Goal: Information Seeking & Learning: Learn about a topic

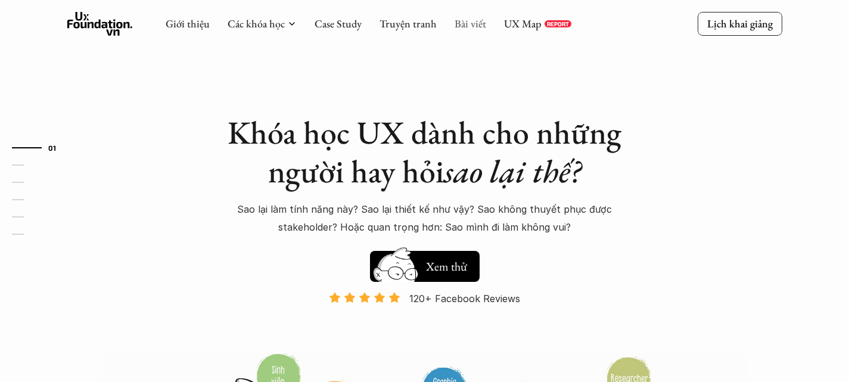
click at [467, 20] on link "Bài viết" at bounding box center [471, 24] width 32 height 14
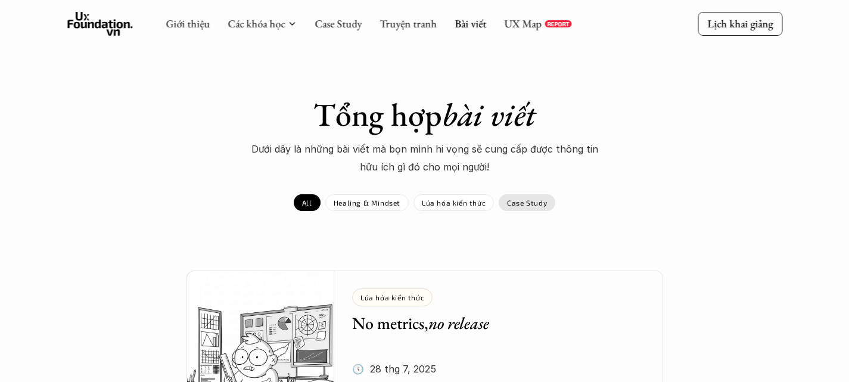
click at [516, 196] on div "Case Study" at bounding box center [527, 202] width 57 height 17
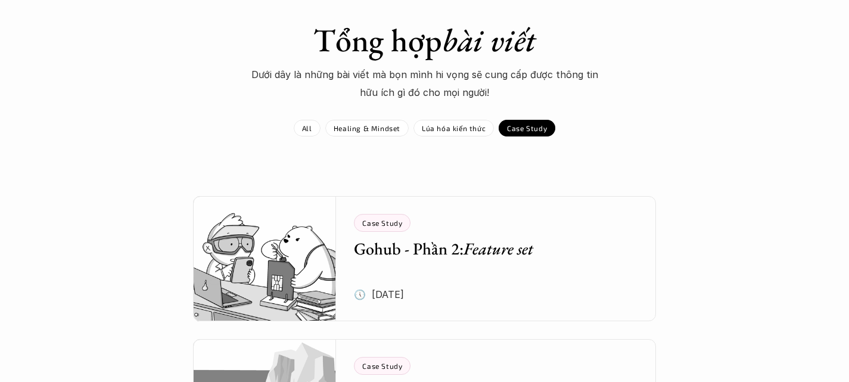
scroll to position [75, 0]
click at [377, 123] on p "Healing & Mindset" at bounding box center [367, 127] width 67 height 8
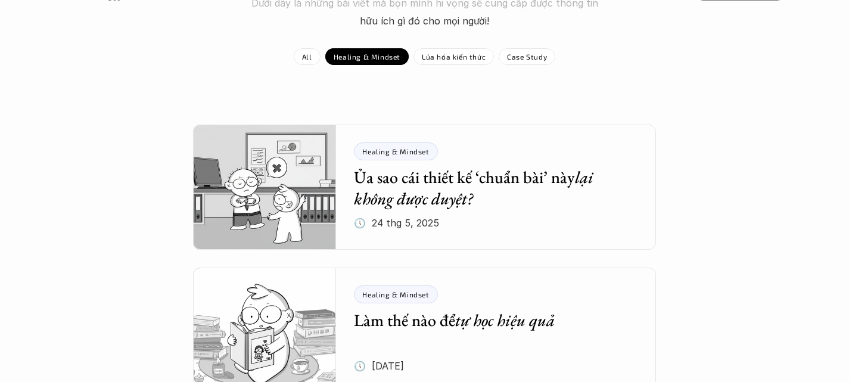
scroll to position [147, 0]
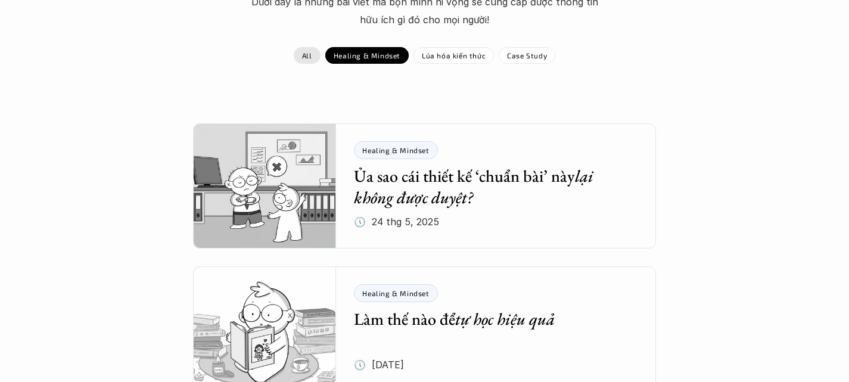
click at [309, 51] on p "All" at bounding box center [307, 55] width 10 height 8
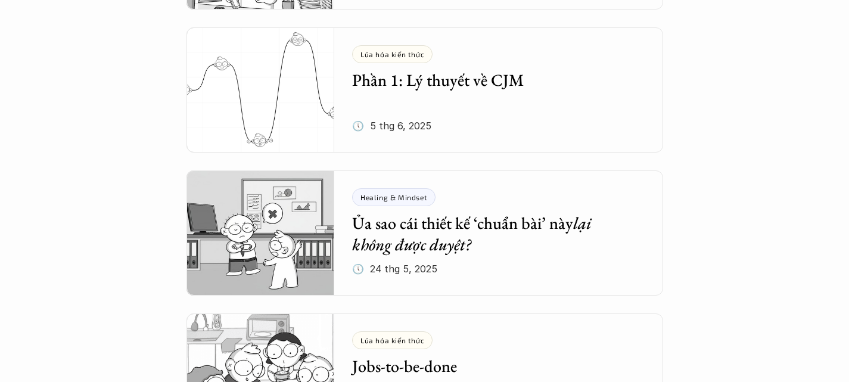
scroll to position [395, 0]
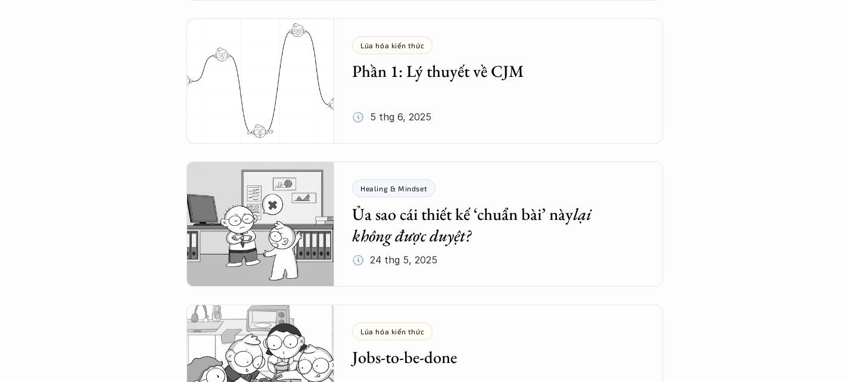
click at [408, 54] on div "Lúa hóa kiến thức" at bounding box center [392, 45] width 80 height 18
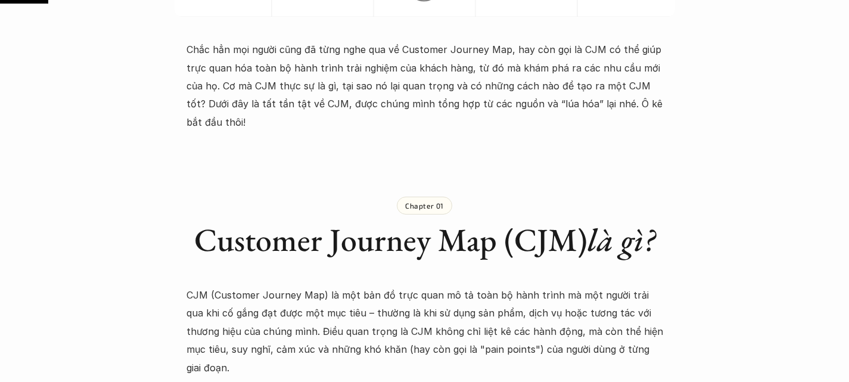
scroll to position [525, 0]
click at [415, 49] on p "Chắc hẳn mọi người cũng đã từng nghe qua về Customer Journey Map, hay còn gọi l…" at bounding box center [425, 85] width 477 height 91
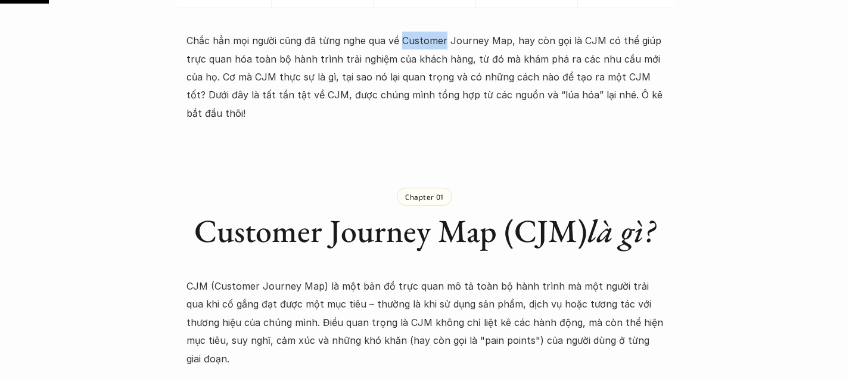
scroll to position [533, 0]
click at [455, 38] on p "Chắc hẳn mọi người cũng đã từng nghe qua về Customer Journey Map, hay còn gọi l…" at bounding box center [425, 76] width 477 height 91
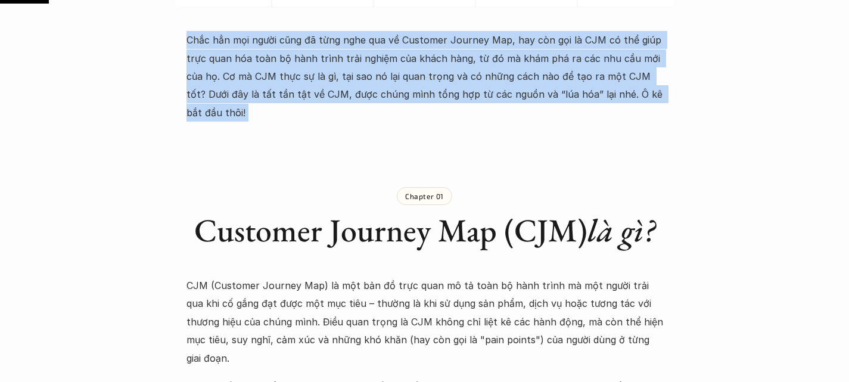
click at [455, 38] on p "Chắc hẳn mọi người cũng đã từng nghe qua về Customer Journey Map, hay còn gọi l…" at bounding box center [425, 76] width 477 height 91
click at [522, 41] on p "Chắc hẳn mọi người cũng đã từng nghe qua về Customer Journey Map, hay còn gọi l…" at bounding box center [425, 76] width 477 height 91
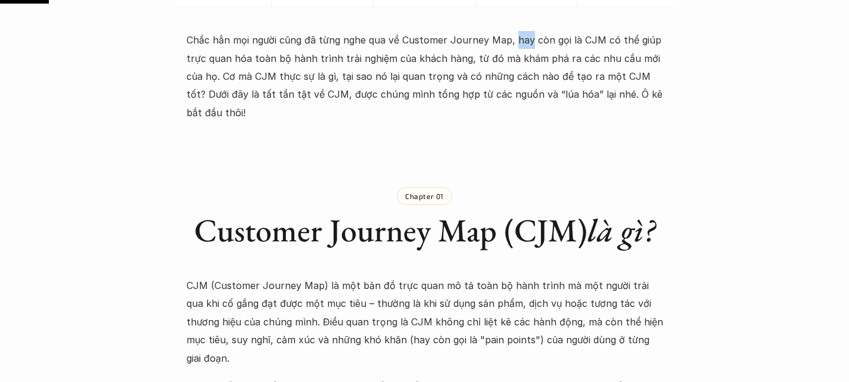
click at [522, 41] on p "Chắc hẳn mọi người cũng đã từng nghe qua về Customer Journey Map, hay còn gọi l…" at bounding box center [425, 76] width 477 height 91
click at [582, 42] on p "Chắc hẳn mọi người cũng đã từng nghe qua về Customer Journey Map, hay còn gọi l…" at bounding box center [425, 76] width 477 height 91
click at [621, 37] on p "Chắc hẳn mọi người cũng đã từng nghe qua về Customer Journey Map, hay còn gọi l…" at bounding box center [425, 76] width 477 height 91
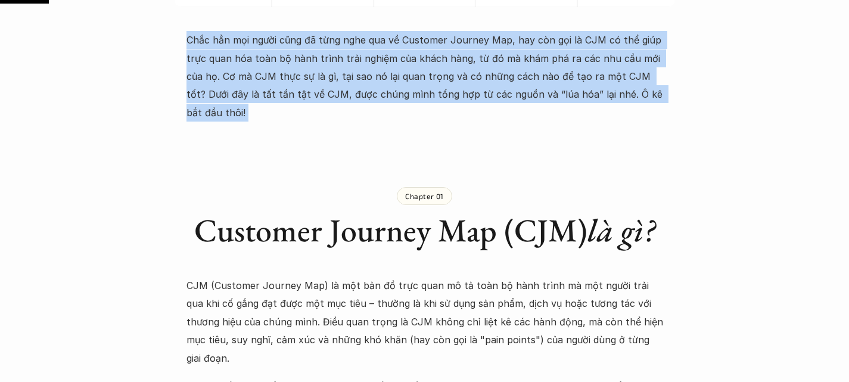
click at [621, 37] on p "Chắc hẳn mọi người cũng đã từng nghe qua về Customer Journey Map, hay còn gọi l…" at bounding box center [425, 76] width 477 height 91
click at [522, 36] on p "Chắc hẳn mọi người cũng đã từng nghe qua về Customer Journey Map, hay còn gọi l…" at bounding box center [425, 76] width 477 height 91
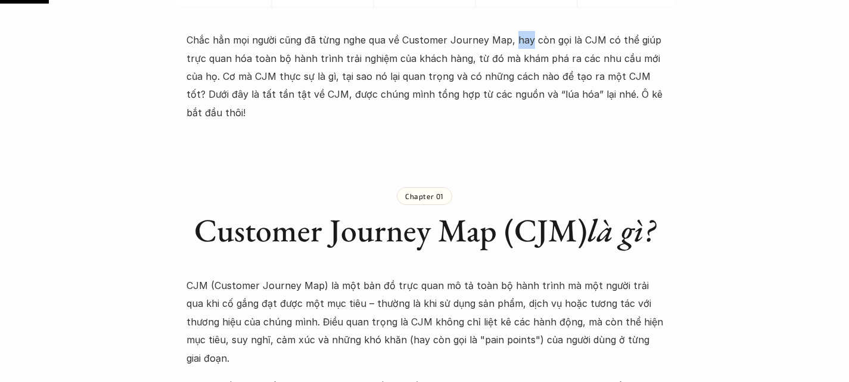
click at [522, 36] on p "Chắc hẳn mọi người cũng đã từng nghe qua về Customer Journey Map, hay còn gọi l…" at bounding box center [425, 76] width 477 height 91
click at [583, 38] on p "Chắc hẳn mọi người cũng đã từng nghe qua về Customer Journey Map, hay còn gọi l…" at bounding box center [425, 76] width 477 height 91
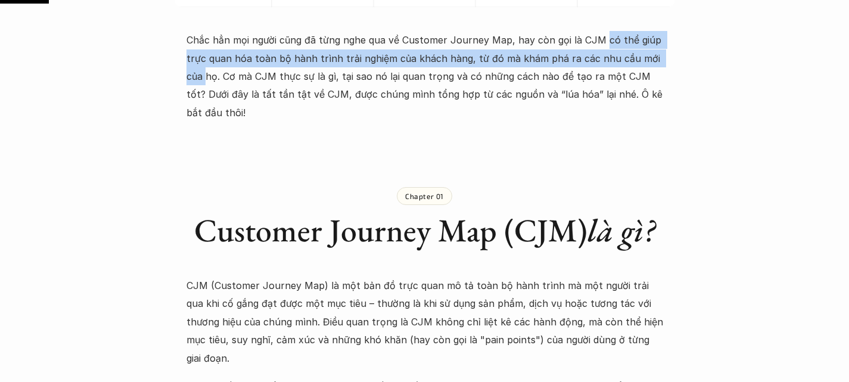
drag, startPoint x: 601, startPoint y: 40, endPoint x: 668, endPoint y: 59, distance: 70.0
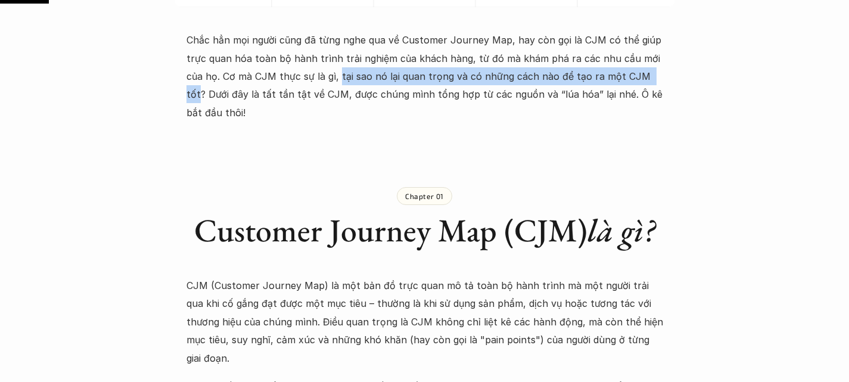
drag, startPoint x: 318, startPoint y: 77, endPoint x: 631, endPoint y: 79, distance: 313.5
click at [631, 79] on p "Chắc hẳn mọi người cũng đã từng nghe qua về Customer Journey Map, hay còn gọi l…" at bounding box center [425, 76] width 477 height 91
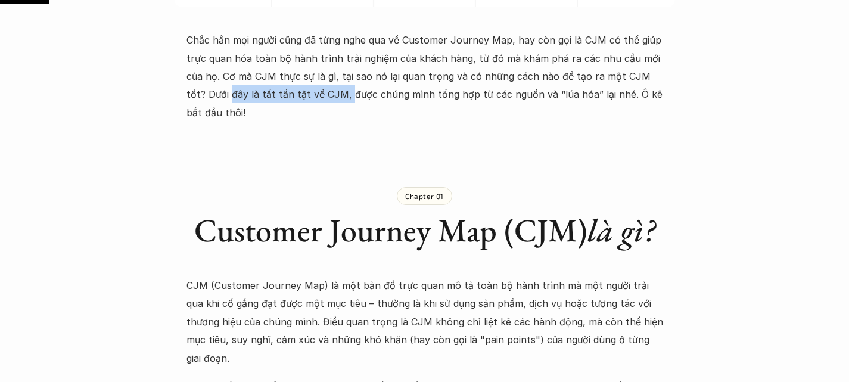
drag, startPoint x: 184, startPoint y: 90, endPoint x: 300, endPoint y: 91, distance: 116.2
click at [300, 91] on p "Chắc hẳn mọi người cũng đã từng nghe qua về Customer Journey Map, hay còn gọi l…" at bounding box center [425, 76] width 477 height 91
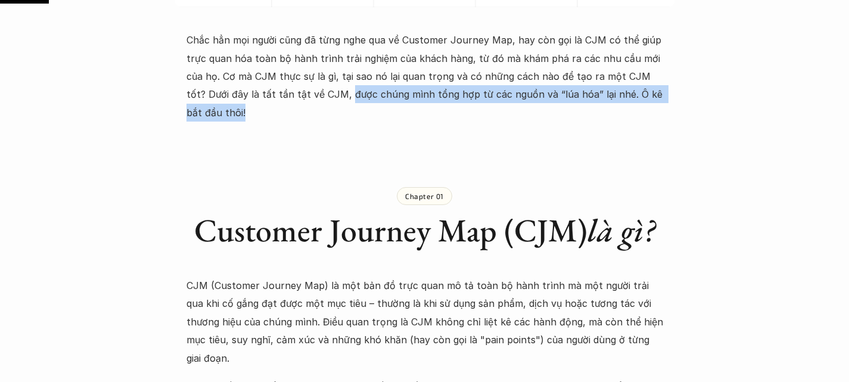
drag, startPoint x: 300, startPoint y: 91, endPoint x: 676, endPoint y: 98, distance: 375.6
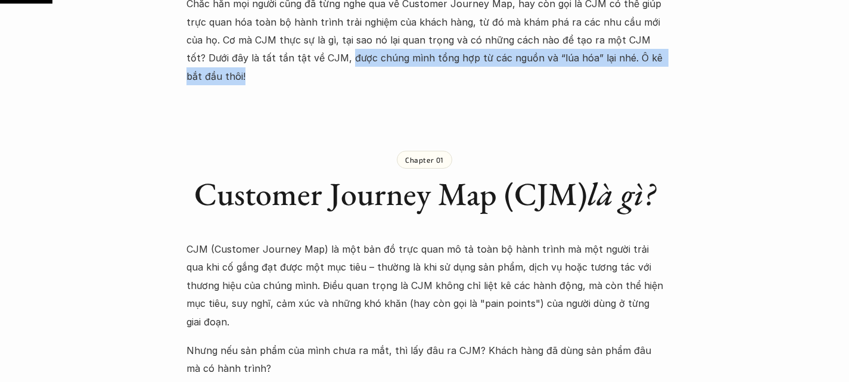
scroll to position [576, 0]
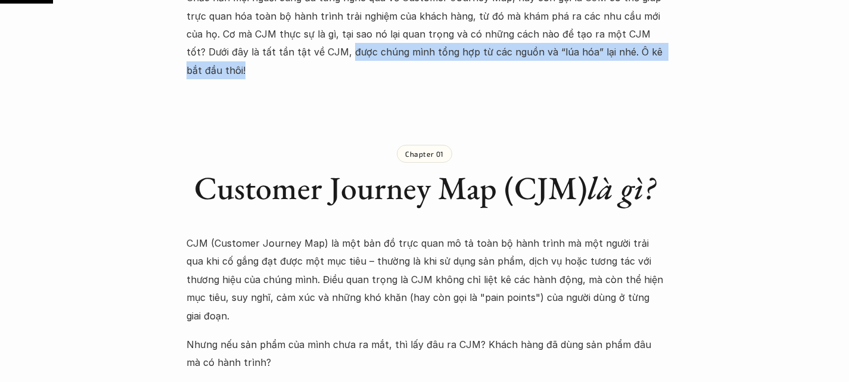
click at [581, 55] on p "Chắc hẳn mọi người cũng đã từng nghe qua về Customer Journey Map, hay còn gọi l…" at bounding box center [425, 34] width 477 height 91
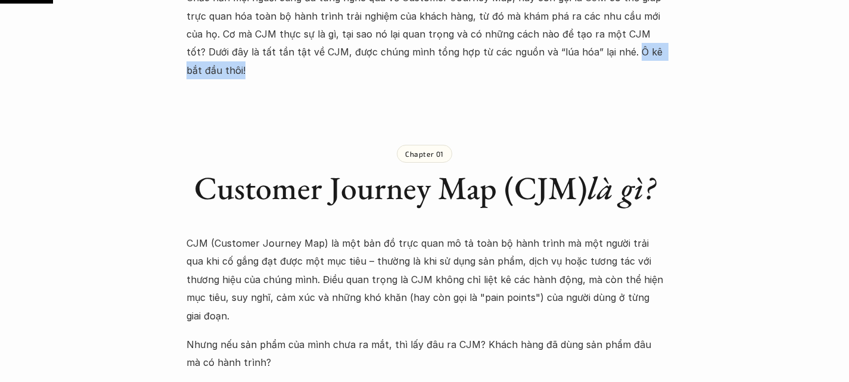
drag, startPoint x: 581, startPoint y: 55, endPoint x: 674, endPoint y: 51, distance: 93.7
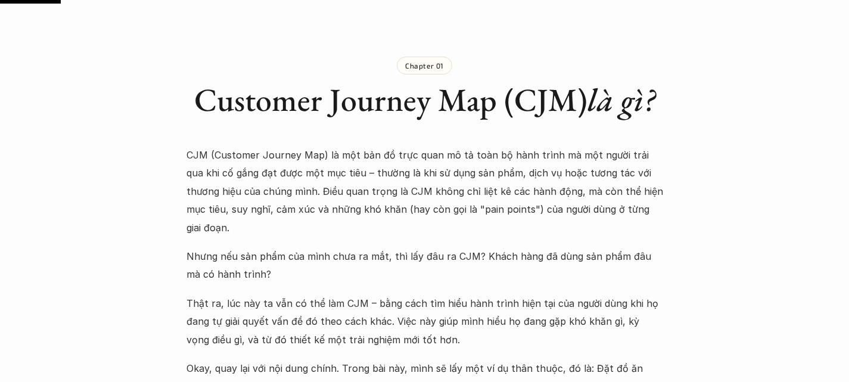
scroll to position [665, 0]
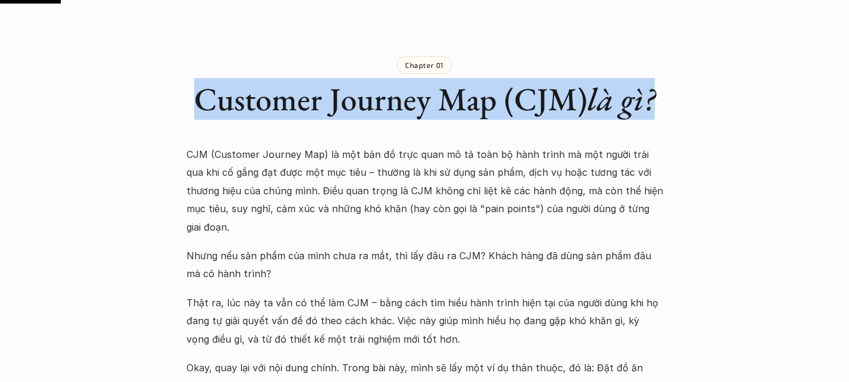
drag, startPoint x: 193, startPoint y: 77, endPoint x: 687, endPoint y: 60, distance: 495.0
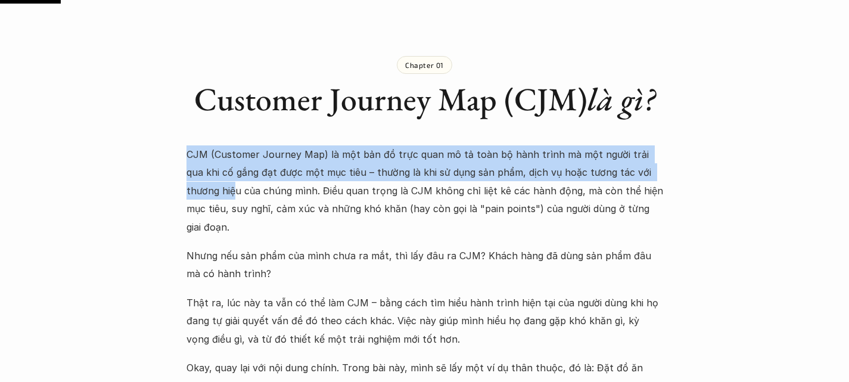
drag, startPoint x: 184, startPoint y: 134, endPoint x: 657, endPoint y: 151, distance: 473.6
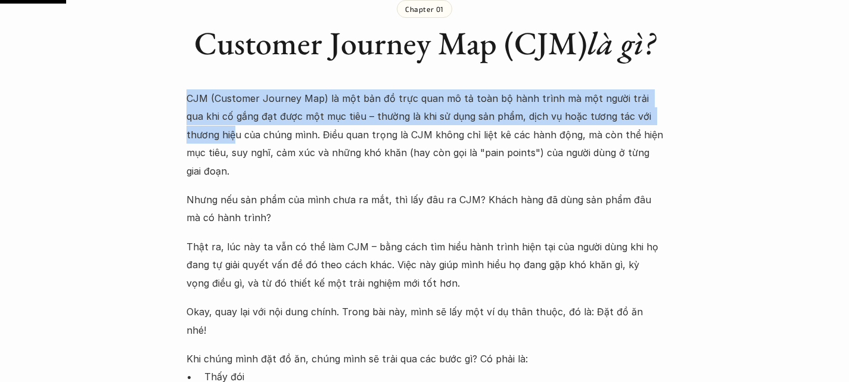
scroll to position [721, 0]
click at [333, 98] on p "CJM (Customer Journey Map) là một bản đồ trực quan mô tả toàn bộ hành trình mà …" at bounding box center [425, 134] width 477 height 91
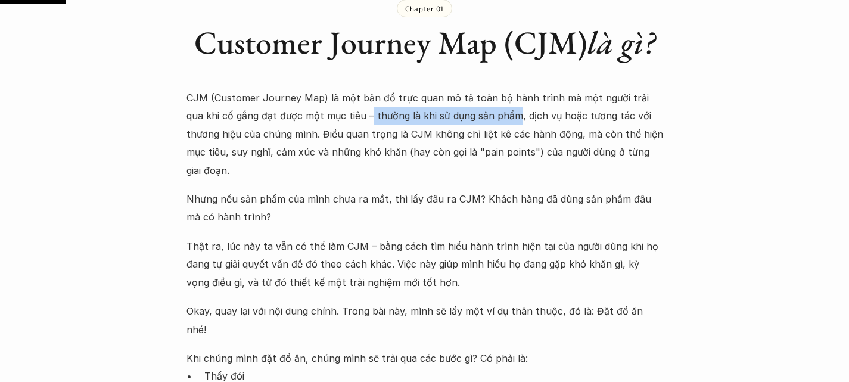
drag, startPoint x: 335, startPoint y: 98, endPoint x: 479, endPoint y: 100, distance: 143.7
click at [479, 100] on p "CJM (Customer Journey Map) là một bản đồ trực quan mô tả toàn bộ hành trình mà …" at bounding box center [425, 134] width 477 height 91
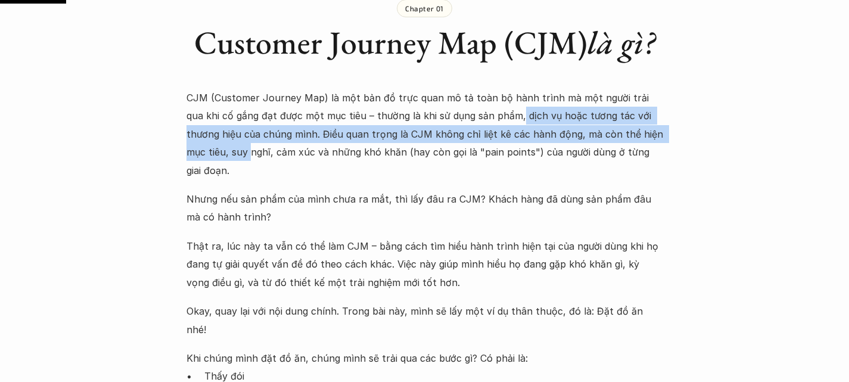
drag, startPoint x: 483, startPoint y: 99, endPoint x: 670, endPoint y: 117, distance: 187.5
click at [510, 118] on p "CJM (Customer Journey Map) là một bản đồ trực quan mô tả toàn bộ hành trình mà …" at bounding box center [425, 134] width 477 height 91
drag, startPoint x: 520, startPoint y: 118, endPoint x: 659, endPoint y: 132, distance: 139.6
click at [659, 132] on p "CJM (Customer Journey Map) là một bản đồ trực quan mô tả toàn bộ hành trình mà …" at bounding box center [425, 134] width 477 height 91
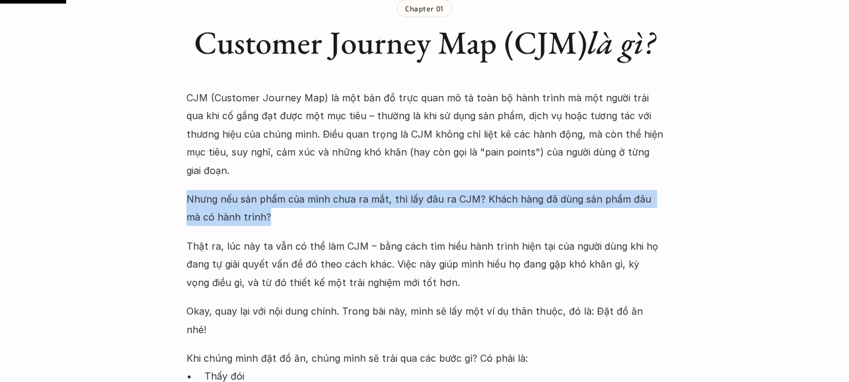
drag, startPoint x: 250, startPoint y: 178, endPoint x: 172, endPoint y: 147, distance: 83.5
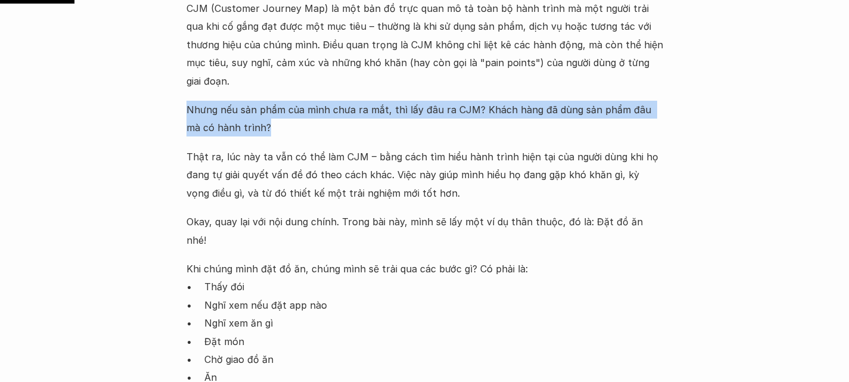
scroll to position [811, 0]
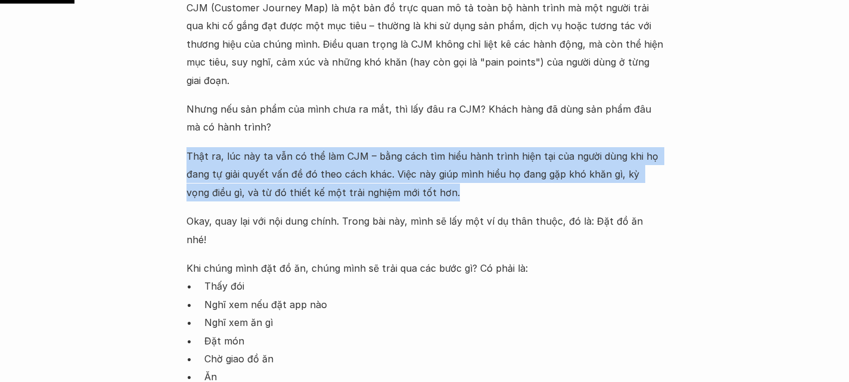
drag, startPoint x: 187, startPoint y: 111, endPoint x: 546, endPoint y: 141, distance: 360.7
click at [546, 147] on p "Thật ra, lúc này ta vẫn có thể làm CJM – bằng cách tìm hiểu hành trình hiện tại…" at bounding box center [425, 174] width 477 height 54
click at [392, 147] on p "Thật ra, lúc này ta vẫn có thể làm CJM – bằng cách tìm hiểu hành trình hiện tại…" at bounding box center [425, 174] width 477 height 54
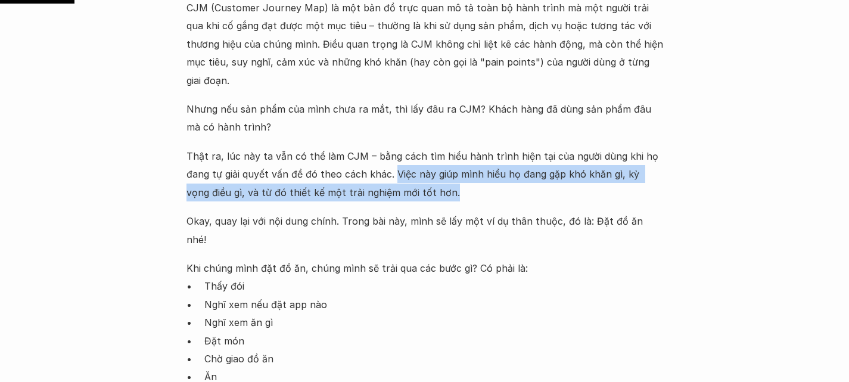
drag, startPoint x: 392, startPoint y: 126, endPoint x: 654, endPoint y: 143, distance: 263.4
click at [654, 147] on p "Thật ra, lúc này ta vẫn có thể làm CJM – bằng cách tìm hiểu hành trình hiện tại…" at bounding box center [425, 174] width 477 height 54
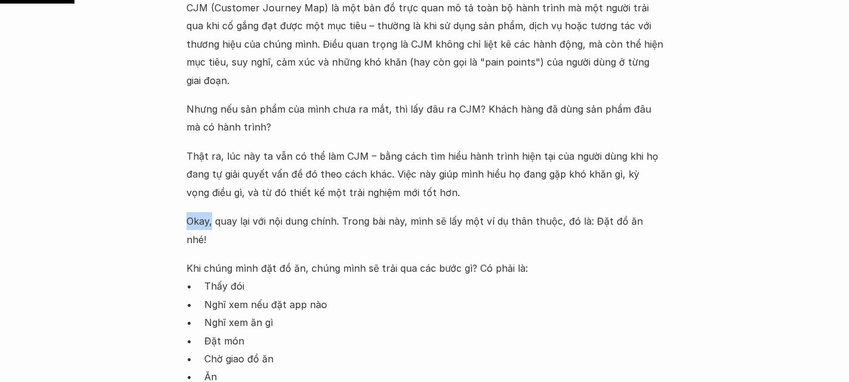
drag, startPoint x: 185, startPoint y: 170, endPoint x: 212, endPoint y: 176, distance: 26.9
click at [216, 212] on p "Okay, quay lại với nội dung chính. Trong bài này, mình sẽ lấy một ví dụ thân th…" at bounding box center [425, 230] width 477 height 36
drag, startPoint x: 216, startPoint y: 169, endPoint x: 338, endPoint y: 161, distance: 122.5
click at [338, 161] on div "CJM (Customer Journey Map) là một bản đồ trực quan mô tả toàn bộ hành trình mà …" at bounding box center [425, 243] width 477 height 489
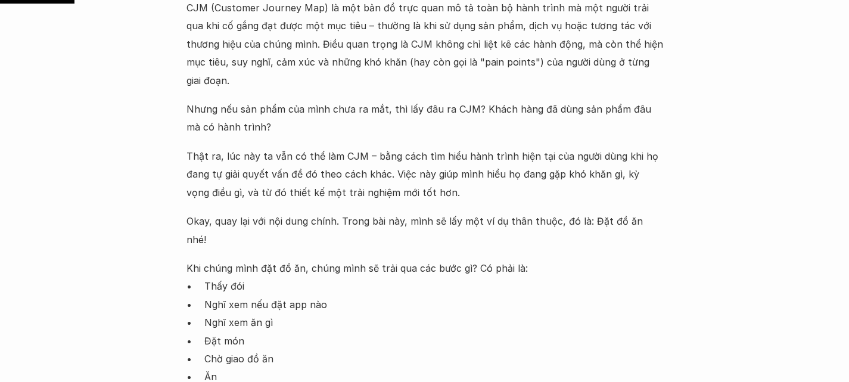
click at [340, 212] on p "Okay, quay lại với nội dung chính. Trong bài này, mình sẽ lấy một ví dụ thân th…" at bounding box center [425, 230] width 477 height 36
drag, startPoint x: 340, startPoint y: 167, endPoint x: 407, endPoint y: 172, distance: 66.3
click at [407, 212] on p "Okay, quay lại với nội dung chính. Trong bài này, mình sẽ lấy một ví dụ thân th…" at bounding box center [425, 230] width 477 height 36
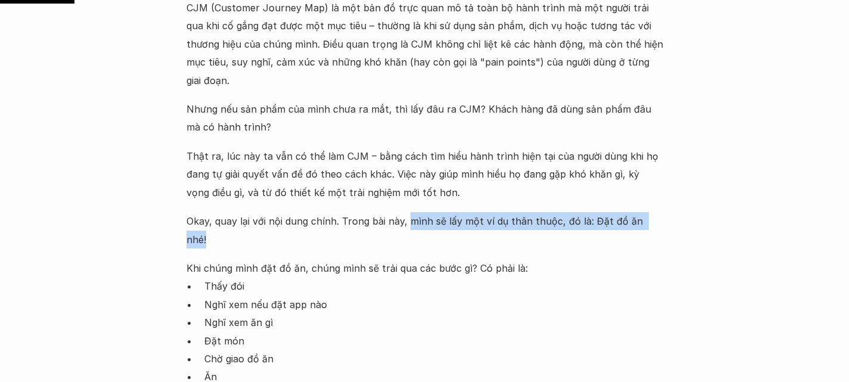
drag, startPoint x: 407, startPoint y: 172, endPoint x: 668, endPoint y: 168, distance: 261.7
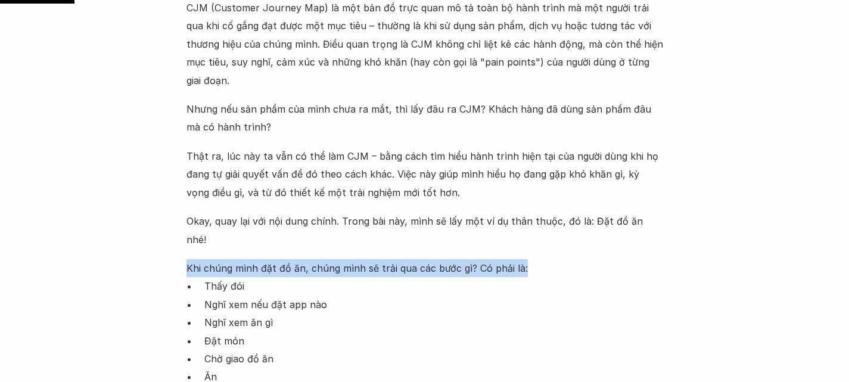
drag, startPoint x: 182, startPoint y: 194, endPoint x: 516, endPoint y: 200, distance: 333.3
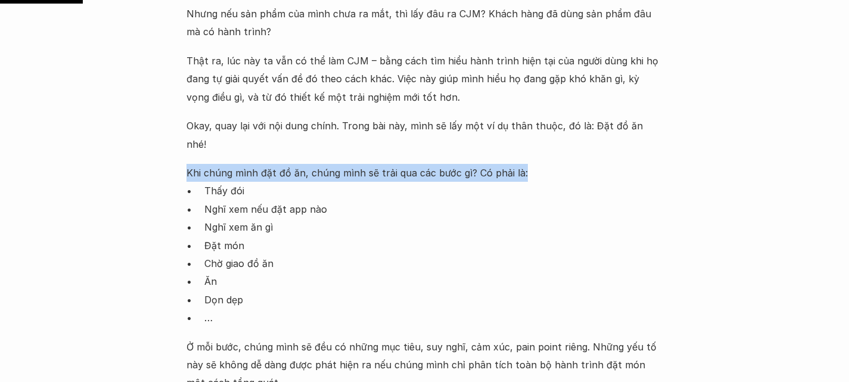
scroll to position [907, 0]
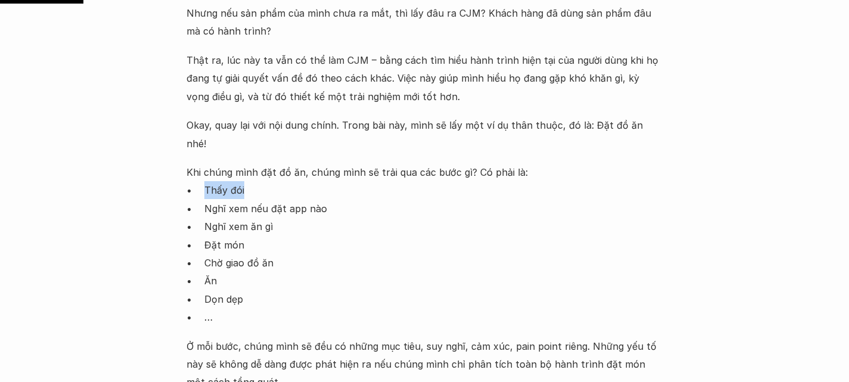
drag, startPoint x: 203, startPoint y: 114, endPoint x: 249, endPoint y: 113, distance: 46.5
click at [249, 181] on ul "Thấy đói [PERSON_NAME] xem nếu đặt app nào Nghĩ xem ăn gì Đặt món Chờ giao đồ ă…" at bounding box center [425, 253] width 477 height 145
drag, startPoint x: 197, startPoint y: 132, endPoint x: 353, endPoint y: 133, distance: 155.6
click at [353, 181] on ul "Thấy đói [PERSON_NAME] xem nếu đặt app nào Nghĩ xem ăn gì Đặt món Chờ giao đồ ă…" at bounding box center [425, 253] width 477 height 145
drag, startPoint x: 204, startPoint y: 156, endPoint x: 274, endPoint y: 147, distance: 70.2
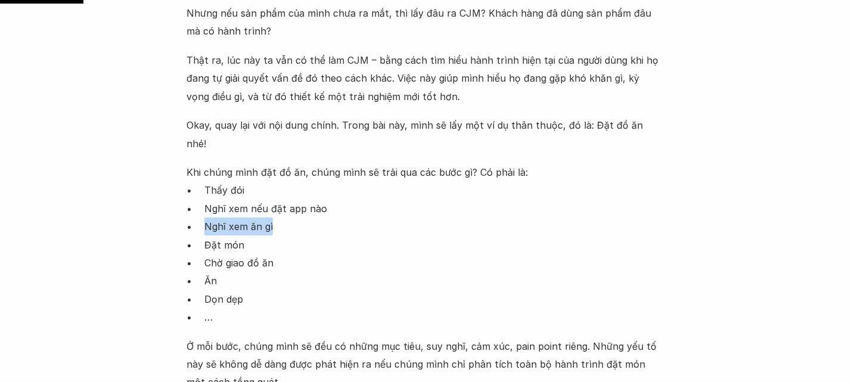
click at [274, 218] on p "Nghĩ xem ăn gì" at bounding box center [433, 227] width 459 height 18
drag, startPoint x: 198, startPoint y: 168, endPoint x: 277, endPoint y: 168, distance: 78.7
click at [277, 181] on ul "Thấy đói [PERSON_NAME] xem nếu đặt app nào Nghĩ xem ăn gì Đặt món Chờ giao đồ ă…" at bounding box center [425, 253] width 477 height 145
drag, startPoint x: 202, startPoint y: 189, endPoint x: 298, endPoint y: 201, distance: 96.7
click at [298, 201] on ul "Thấy đói [PERSON_NAME] xem nếu đặt app nào Nghĩ xem ăn gì Đặt món Chờ giao đồ ă…" at bounding box center [425, 253] width 477 height 145
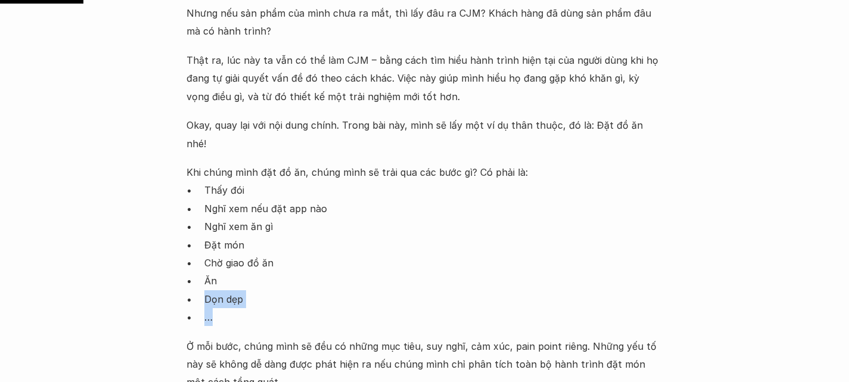
drag, startPoint x: 201, startPoint y: 217, endPoint x: 263, endPoint y: 244, distance: 67.2
click at [263, 244] on ul "Thấy đói [PERSON_NAME] xem nếu đặt app nào Nghĩ xem ăn gì Đặt món Chờ giao đồ ă…" at bounding box center [425, 253] width 477 height 145
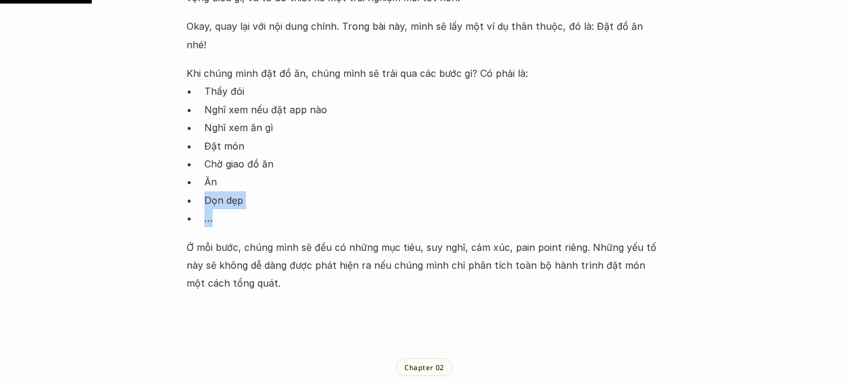
scroll to position [1007, 0]
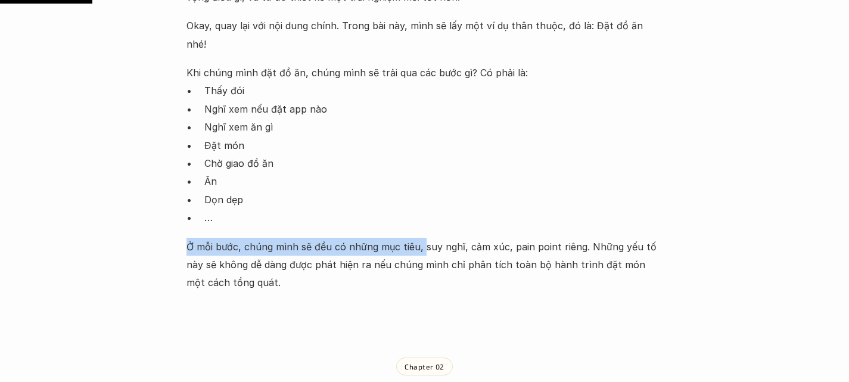
drag, startPoint x: 182, startPoint y: 164, endPoint x: 417, endPoint y: 159, distance: 234.9
click at [417, 159] on div "CJM (Customer Journey Map) là một bản đồ trực quan mô tả toàn bộ hành trình mà …" at bounding box center [425, 47] width 477 height 489
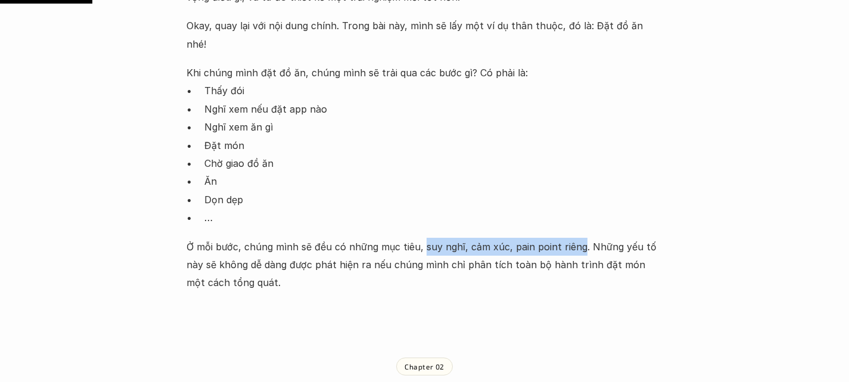
drag, startPoint x: 421, startPoint y: 162, endPoint x: 579, endPoint y: 170, distance: 157.6
click at [579, 238] on p "Ở mỗi bước, chúng mình sẽ đều có những mục tiêu, suy nghĩ, cảm xúc, pain point …" at bounding box center [425, 265] width 477 height 54
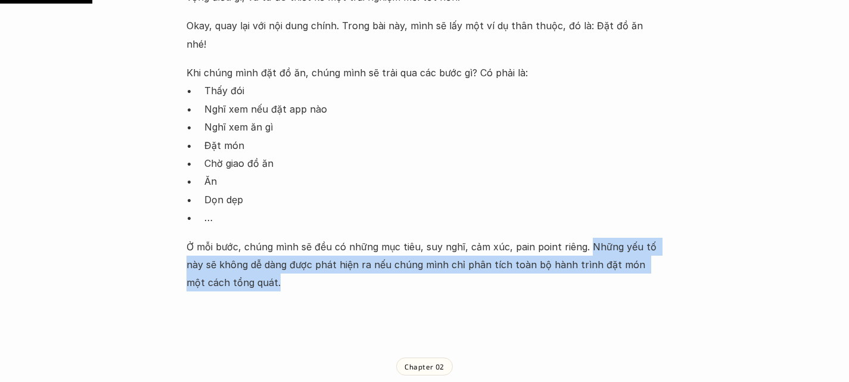
drag, startPoint x: 584, startPoint y: 167, endPoint x: 647, endPoint y: 206, distance: 74.1
click at [647, 238] on p "Ở mỗi bước, chúng mình sẽ đều có những mục tiêu, suy nghĩ, cảm xúc, pain point …" at bounding box center [425, 265] width 477 height 54
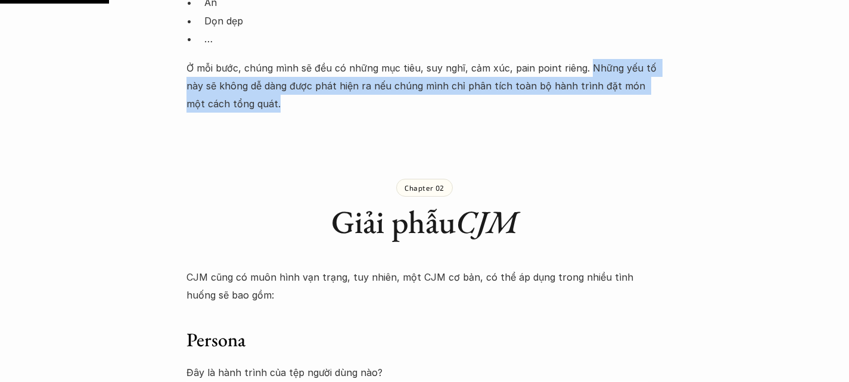
scroll to position [1186, 0]
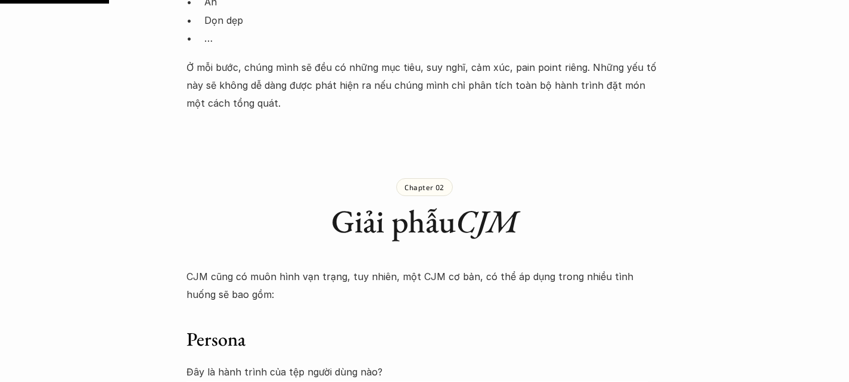
click at [402, 202] on h1 "Giải phẫu CJM" at bounding box center [425, 221] width 477 height 39
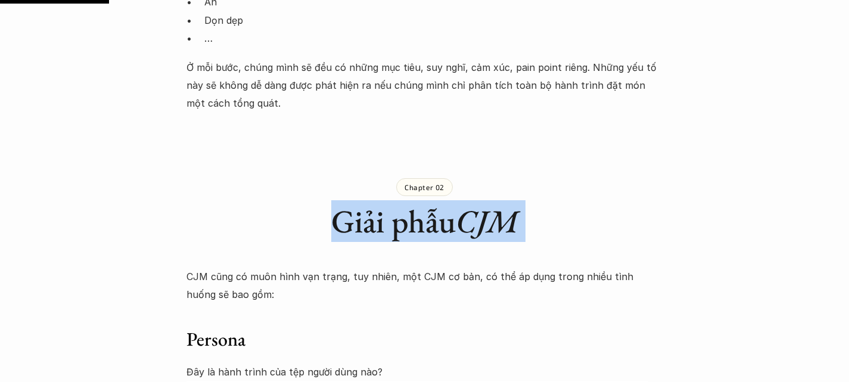
click at [402, 202] on h1 "Giải phẫu CJM" at bounding box center [425, 221] width 477 height 39
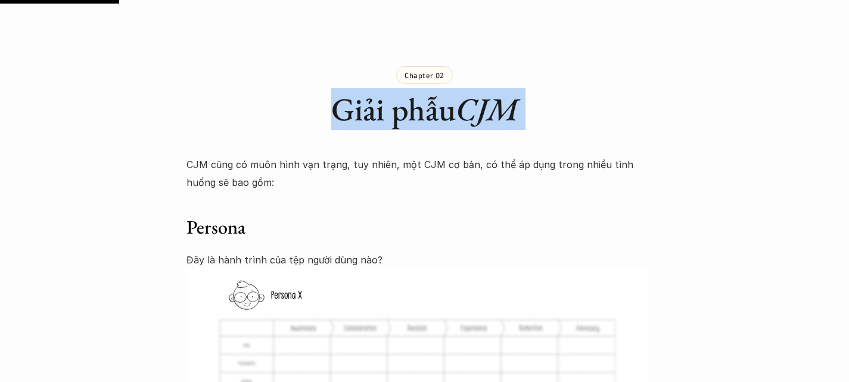
scroll to position [1299, 0]
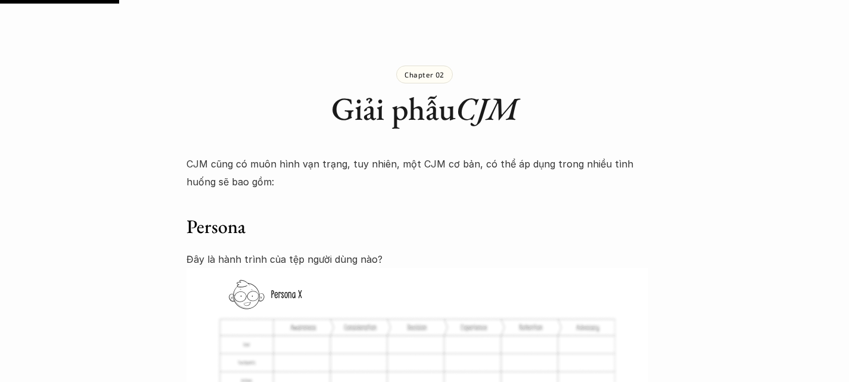
click at [193, 155] on p "CJM cũng có muôn hình vạn trạng, tuy nhiên, một CJM cơ bản, có thể áp dụng tron…" at bounding box center [425, 173] width 477 height 36
click at [212, 215] on h3 "Persona" at bounding box center [425, 227] width 477 height 25
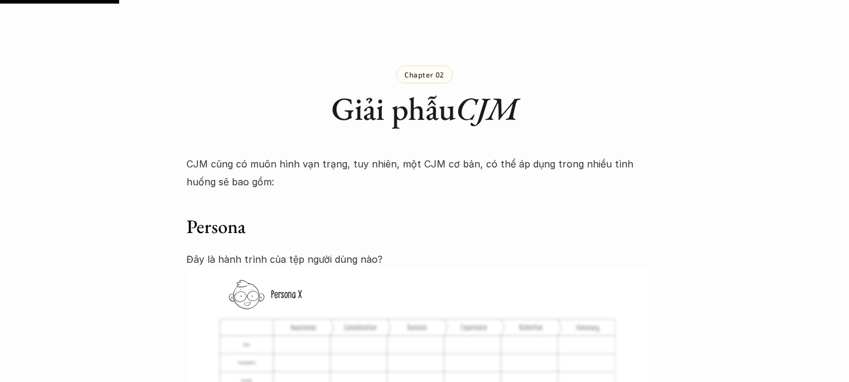
click at [212, 250] on p "Đây là hành trình của tệp người dùng nào?" at bounding box center [425, 259] width 477 height 18
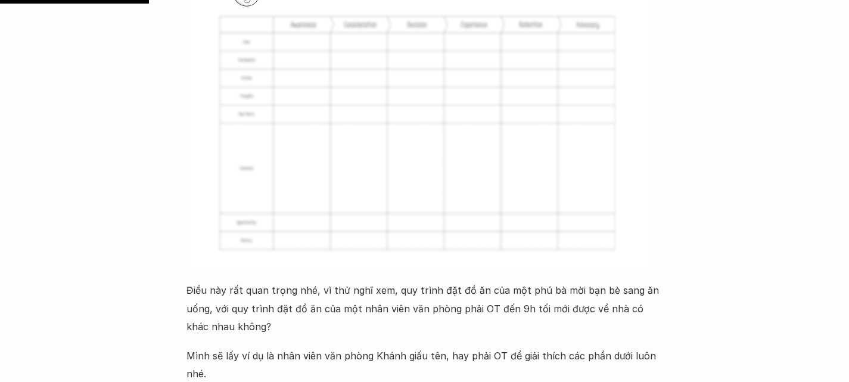
scroll to position [1625, 0]
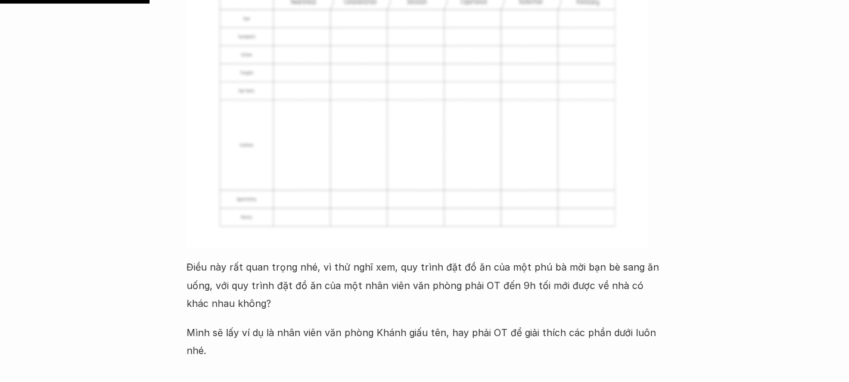
click at [204, 258] on p "Điều này rất quan trọng nhé, vì thử nghĩ xem, quy trình đặt đồ ăn của một phú b…" at bounding box center [425, 285] width 477 height 54
drag, startPoint x: 204, startPoint y: 176, endPoint x: 306, endPoint y: 176, distance: 101.9
click at [306, 258] on p "Điều này rất quan trọng nhé, vì thử nghĩ xem, quy trình đặt đồ ăn của một phú b…" at bounding box center [425, 285] width 477 height 54
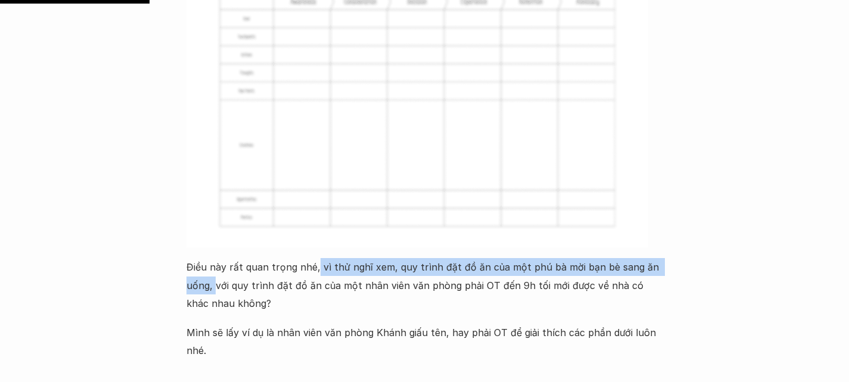
drag, startPoint x: 315, startPoint y: 176, endPoint x: 215, endPoint y: 191, distance: 101.7
click at [215, 258] on p "Điều này rất quan trọng nhé, vì thử nghĩ xem, quy trình đặt đồ ăn của một phú b…" at bounding box center [425, 285] width 477 height 54
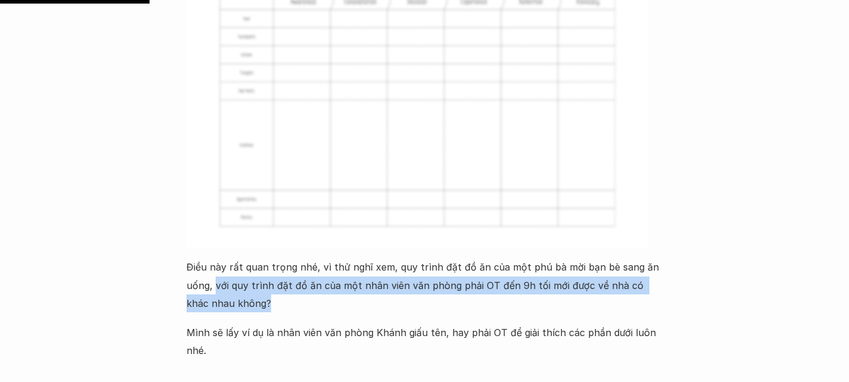
drag, startPoint x: 215, startPoint y: 191, endPoint x: 598, endPoint y: 213, distance: 383.9
click at [598, 258] on p "Điều này rất quan trọng nhé, vì thử nghĩ xem, quy trình đặt đồ ăn của một phú b…" at bounding box center [425, 285] width 477 height 54
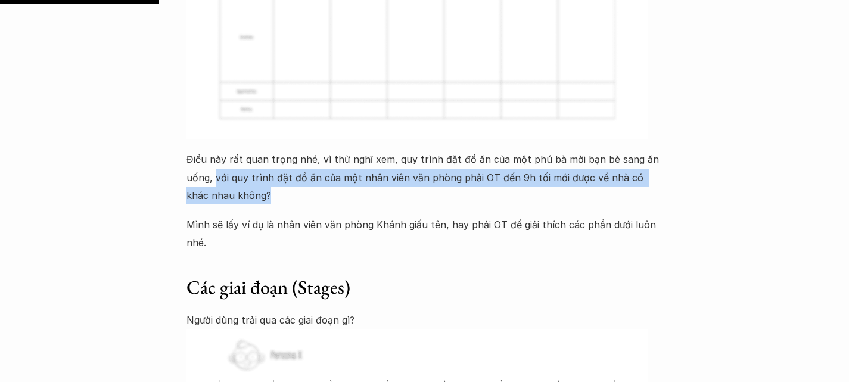
scroll to position [1733, 0]
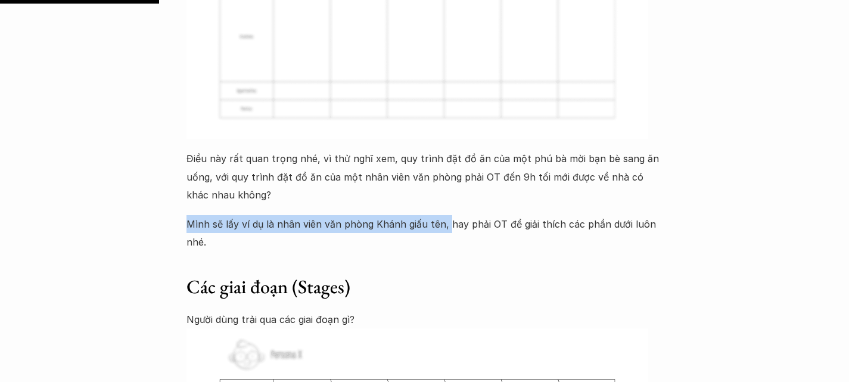
drag, startPoint x: 184, startPoint y: 128, endPoint x: 443, endPoint y: 121, distance: 260.0
click at [447, 215] on p "Mình sẽ lấy ví dụ là nhân viên văn phòng Khánh giấu tên, hay phải OT để giải th…" at bounding box center [425, 233] width 477 height 36
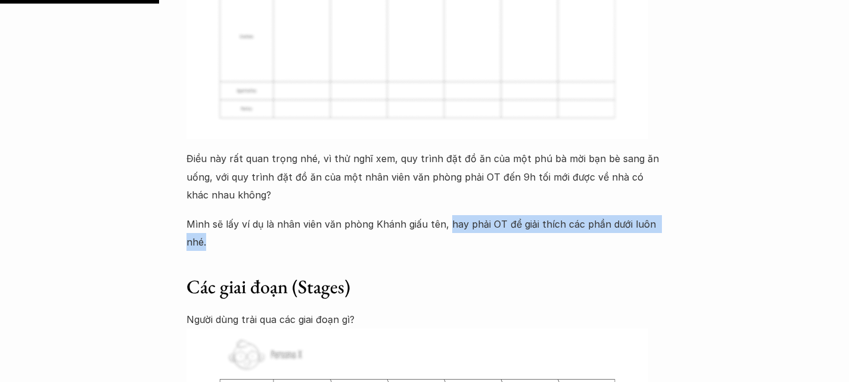
drag, startPoint x: 447, startPoint y: 125, endPoint x: 672, endPoint y: 143, distance: 225.5
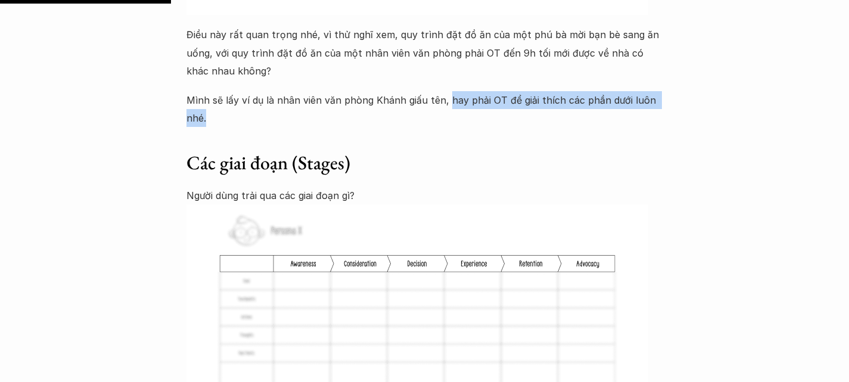
scroll to position [1860, 0]
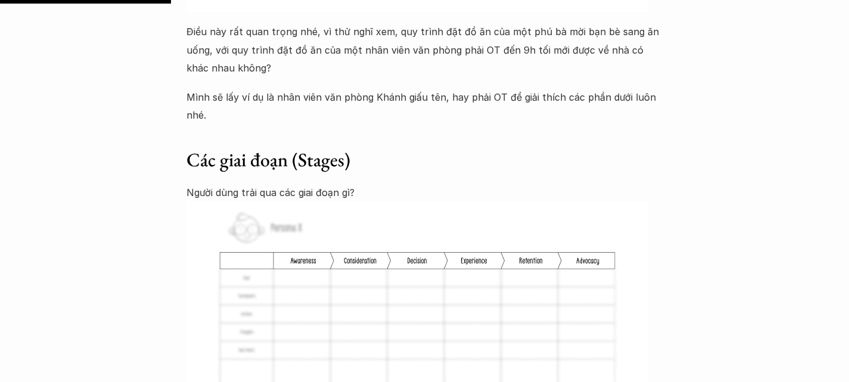
click at [249, 148] on h3 "Các giai đoạn (Stages)" at bounding box center [425, 160] width 477 height 25
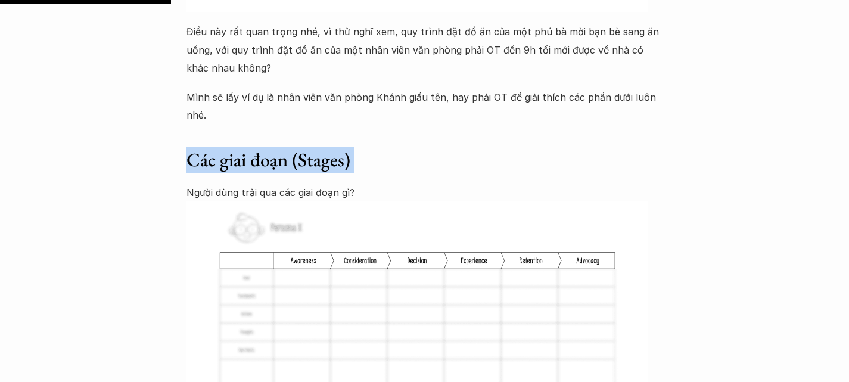
click at [249, 148] on h3 "Các giai đoạn (Stages)" at bounding box center [425, 160] width 477 height 25
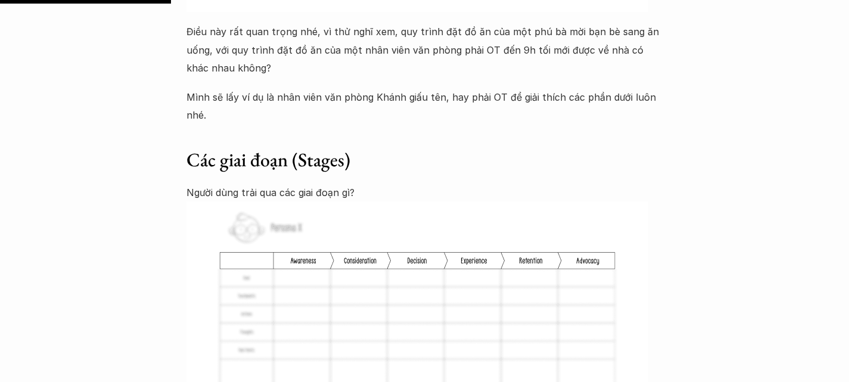
click at [220, 184] on p "Người dùng trải qua các giai đoạn gì?" at bounding box center [425, 193] width 477 height 18
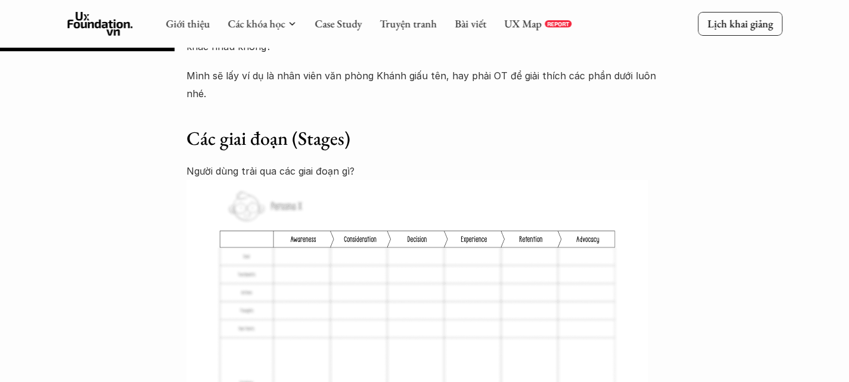
scroll to position [1883, 0]
click at [294, 179] on img at bounding box center [418, 331] width 462 height 305
click at [353, 179] on img at bounding box center [418, 331] width 462 height 305
click at [412, 179] on img at bounding box center [418, 331] width 462 height 305
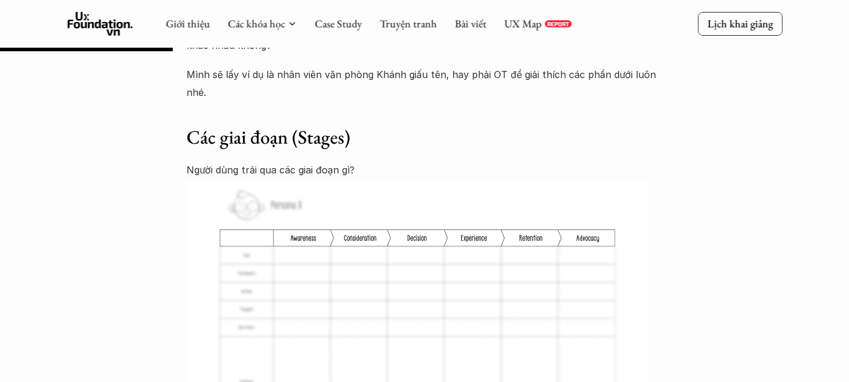
click at [462, 179] on img at bounding box center [418, 331] width 462 height 305
click at [520, 179] on img at bounding box center [418, 331] width 462 height 305
click at [582, 179] on img at bounding box center [418, 331] width 462 height 305
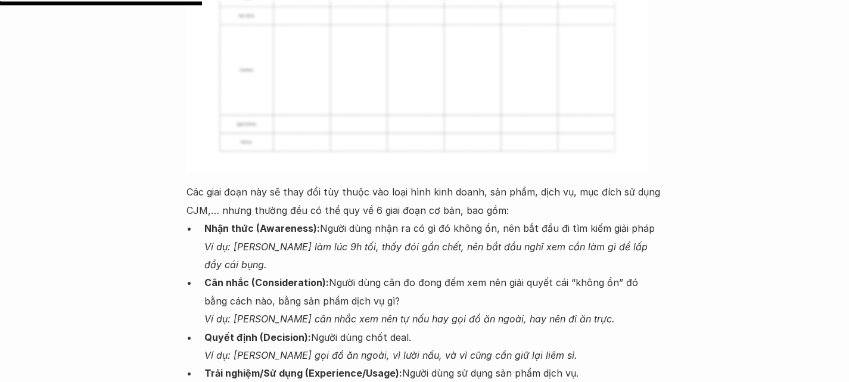
scroll to position [2179, 0]
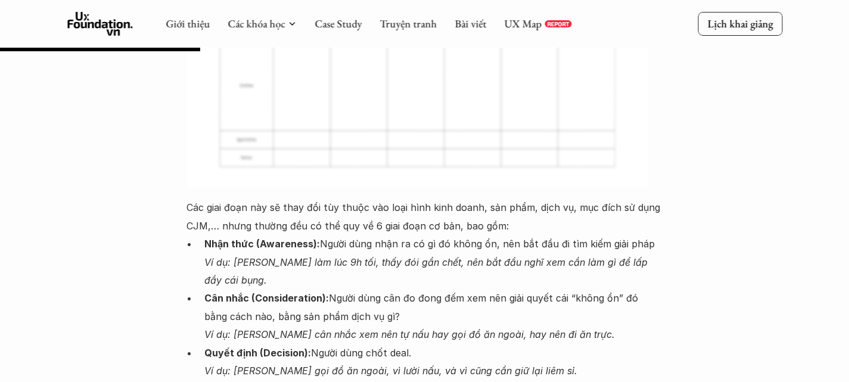
click at [198, 198] on p "Các giai đoạn này sẽ thay đổi tùy thuộc vào loại hình kinh doanh, sản phẩm, dịc…" at bounding box center [425, 216] width 477 height 36
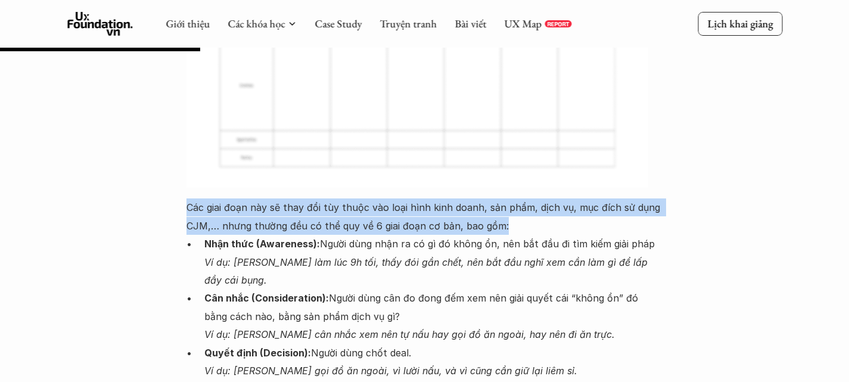
click at [198, 198] on p "Các giai đoạn này sẽ thay đổi tùy thuộc vào loại hình kinh doanh, sản phẩm, dịc…" at bounding box center [425, 216] width 477 height 36
click at [275, 198] on p "Các giai đoạn này sẽ thay đổi tùy thuộc vào loại hình kinh doanh, sản phẩm, dịc…" at bounding box center [425, 216] width 477 height 36
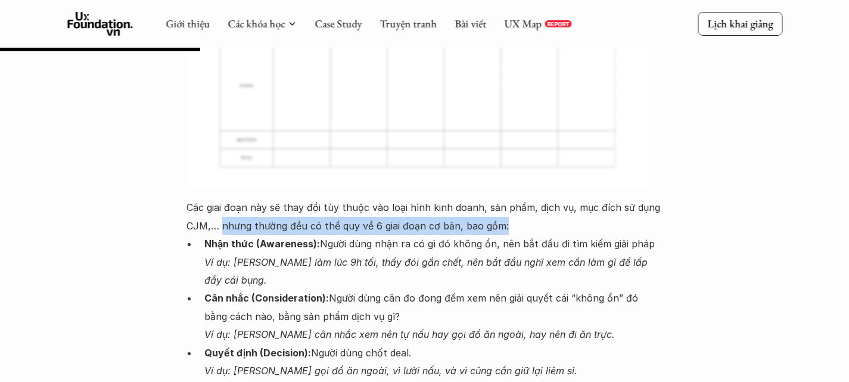
drag, startPoint x: 222, startPoint y: 120, endPoint x: 515, endPoint y: 113, distance: 293.3
click at [515, 198] on p "Các giai đoạn này sẽ thay đổi tùy thuộc vào loại hình kinh doanh, sản phẩm, dịc…" at bounding box center [425, 216] width 477 height 36
drag, startPoint x: 515, startPoint y: 113, endPoint x: 222, endPoint y: 121, distance: 293.4
click at [222, 198] on p "Các giai đoạn này sẽ thay đổi tùy thuộc vào loại hình kinh doanh, sản phẩm, dịc…" at bounding box center [425, 216] width 477 height 36
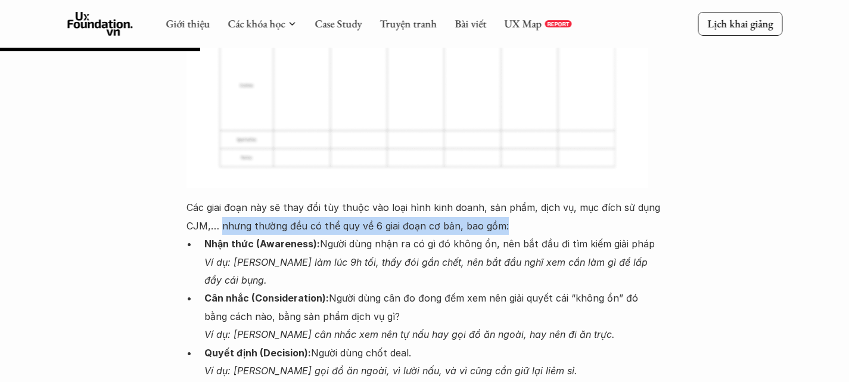
click at [222, 198] on p "Các giai đoạn này sẽ thay đổi tùy thuộc vào loại hình kinh doanh, sản phẩm, dịc…" at bounding box center [425, 216] width 477 height 36
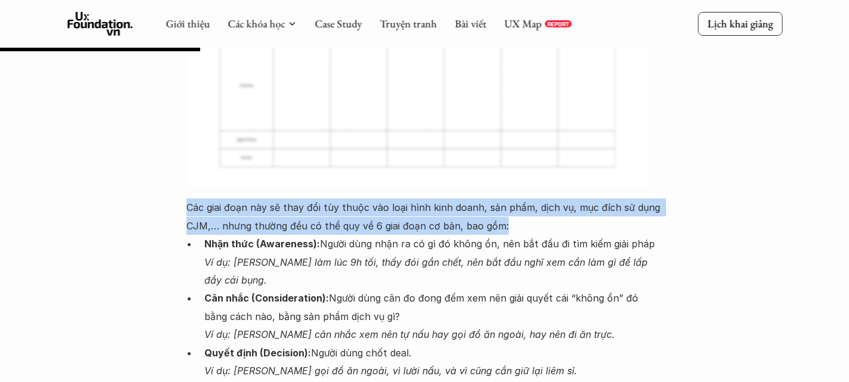
drag, startPoint x: 181, startPoint y: 95, endPoint x: 508, endPoint y: 119, distance: 328.7
click at [378, 198] on p "Các giai đoạn này sẽ thay đổi tùy thuộc vào loại hình kinh doanh, sản phẩm, dịc…" at bounding box center [425, 216] width 477 height 36
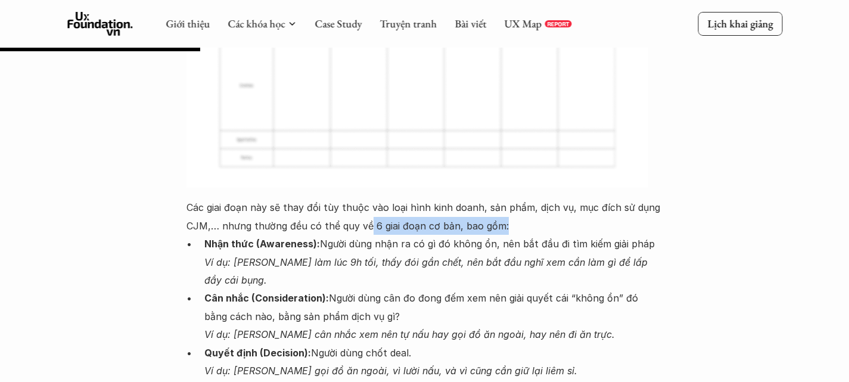
drag, startPoint x: 368, startPoint y: 115, endPoint x: 512, endPoint y: 115, distance: 143.7
click at [512, 198] on p "Các giai đoạn này sẽ thay đổi tùy thuộc vào loại hình kinh doanh, sản phẩm, dịc…" at bounding box center [425, 216] width 477 height 36
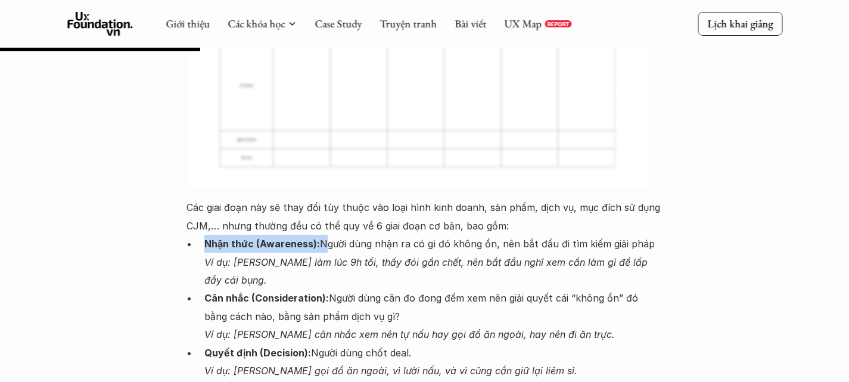
drag, startPoint x: 203, startPoint y: 137, endPoint x: 316, endPoint y: 139, distance: 112.7
click at [322, 235] on p "Nhận thức (Awareness): Người dùng nhận ra có gì đó không ổn, nên bắt đầu đi tìm…" at bounding box center [433, 262] width 459 height 54
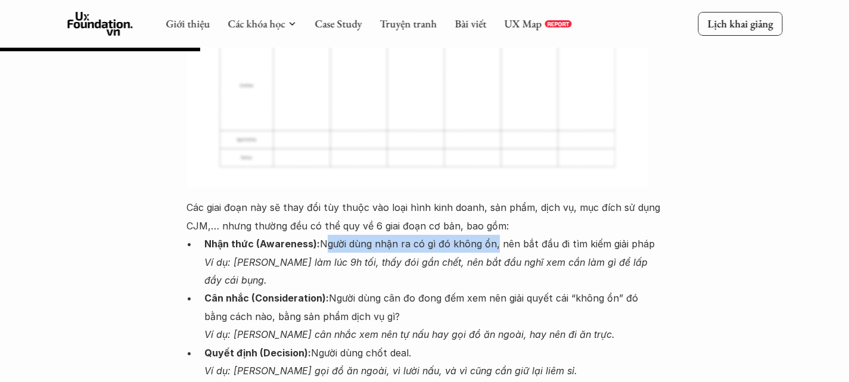
drag, startPoint x: 322, startPoint y: 139, endPoint x: 494, endPoint y: 139, distance: 171.7
click at [494, 235] on p "Nhận thức (Awareness): Người dùng nhận ra có gì đó không ổn, nên bắt đầu đi tìm…" at bounding box center [433, 262] width 459 height 54
drag, startPoint x: 500, startPoint y: 139, endPoint x: 652, endPoint y: 145, distance: 152.1
click at [652, 235] on p "Nhận thức (Awareness): Người dùng nhận ra có gì đó không ổn, nên bắt đầu đi tìm…" at bounding box center [433, 262] width 459 height 54
click at [321, 235] on p "Nhận thức (Awareness): Người dùng nhận ra có gì đó không ổn, nên bắt đầu đi tìm…" at bounding box center [433, 262] width 459 height 54
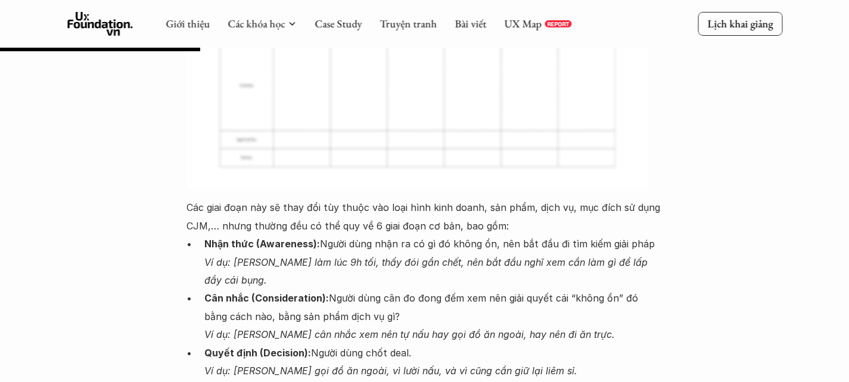
drag, startPoint x: 321, startPoint y: 141, endPoint x: 669, endPoint y: 134, distance: 348.8
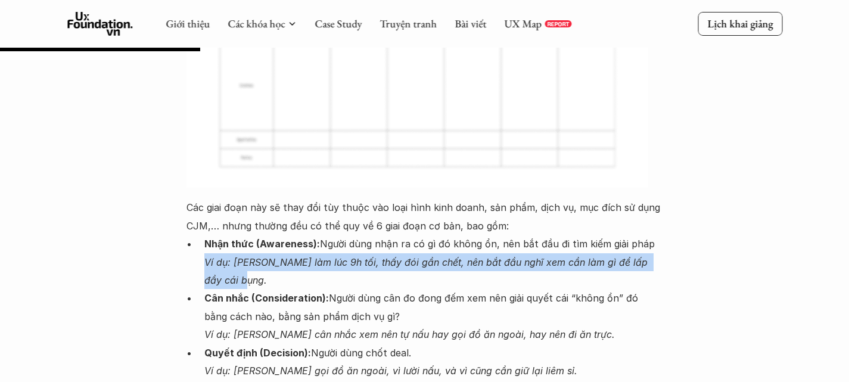
drag, startPoint x: 201, startPoint y: 155, endPoint x: 432, endPoint y: 171, distance: 231.2
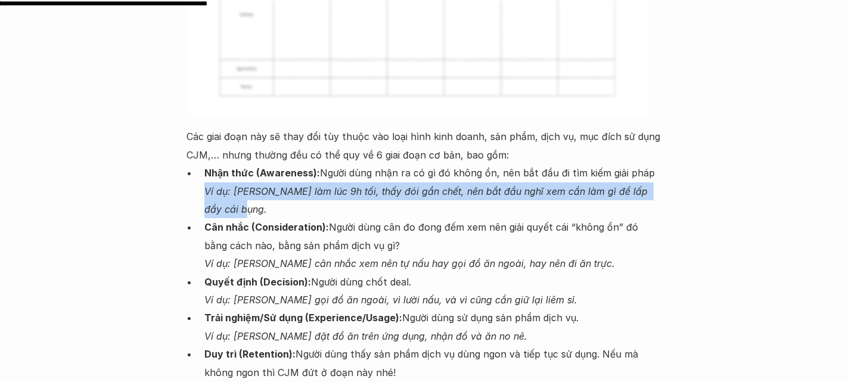
scroll to position [2251, 0]
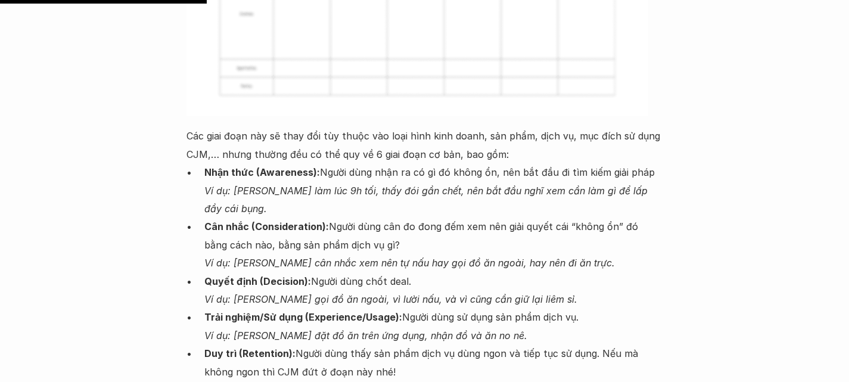
click at [203, 163] on ul "Nhận thức (Awareness): Người dùng nhận ra có gì đó không ổn, nên bắt đầu đi tìm…" at bounding box center [425, 326] width 477 height 326
drag, startPoint x: 203, startPoint y: 119, endPoint x: 325, endPoint y: 118, distance: 121.6
click at [325, 163] on ul "Nhận thức (Awareness): Người dùng nhận ra có gì đó không ổn, nên bắt đầu đi tìm…" at bounding box center [425, 326] width 477 height 326
click at [325, 221] on strong "Cân nhắc (Consideration):" at bounding box center [266, 227] width 125 height 12
drag, startPoint x: 325, startPoint y: 118, endPoint x: 260, endPoint y: 107, distance: 65.3
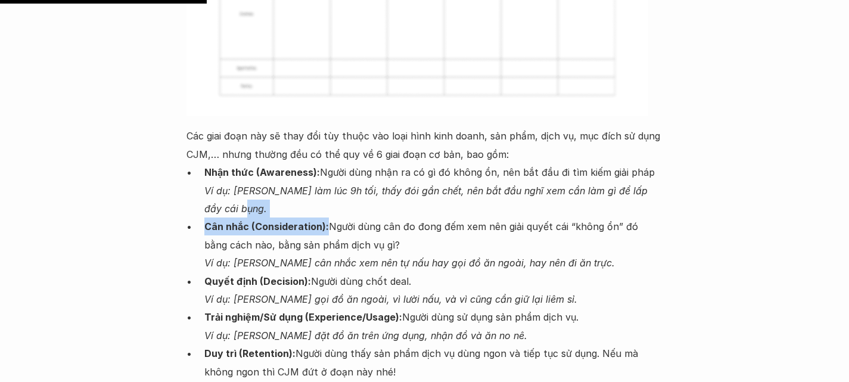
click at [260, 163] on ul "Nhận thức (Awareness): Người dùng nhận ra có gì đó không ổn, nên bắt đầu đi tìm…" at bounding box center [425, 326] width 477 height 326
click at [328, 218] on p "Cân nhắc (Consideration): Người dùng cân đo đong đếm xem nên giải quyết cái “kh…" at bounding box center [433, 245] width 459 height 54
drag, startPoint x: 328, startPoint y: 117, endPoint x: 525, endPoint y: 131, distance: 197.2
click at [525, 218] on p "Cân nhắc (Consideration): Người dùng cân đo đong đếm xem nên giải quyết cái “kh…" at bounding box center [433, 245] width 459 height 54
click at [222, 257] on em "Ví dụ: [PERSON_NAME] cân nhắc xem nên tự nấu hay gọi đồ ăn ngoài, hay nên đi ăn…" at bounding box center [409, 263] width 411 height 12
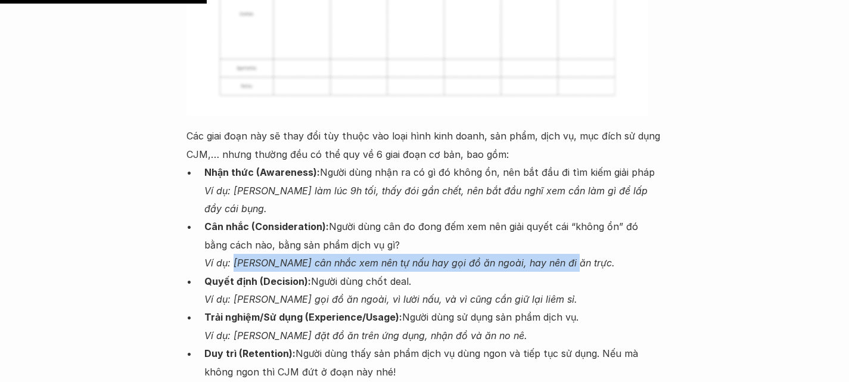
drag, startPoint x: 232, startPoint y: 157, endPoint x: 569, endPoint y: 159, distance: 336.8
click at [569, 218] on p "Cân nhắc (Consideration): Người dùng cân đo đong đếm xem nên giải quyết cái “kh…" at bounding box center [433, 245] width 459 height 54
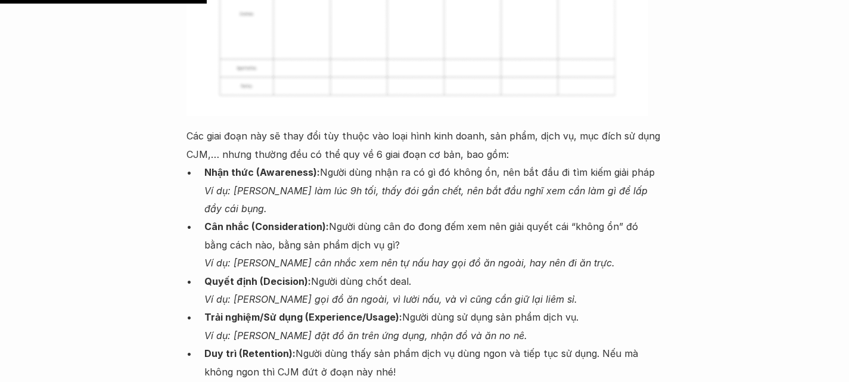
click at [206, 275] on strong "Quyết định (Decision):" at bounding box center [257, 281] width 107 height 12
drag, startPoint x: 206, startPoint y: 173, endPoint x: 427, endPoint y: 175, distance: 221.8
click at [427, 272] on p "Quyết định (Decision): Người dùng chốt deal. Ví dụ: [PERSON_NAME] gọi đồ ăn ngo…" at bounding box center [433, 290] width 459 height 36
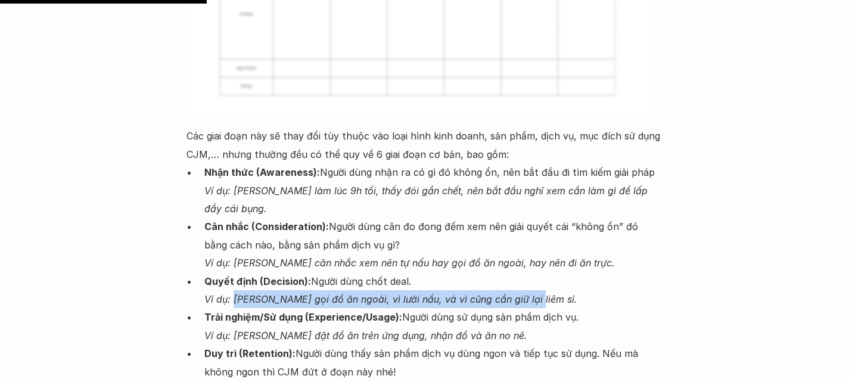
drag, startPoint x: 234, startPoint y: 194, endPoint x: 550, endPoint y: 187, distance: 316.0
click at [550, 272] on p "Quyết định (Decision): Người dùng chốt deal. Ví dụ: [PERSON_NAME] gọi đồ ăn ngo…" at bounding box center [433, 290] width 459 height 36
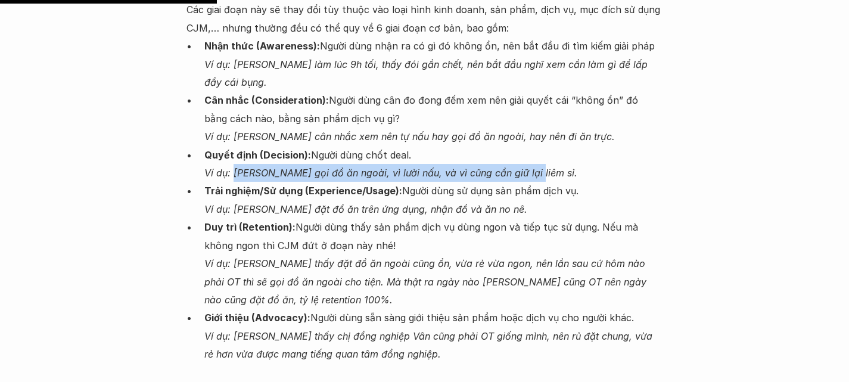
scroll to position [2383, 0]
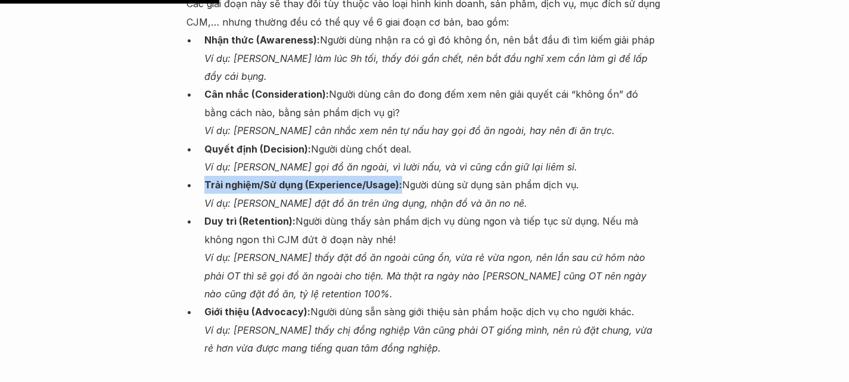
drag, startPoint x: 199, startPoint y: 79, endPoint x: 399, endPoint y: 76, distance: 200.3
click at [399, 76] on ul "Nhận thức (Awareness): Người dùng nhận ra có gì đó không ổn, nên bắt đầu đi tìm…" at bounding box center [425, 194] width 477 height 326
click at [399, 179] on strong "Trải nghiệm/Sử dụng (Experience/Usage):" at bounding box center [303, 185] width 198 height 12
drag, startPoint x: 403, startPoint y: 77, endPoint x: 586, endPoint y: 82, distance: 183.1
click at [586, 176] on p "Trải nghiệm/Sử dụng (Experience/Usage): Người dùng sử dụng sản phẩm dịch vụ. Ví…" at bounding box center [433, 194] width 459 height 36
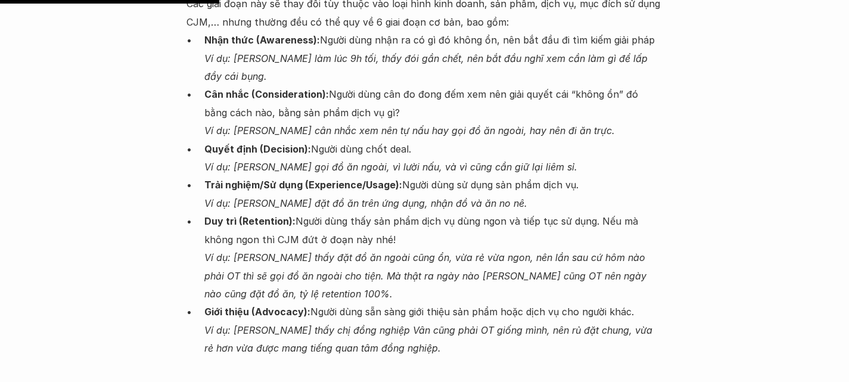
click at [201, 101] on ul "Nhận thức (Awareness): Người dùng nhận ra có gì đó không ổn, nên bắt đầu đi tìm…" at bounding box center [425, 194] width 477 height 326
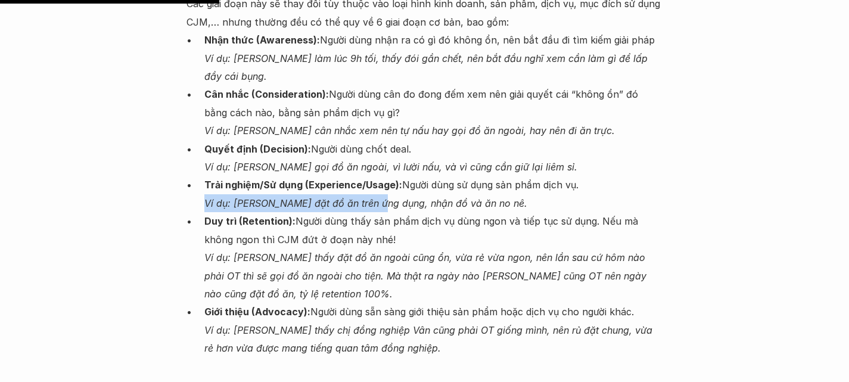
drag, startPoint x: 201, startPoint y: 101, endPoint x: 377, endPoint y: 100, distance: 175.8
click at [377, 100] on ul "Nhận thức (Awareness): Người dùng nhận ra có gì đó không ổn, nên bắt đầu đi tìm…" at bounding box center [425, 194] width 477 height 326
drag, startPoint x: 502, startPoint y: 95, endPoint x: 203, endPoint y: 102, distance: 299.3
click at [203, 102] on ul "Nhận thức (Awareness): Người dùng nhận ra có gì đó không ổn, nên bắt đầu đi tìm…" at bounding box center [425, 194] width 477 height 326
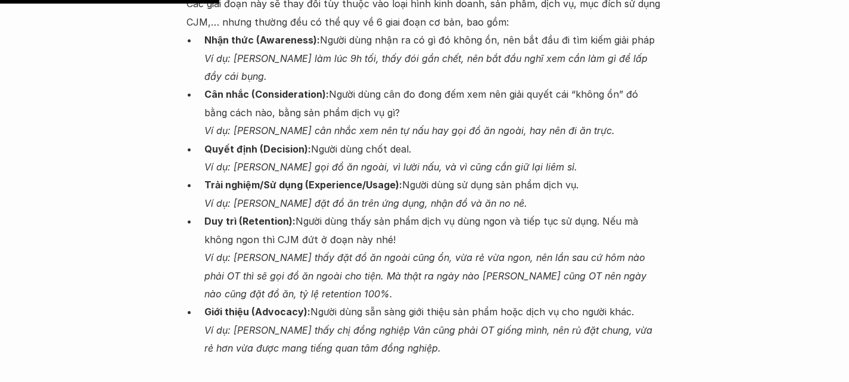
click at [203, 115] on ul "Nhận thức (Awareness): Người dùng nhận ra có gì đó không ổn, nên bắt đầu đi tìm…" at bounding box center [425, 194] width 477 height 326
drag, startPoint x: 203, startPoint y: 115, endPoint x: 291, endPoint y: 111, distance: 88.9
click at [291, 111] on ul "Nhận thức (Awareness): Người dùng nhận ra có gì đó không ổn, nên bắt đầu đi tìm…" at bounding box center [425, 194] width 477 height 326
click at [295, 212] on p "Duy trì (Retention): Người dùng thấy sản phẩm dịch vụ dùng ngon và tiếp tục sử …" at bounding box center [433, 257] width 459 height 91
drag, startPoint x: 295, startPoint y: 113, endPoint x: 513, endPoint y: 133, distance: 219.0
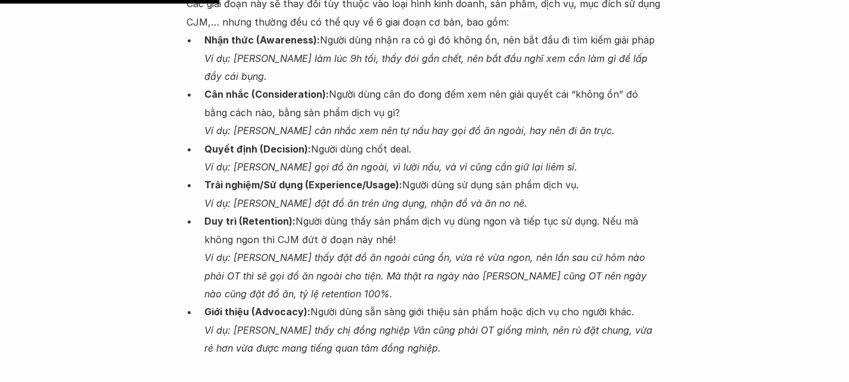
click at [513, 212] on p "Duy trì (Retention): Người dùng thấy sản phẩm dịch vụ dùng ngon và tiếp tục sử …" at bounding box center [433, 257] width 459 height 91
click at [303, 212] on p "Duy trì (Retention): Người dùng thấy sản phẩm dịch vụ dùng ngon và tiếp tục sử …" at bounding box center [433, 257] width 459 height 91
drag, startPoint x: 297, startPoint y: 116, endPoint x: 368, endPoint y: 132, distance: 72.6
click at [368, 212] on p "Duy trì (Retention): Người dùng thấy sản phẩm dịch vụ dùng ngon và tiếp tục sử …" at bounding box center [433, 257] width 459 height 91
click at [265, 215] on strong "Duy trì (Retention):" at bounding box center [249, 221] width 91 height 12
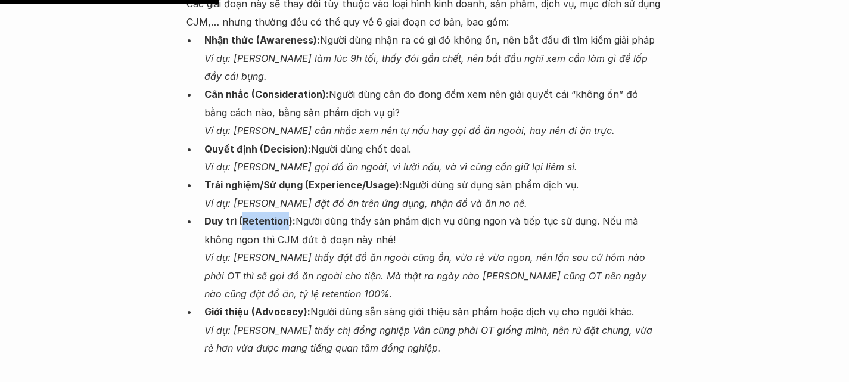
click at [265, 215] on strong "Duy trì (Retention):" at bounding box center [249, 221] width 91 height 12
click at [293, 212] on p "Duy trì (Retention): Người dùng thấy sản phẩm dịch vụ dùng ngon và tiếp tục sử …" at bounding box center [433, 257] width 459 height 91
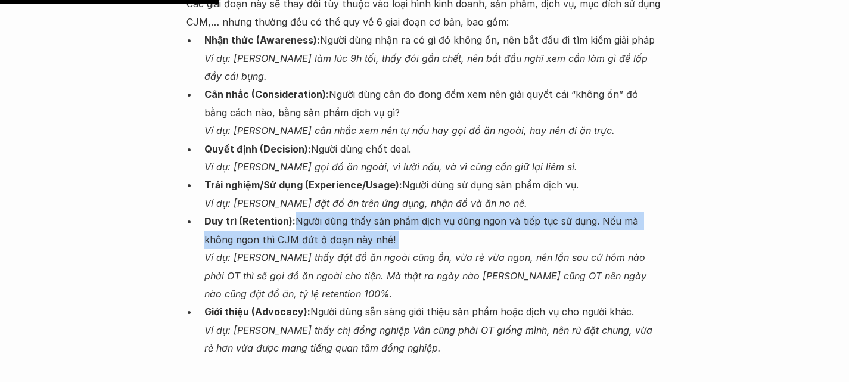
drag, startPoint x: 293, startPoint y: 114, endPoint x: 396, endPoint y: 133, distance: 105.5
click at [396, 212] on p "Duy trì (Retention): Người dùng thấy sản phẩm dịch vụ dùng ngon và tiếp tục sử …" at bounding box center [433, 257] width 459 height 91
click at [321, 212] on p "Duy trì (Retention): Người dùng thấy sản phẩm dịch vụ dùng ngon và tiếp tục sử …" at bounding box center [433, 257] width 459 height 91
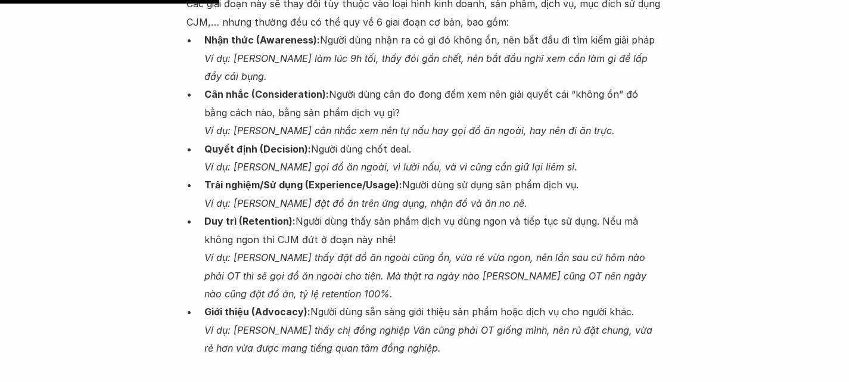
drag, startPoint x: 292, startPoint y: 117, endPoint x: 646, endPoint y: 130, distance: 354.3
click at [646, 212] on p "Duy trì (Retention): Người dùng thấy sản phẩm dịch vụ dùng ngon và tiếp tục sử …" at bounding box center [433, 257] width 459 height 91
drag, startPoint x: 209, startPoint y: 165, endPoint x: 299, endPoint y: 161, distance: 90.7
click at [299, 212] on p "Duy trì (Retention): Người dùng thấy sản phẩm dịch vụ dùng ngon và tiếp tục sử …" at bounding box center [433, 257] width 459 height 91
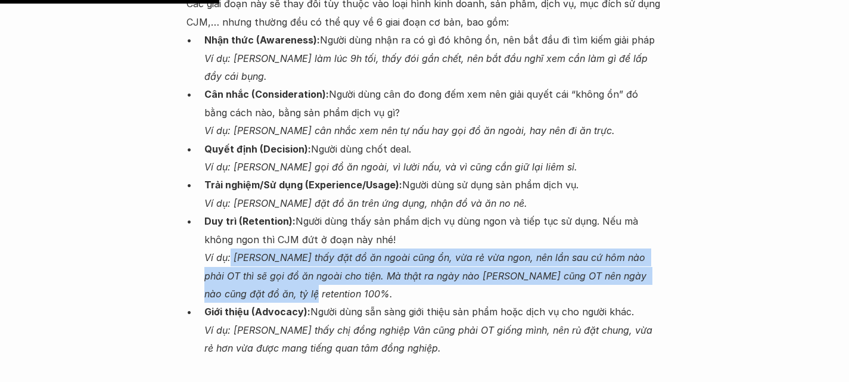
drag, startPoint x: 231, startPoint y: 149, endPoint x: 287, endPoint y: 189, distance: 68.8
click at [287, 212] on p "Duy trì (Retention): Người dùng thấy sản phẩm dịch vụ dùng ngon và tiếp tục sử …" at bounding box center [433, 257] width 459 height 91
click at [323, 252] on em "Ví dụ: [PERSON_NAME] thấy đặt đồ ăn ngoài cũng ổn, vừa rẻ vừa ngon, nên lần sau…" at bounding box center [426, 276] width 445 height 48
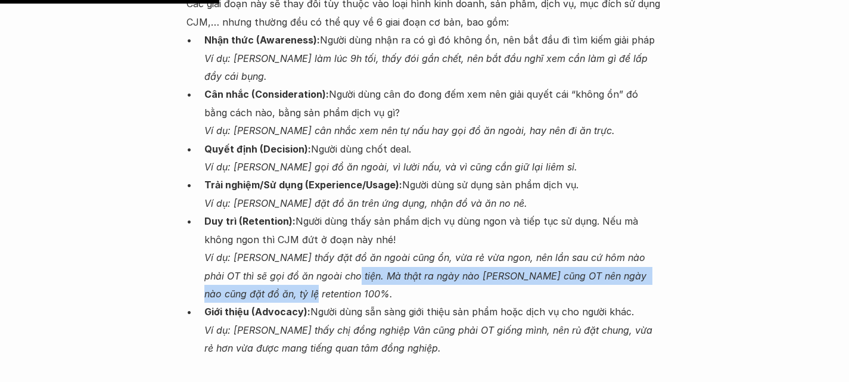
drag, startPoint x: 323, startPoint y: 169, endPoint x: 644, endPoint y: 187, distance: 321.2
click at [644, 212] on p "Duy trì (Retention): Người dùng thấy sản phẩm dịch vụ dùng ngon và tiếp tục sử …" at bounding box center [433, 257] width 459 height 91
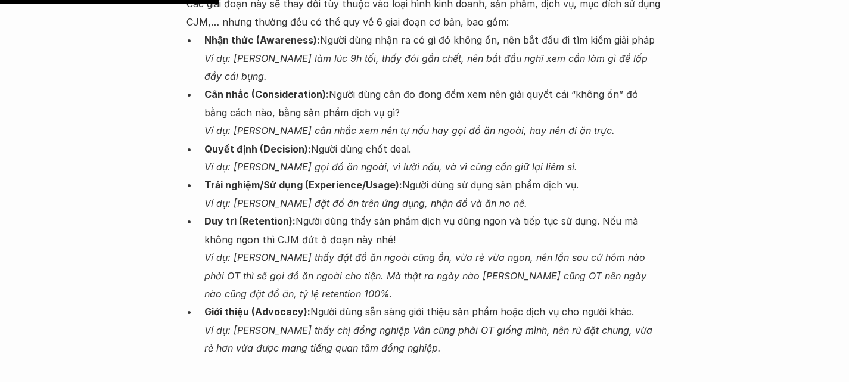
click at [207, 306] on strong "Giới thiệu (Advocacy):" at bounding box center [257, 312] width 106 height 12
drag, startPoint x: 200, startPoint y: 205, endPoint x: 308, endPoint y: 201, distance: 108.0
click at [308, 201] on ul "Nhận thức (Awareness): Người dùng nhận ra có gì đó không ổn, nên bắt đầu đi tìm…" at bounding box center [425, 194] width 477 height 326
click at [308, 303] on p "Giới thiệu (Advocacy): Người dùng sẵn sàng giới thiệu sản phẩm hoặc dịch vụ cho…" at bounding box center [433, 330] width 459 height 54
drag, startPoint x: 308, startPoint y: 201, endPoint x: 642, endPoint y: 204, distance: 333.8
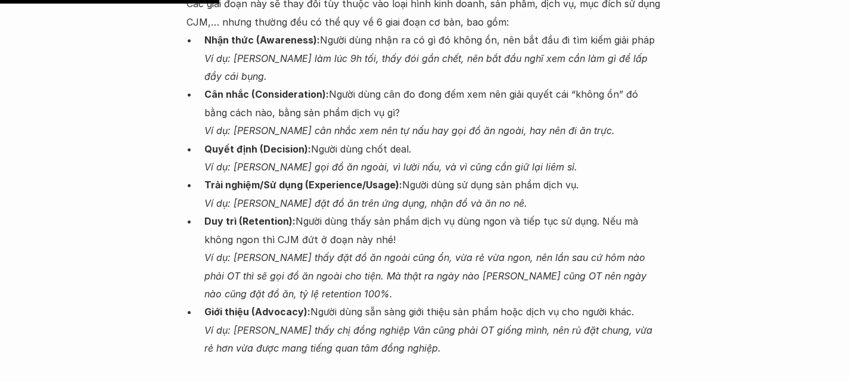
click at [642, 303] on p "Giới thiệu (Advocacy): Người dùng sẵn sàng giới thiệu sản phẩm hoặc dịch vụ cho…" at bounding box center [433, 330] width 459 height 54
click at [190, 226] on ul "Nhận thức (Awareness): Người dùng nhận ra có gì đó không ổn, nên bắt đầu đi tìm…" at bounding box center [425, 194] width 477 height 326
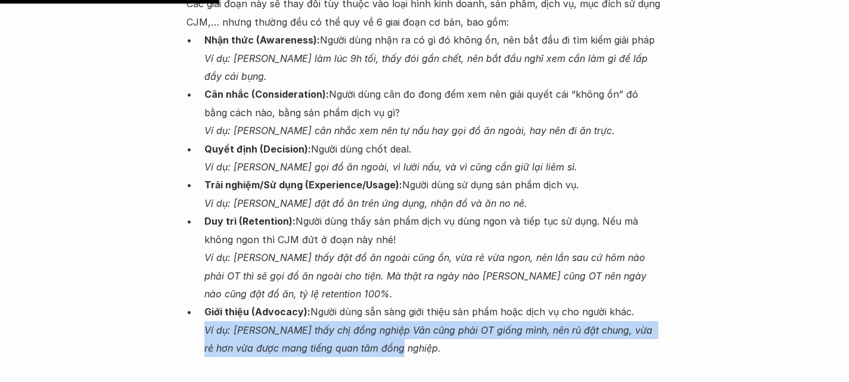
drag, startPoint x: 190, startPoint y: 226, endPoint x: 433, endPoint y: 241, distance: 244.2
click at [433, 241] on ul "Nhận thức (Awareness): Người dùng nhận ra có gì đó không ổn, nên bắt đầu đi tìm…" at bounding box center [425, 194] width 477 height 326
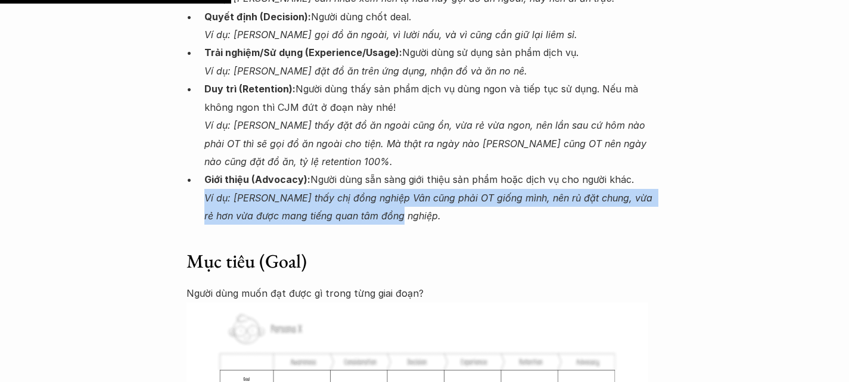
scroll to position [2517, 0]
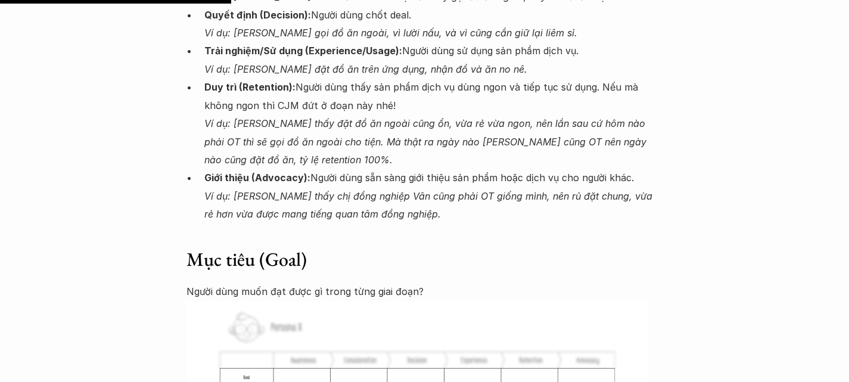
click at [232, 247] on h3 "Mục tiêu (Goal)" at bounding box center [425, 259] width 477 height 25
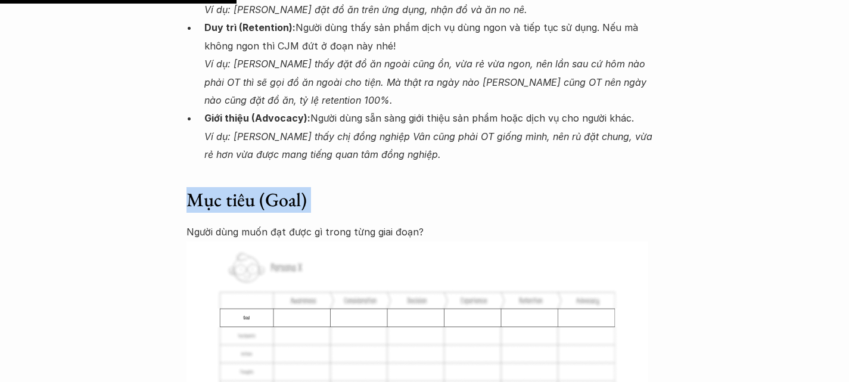
scroll to position [2577, 0]
click at [211, 222] on p "Người dùng muốn đạt được gì trong từng giai đoạn?" at bounding box center [425, 231] width 477 height 18
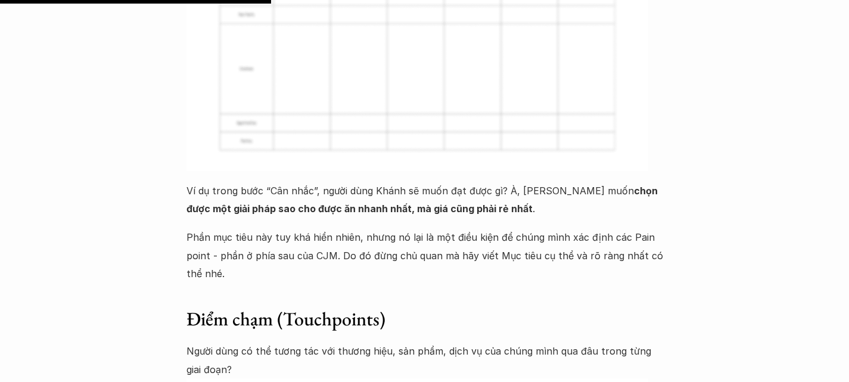
scroll to position [2953, 0]
click at [198, 181] on p "Ví dụ trong bước “Cân nhắc”, người dùng Khánh sẽ muốn đạt được gì? À, [PERSON_N…" at bounding box center [425, 199] width 477 height 36
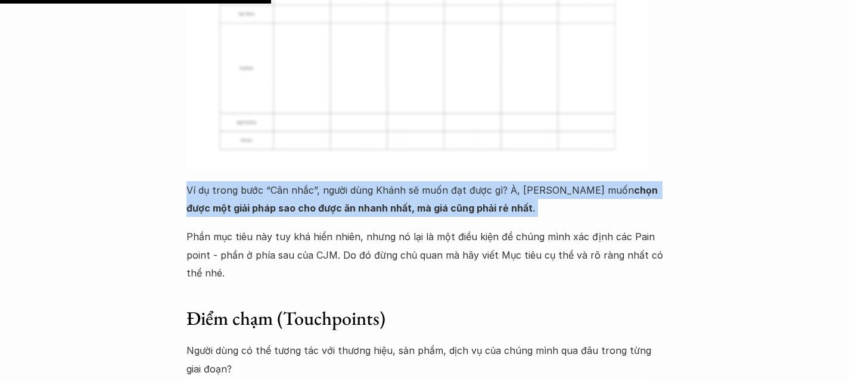
click at [198, 181] on p "Ví dụ trong bước “Cân nhắc”, người dùng Khánh sẽ muốn đạt được gì? À, [PERSON_N…" at bounding box center [425, 199] width 477 height 36
click at [348, 181] on p "Ví dụ trong bước “Cân nhắc”, người dùng Khánh sẽ muốn đạt được gì? À, [PERSON_N…" at bounding box center [425, 199] width 477 height 36
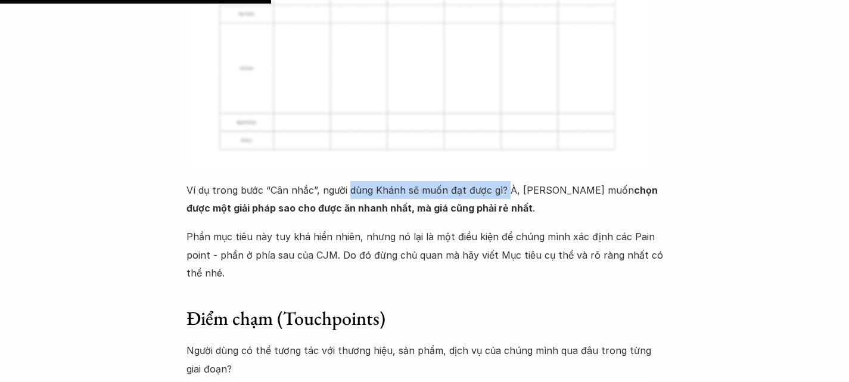
drag, startPoint x: 348, startPoint y: 72, endPoint x: 506, endPoint y: 72, distance: 158.6
click at [506, 181] on p "Ví dụ trong bước “Cân nhắc”, người dùng Khánh sẽ muốn đạt được gì? À, [PERSON_N…" at bounding box center [425, 199] width 477 height 36
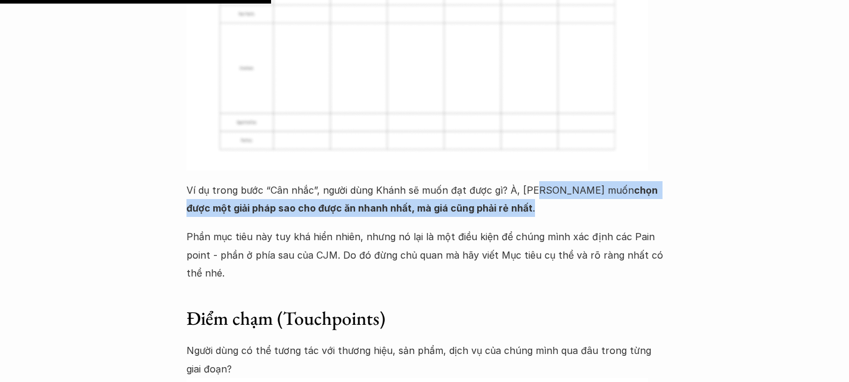
drag, startPoint x: 533, startPoint y: 70, endPoint x: 676, endPoint y: 89, distance: 144.2
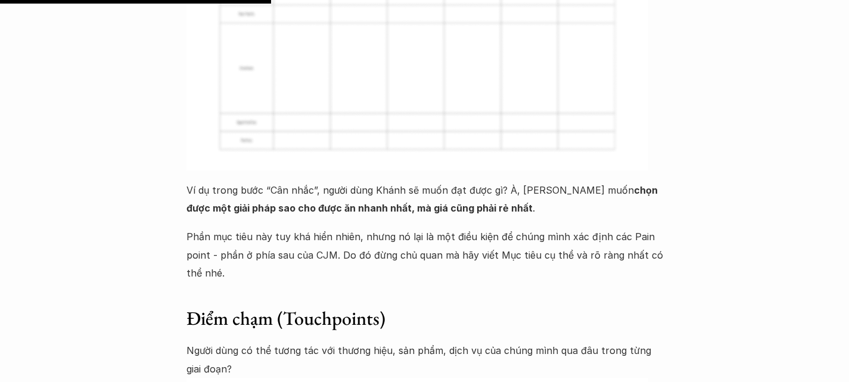
drag, startPoint x: 185, startPoint y: 114, endPoint x: 356, endPoint y: 115, distance: 171.7
click at [356, 228] on p "Phần mục tiêu này tuy khá hiển nhiên, nhưng nó lại là một điều kiện để chúng mì…" at bounding box center [425, 255] width 477 height 54
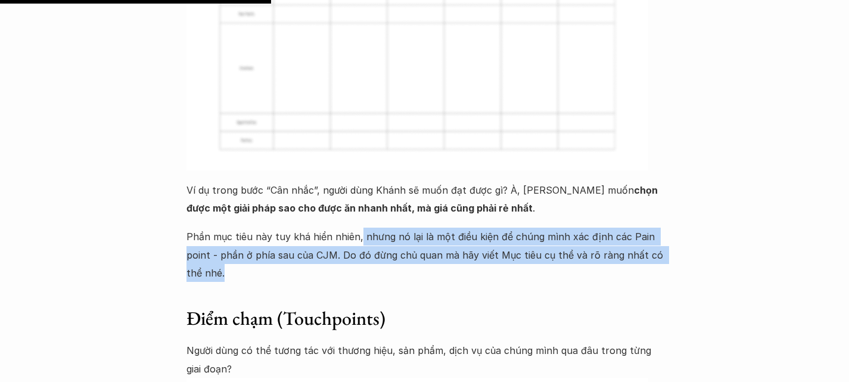
drag, startPoint x: 356, startPoint y: 115, endPoint x: 597, endPoint y: 163, distance: 245.0
click at [336, 228] on p "Phần mục tiêu này tuy khá hiển nhiên, nhưng nó lại là một điều kiện để chúng mì…" at bounding box center [425, 255] width 477 height 54
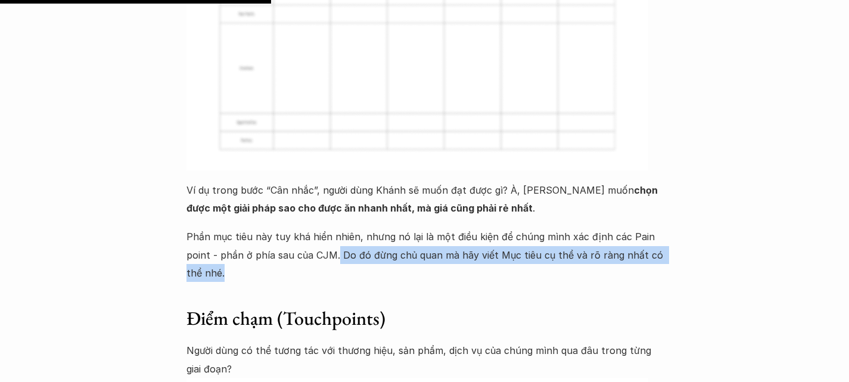
drag, startPoint x: 336, startPoint y: 135, endPoint x: 511, endPoint y: 145, distance: 175.6
click at [511, 228] on p "Phần mục tiêu này tuy khá hiển nhiên, nhưng nó lại là một điều kiện để chúng mì…" at bounding box center [425, 255] width 477 height 54
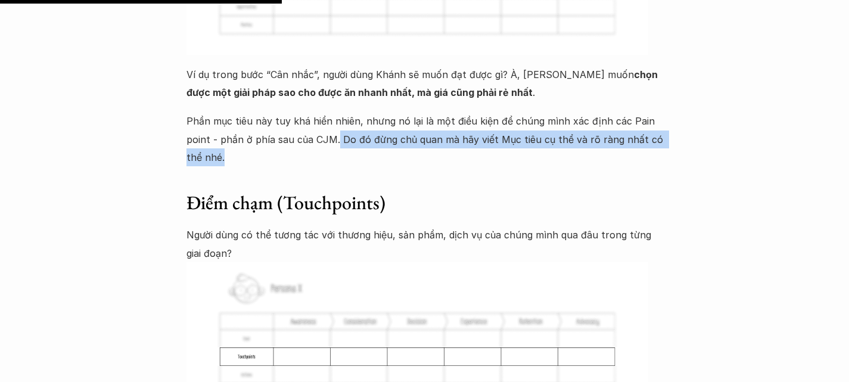
scroll to position [3069, 0]
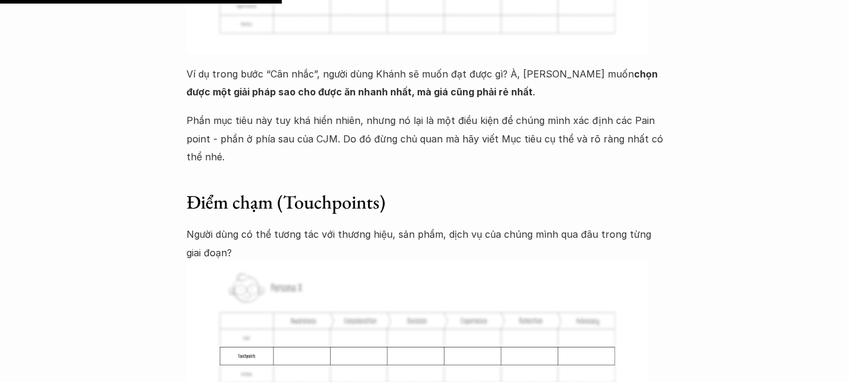
click at [241, 190] on h3 "Điểm chạm (Touchpoints)" at bounding box center [425, 202] width 477 height 25
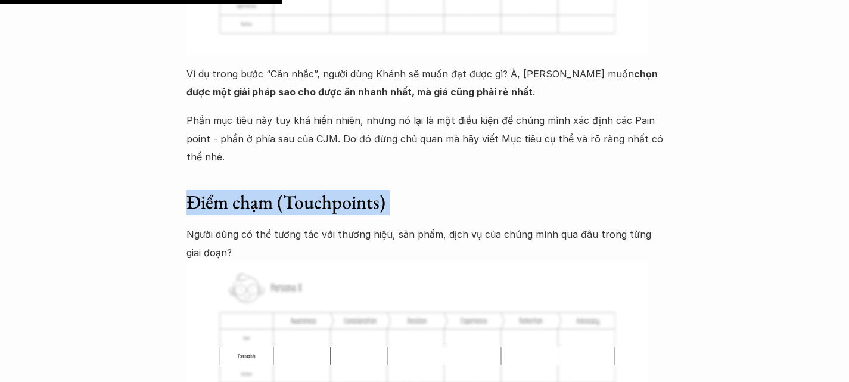
click at [241, 190] on h3 "Điểm chạm (Touchpoints)" at bounding box center [425, 202] width 477 height 25
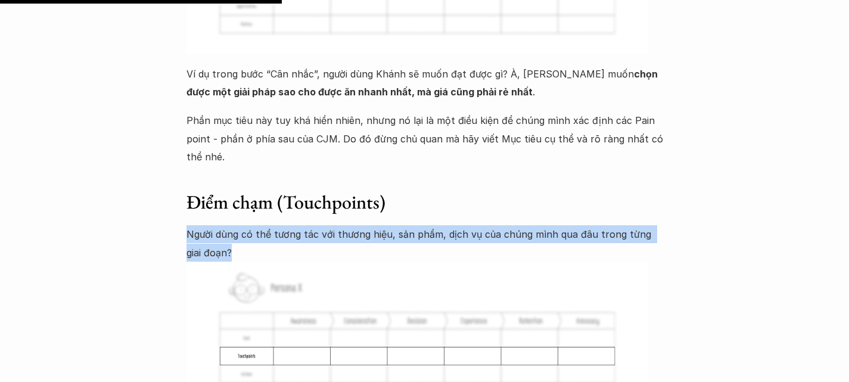
drag, startPoint x: 173, startPoint y: 105, endPoint x: 365, endPoint y: 123, distance: 192.8
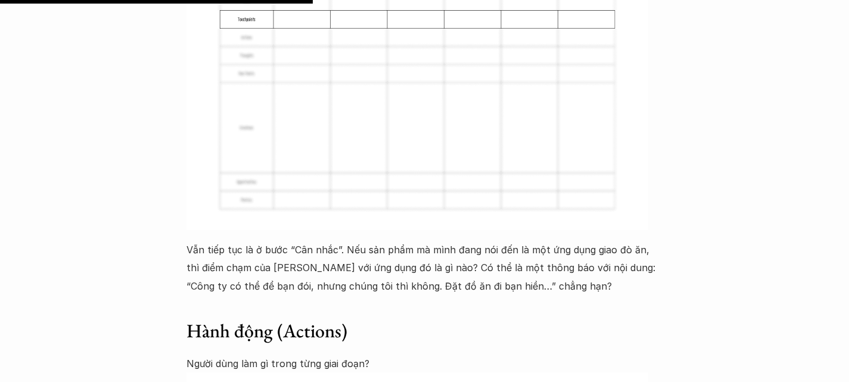
scroll to position [3407, 0]
drag, startPoint x: 181, startPoint y: 112, endPoint x: 339, endPoint y: 114, distance: 157.4
click at [343, 240] on p "Vẫn tiếp tục là ở bước “Cân nhắc”. Nếu sản phẩm mà mình đang nói đến là một ứng…" at bounding box center [425, 267] width 477 height 54
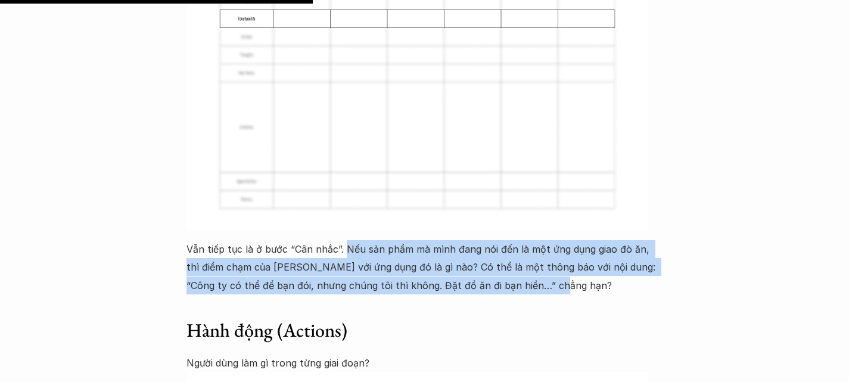
drag, startPoint x: 343, startPoint y: 114, endPoint x: 539, endPoint y: 162, distance: 202.4
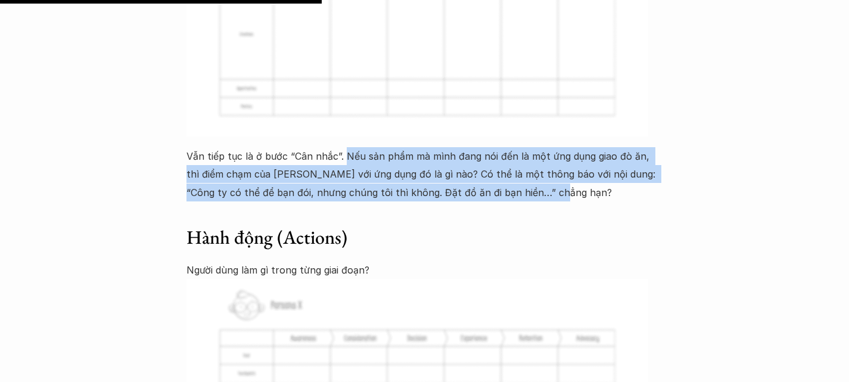
scroll to position [3500, 0]
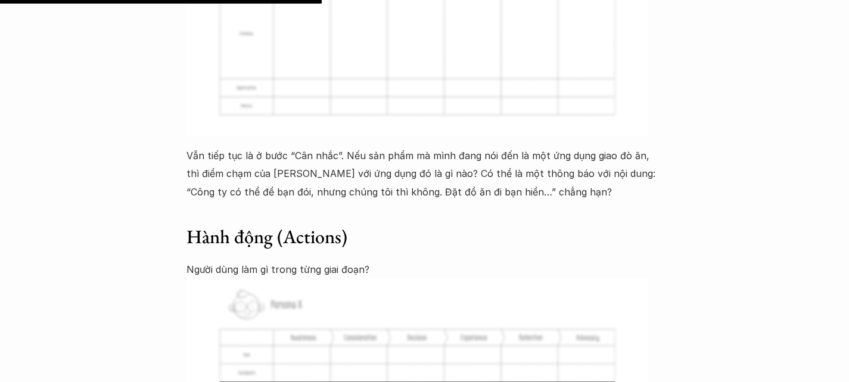
click at [212, 225] on h3 "Hành động (Actions)" at bounding box center [425, 237] width 477 height 25
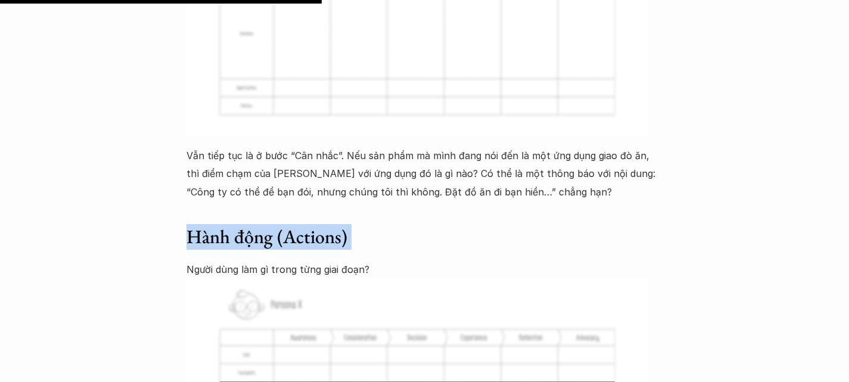
click at [212, 225] on h3 "Hành động (Actions)" at bounding box center [425, 237] width 477 height 25
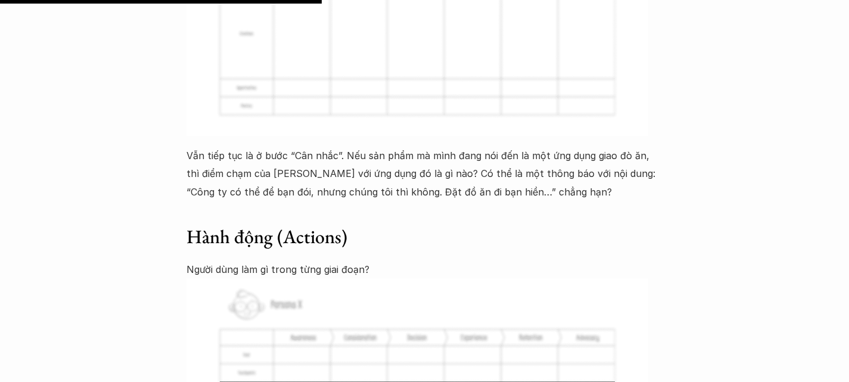
click at [202, 260] on p "Người dùng làm gì trong từng giai đoạn?" at bounding box center [425, 269] width 477 height 18
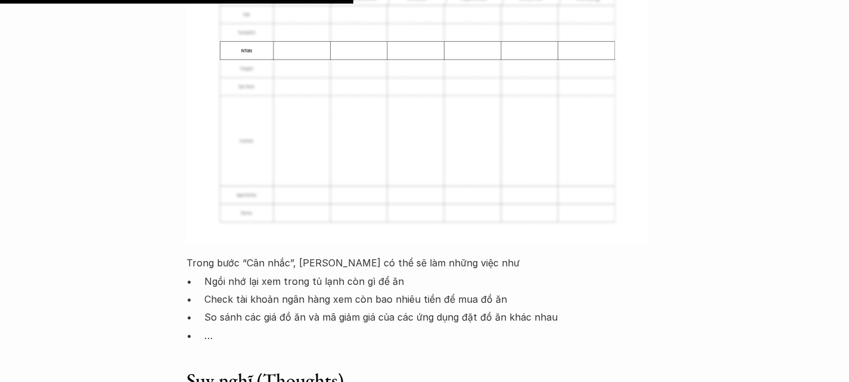
scroll to position [3843, 0]
click at [205, 251] on p "Trong bước “Cân nhắc”, [PERSON_NAME] có thể sẽ làm những việc như" at bounding box center [425, 260] width 477 height 18
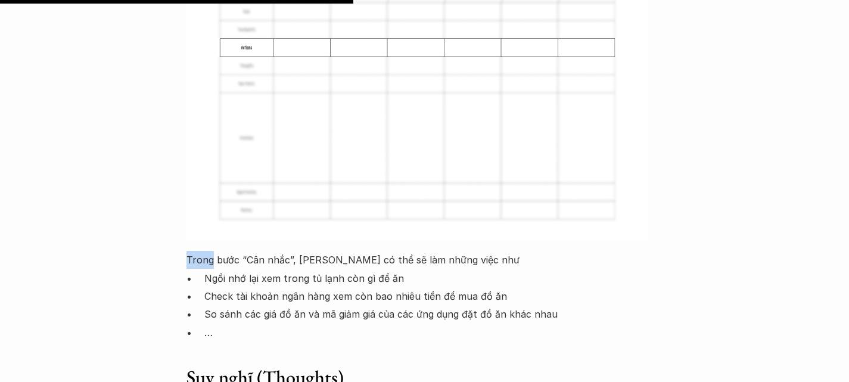
click at [205, 251] on p "Trong bước “Cân nhắc”, [PERSON_NAME] có thể sẽ làm những việc như" at bounding box center [425, 260] width 477 height 18
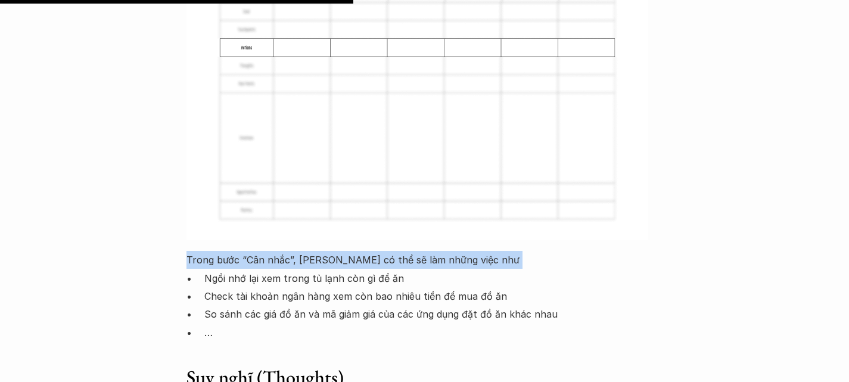
click at [205, 251] on p "Trong bước “Cân nhắc”, [PERSON_NAME] có thể sẽ làm những việc như" at bounding box center [425, 260] width 477 height 18
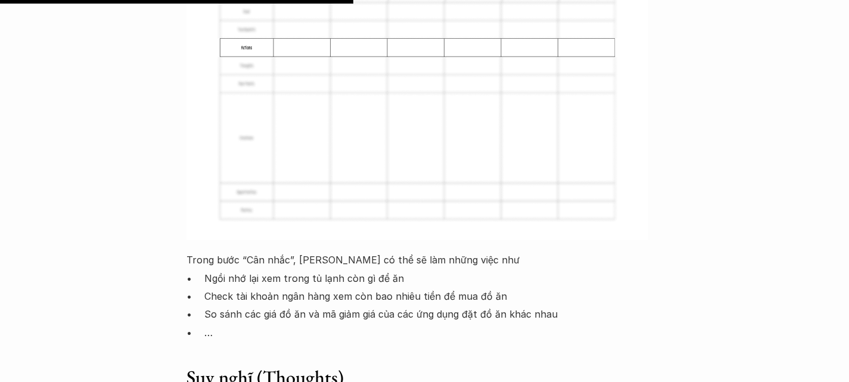
click at [225, 269] on p "Ngồi nhớ lại xem trong tủ lạnh còn gì để ăn" at bounding box center [433, 278] width 459 height 18
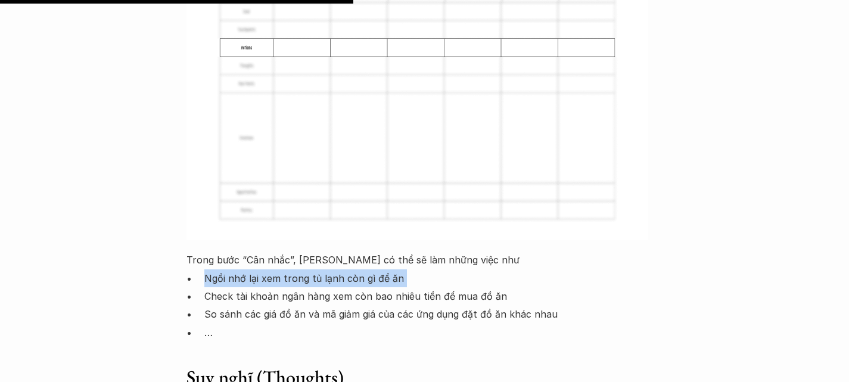
click at [225, 269] on p "Ngồi nhớ lại xem trong tủ lạnh còn gì để ăn" at bounding box center [433, 278] width 459 height 18
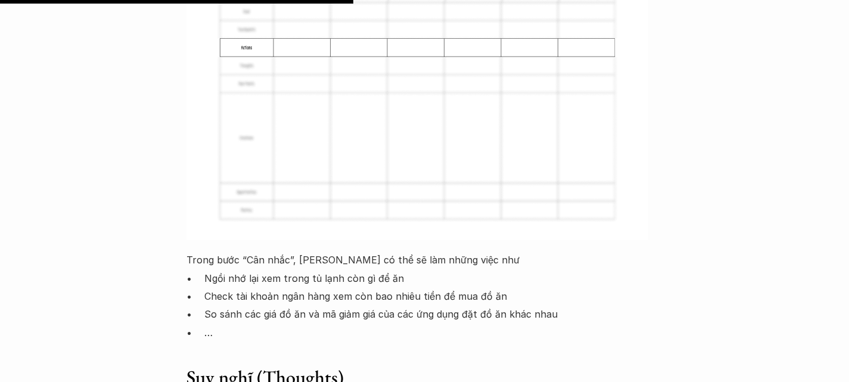
click at [219, 287] on p "Check tài khoản ngân hàng xem còn bao nhiêu tiền để mua đồ ăn" at bounding box center [433, 296] width 459 height 18
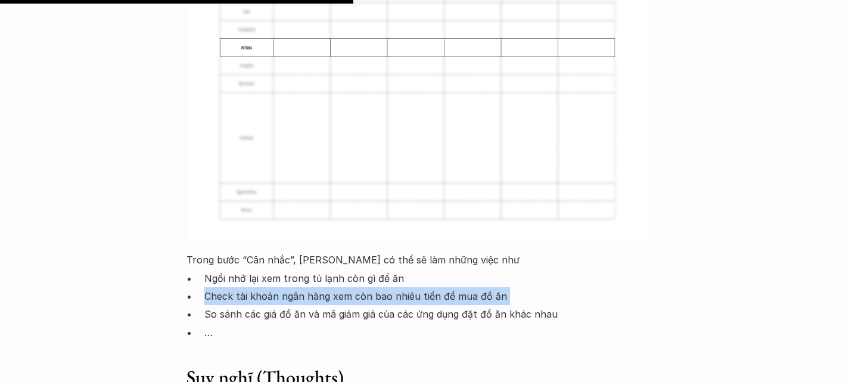
click at [219, 287] on p "Check tài khoản ngân hàng xem còn bao nhiêu tiền để mua đồ ăn" at bounding box center [433, 296] width 459 height 18
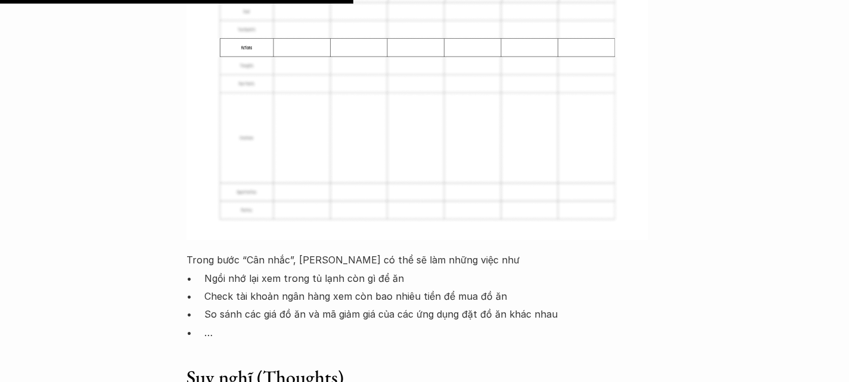
click at [218, 305] on p "So sánh các giá đồ ăn và mã giảm giá của các ứng dụng đặt đồ ăn khác nhau" at bounding box center [433, 314] width 459 height 18
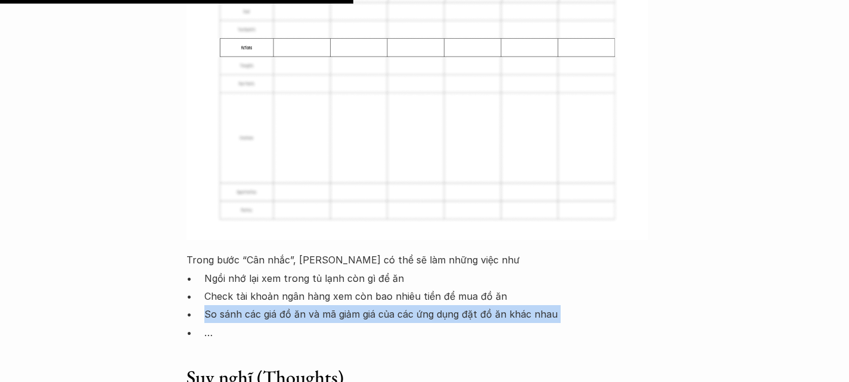
click at [218, 305] on p "So sánh các giá đồ ăn và mã giảm giá của các ứng dụng đặt đồ ăn khác nhau" at bounding box center [433, 314] width 459 height 18
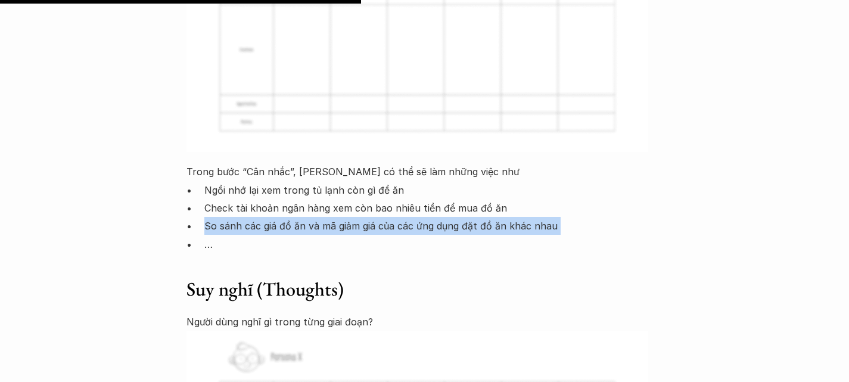
scroll to position [3934, 0]
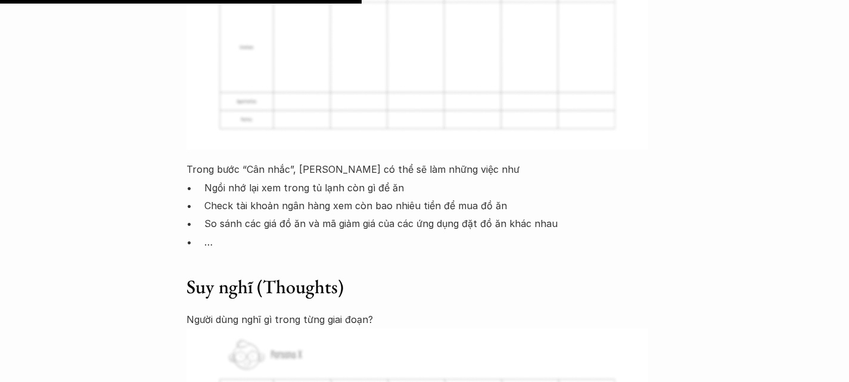
click at [209, 275] on h3 "Suy nghĩ (Thoughts)" at bounding box center [425, 287] width 477 height 25
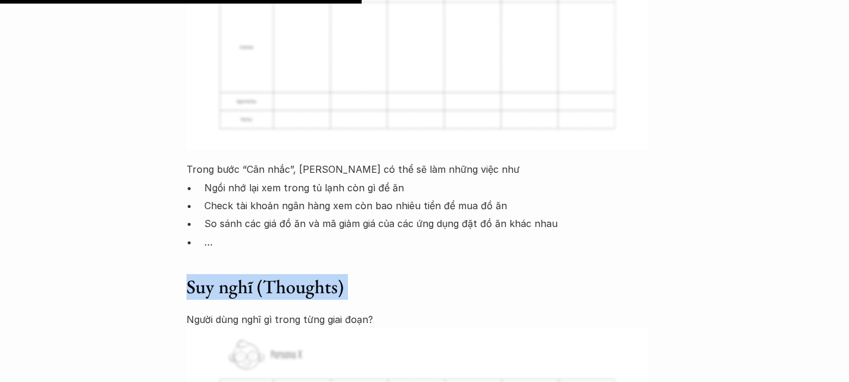
click at [209, 275] on h3 "Suy nghĩ (Thoughts)" at bounding box center [425, 287] width 477 height 25
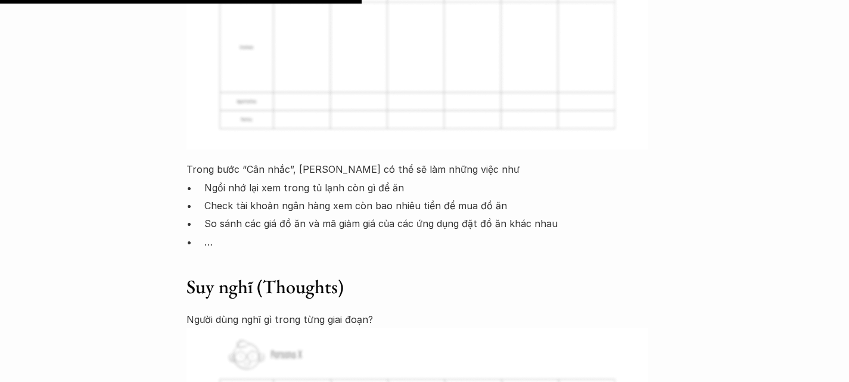
click at [205, 311] on p "Người dùng nghĩ gì trong từng giai đoạn?" at bounding box center [425, 320] width 477 height 18
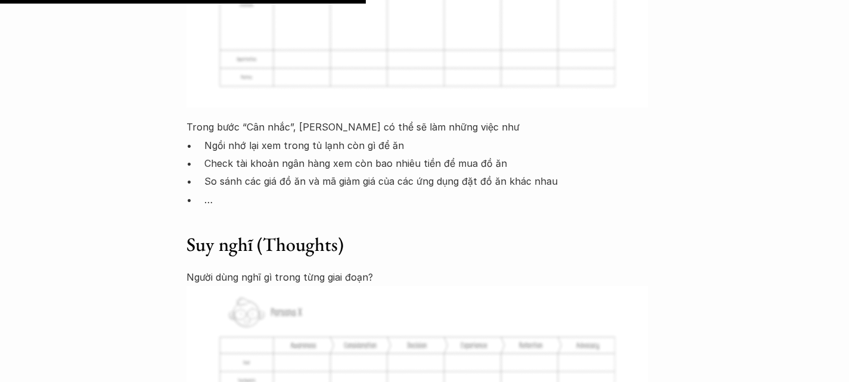
scroll to position [3983, 0]
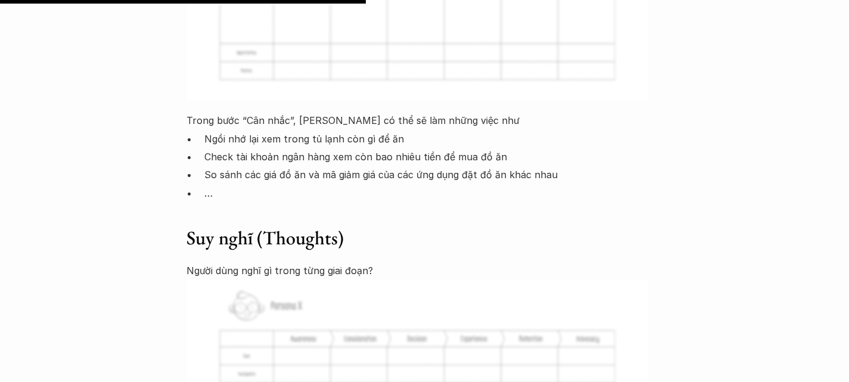
click at [242, 226] on h3 "Suy nghĩ (Thoughts)" at bounding box center [425, 238] width 477 height 25
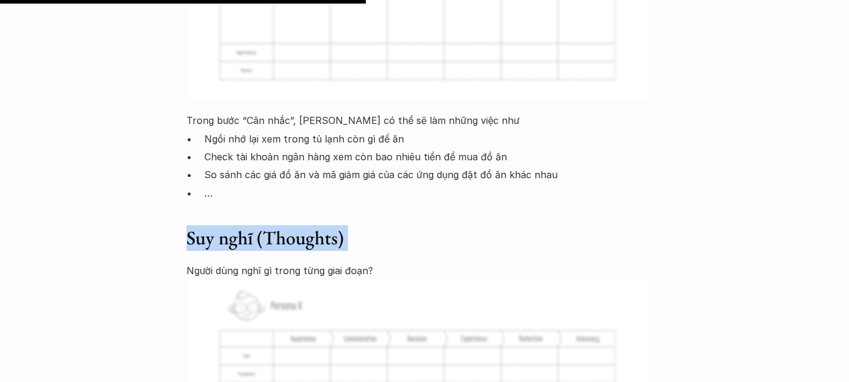
click at [242, 226] on h3 "Suy nghĩ (Thoughts)" at bounding box center [425, 238] width 477 height 25
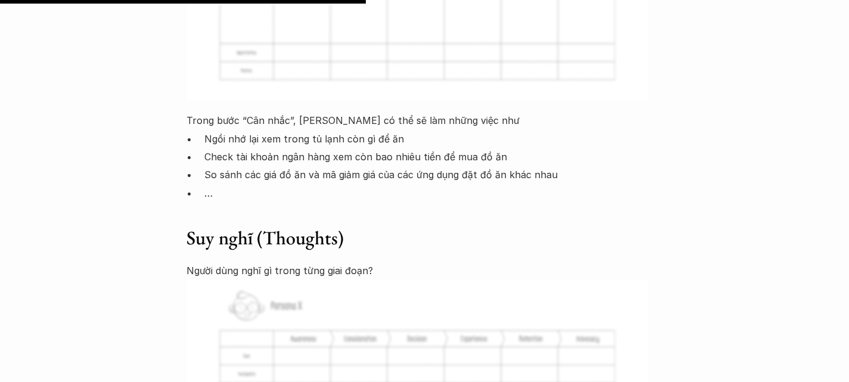
click at [236, 262] on p "Người dùng nghĩ gì trong từng giai đoạn?" at bounding box center [425, 271] width 477 height 18
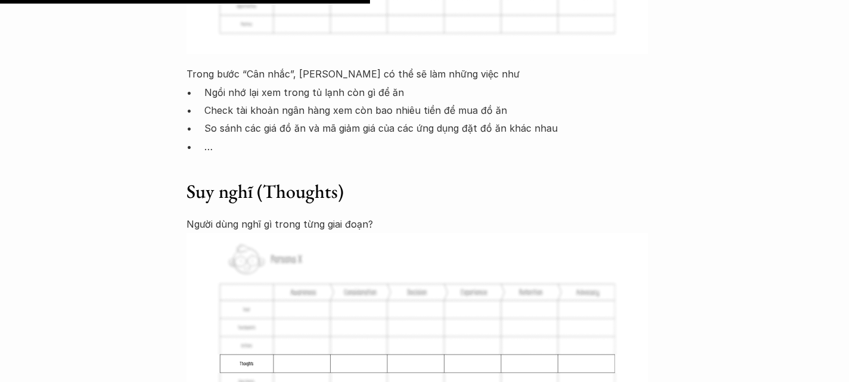
click at [287, 215] on p "Người dùng nghĩ gì trong từng giai đoạn?" at bounding box center [425, 224] width 477 height 18
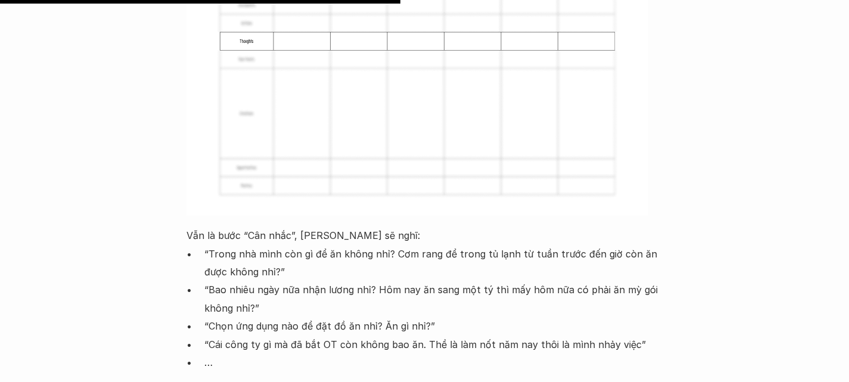
scroll to position [4354, 0]
click at [212, 224] on p "Vẫn là bước “Cân nhắc”, [PERSON_NAME] sẽ nghĩ:" at bounding box center [425, 233] width 477 height 18
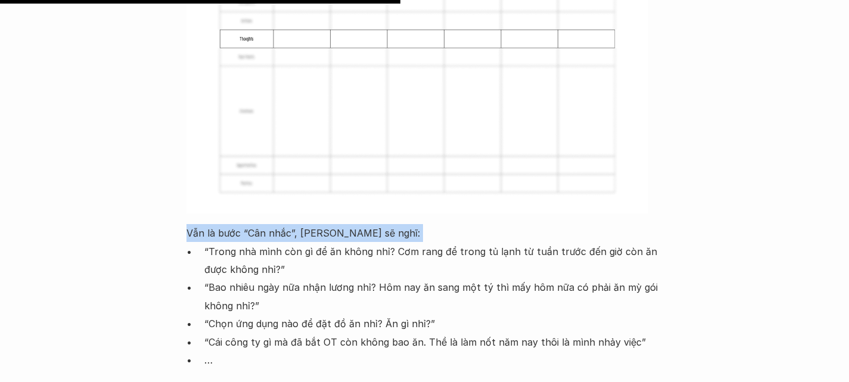
click at [212, 224] on p "Vẫn là bước “Cân nhắc”, [PERSON_NAME] sẽ nghĩ:" at bounding box center [425, 233] width 477 height 18
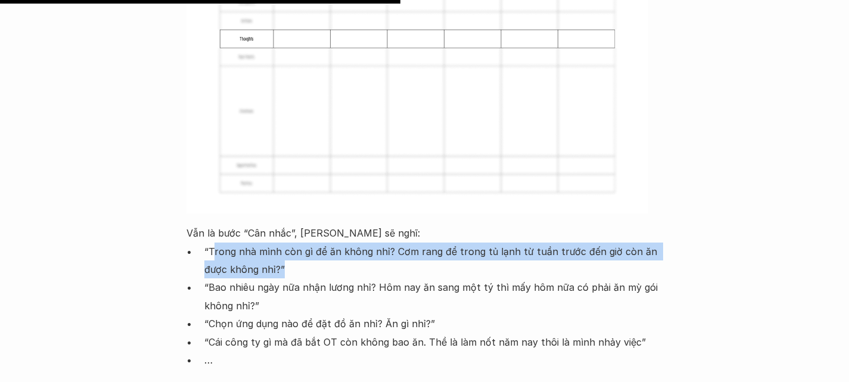
drag, startPoint x: 212, startPoint y: 90, endPoint x: 296, endPoint y: 107, distance: 85.2
click at [296, 243] on p "“Trong nhà mình còn gì để ăn không nhỉ? Cơm rang để trong tủ lạnh từ tuần trước…" at bounding box center [433, 261] width 459 height 36
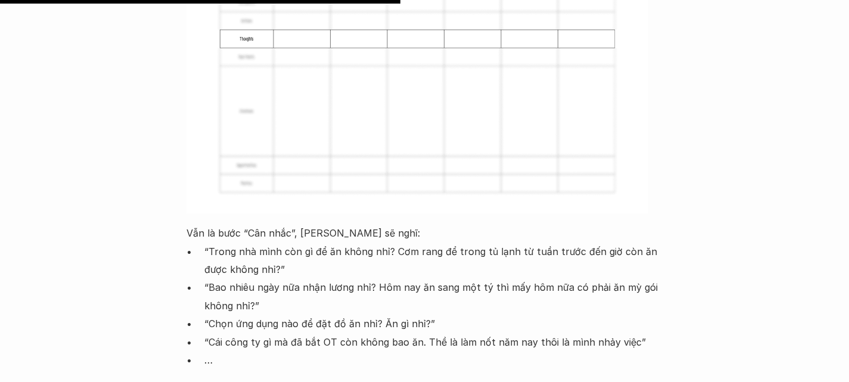
click at [208, 278] on p "“Bao nhiêu ngày nữa nhận lương nhỉ? Hôm nay ăn sang một tý thì mấy hôm nữa có p…" at bounding box center [433, 296] width 459 height 36
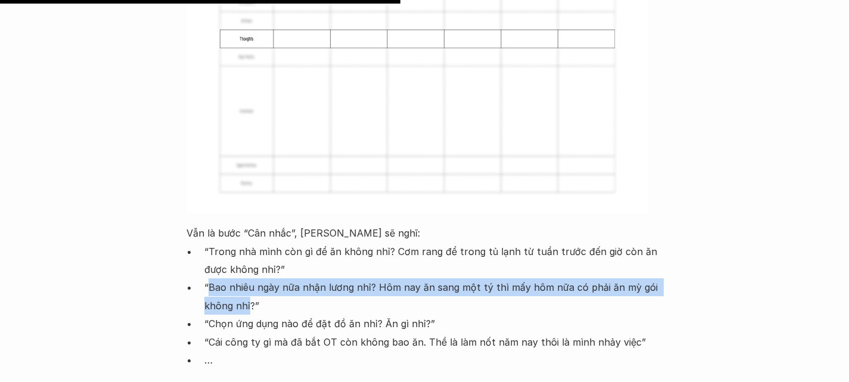
drag, startPoint x: 208, startPoint y: 134, endPoint x: 252, endPoint y: 150, distance: 46.4
click at [252, 278] on p "“Bao nhiêu ngày nữa nhận lương nhỉ? Hôm nay ăn sang một tý thì mấy hôm nữa có p…" at bounding box center [433, 296] width 459 height 36
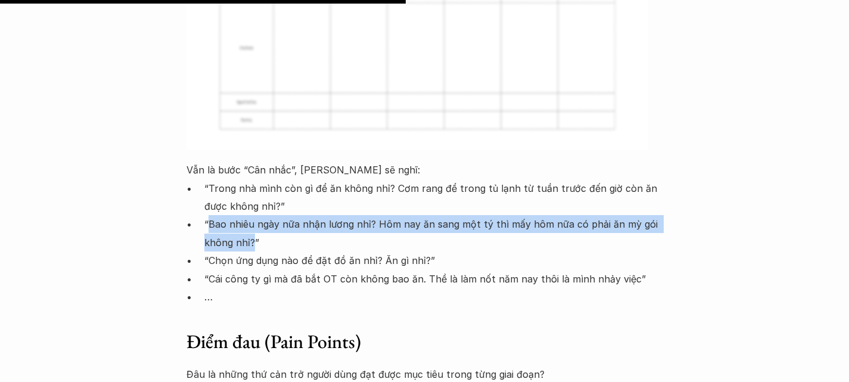
scroll to position [4419, 0]
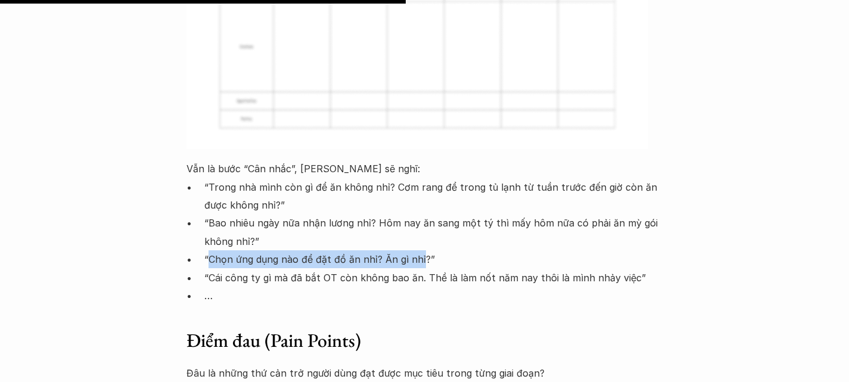
drag, startPoint x: 207, startPoint y: 101, endPoint x: 421, endPoint y: 106, distance: 213.4
click at [421, 250] on p "“Chọn ứng dụng nào để đặt đồ ăn nhỉ? Ăn gì nhỉ?”" at bounding box center [433, 259] width 459 height 18
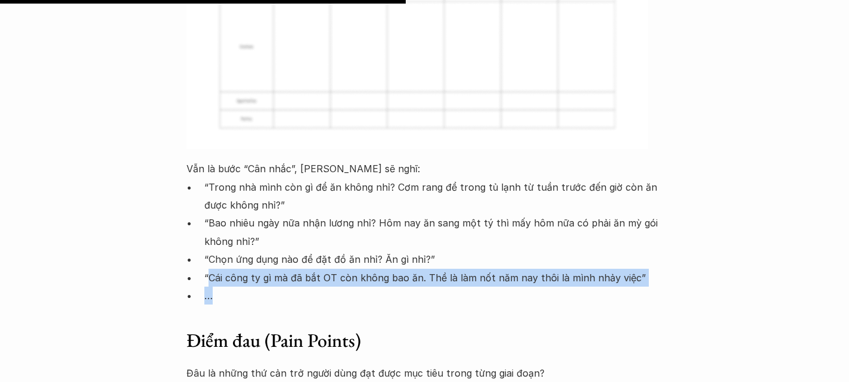
drag, startPoint x: 208, startPoint y: 122, endPoint x: 442, endPoint y: 136, distance: 234.1
click at [442, 178] on ul "“Trong nhà mình còn gì để ăn không nhỉ? Cơm rang để trong tủ lạnh từ tuần trước…" at bounding box center [425, 241] width 477 height 127
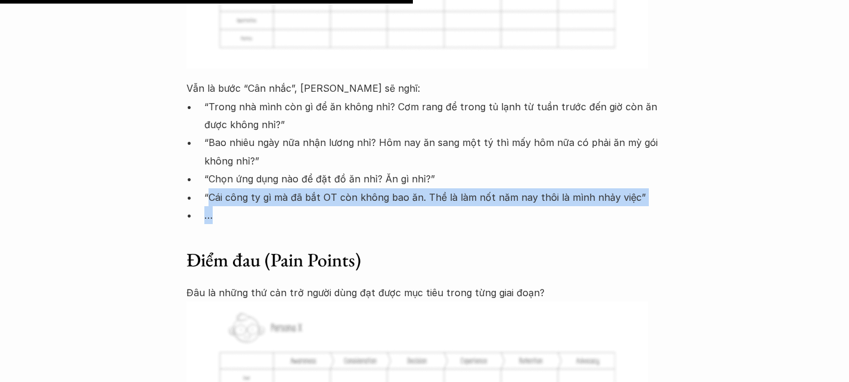
scroll to position [4501, 0]
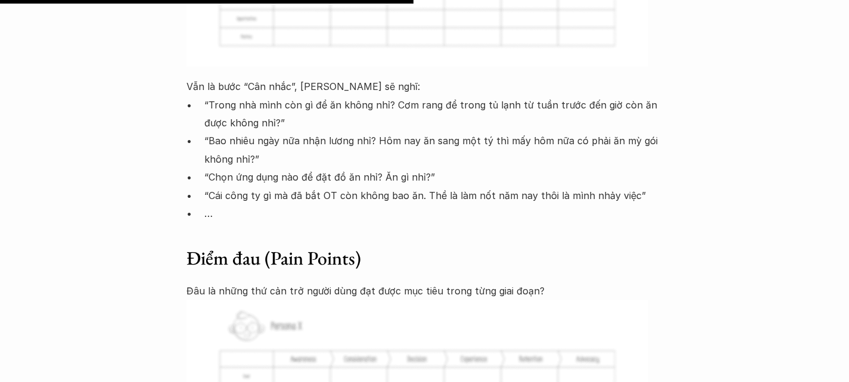
click at [286, 246] on h3 "Điểm đau (Pain Points)" at bounding box center [425, 258] width 477 height 25
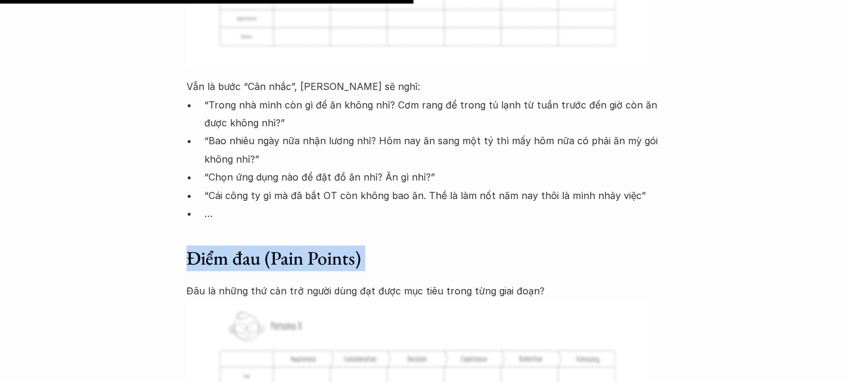
click at [286, 246] on h3 "Điểm đau (Pain Points)" at bounding box center [425, 258] width 477 height 25
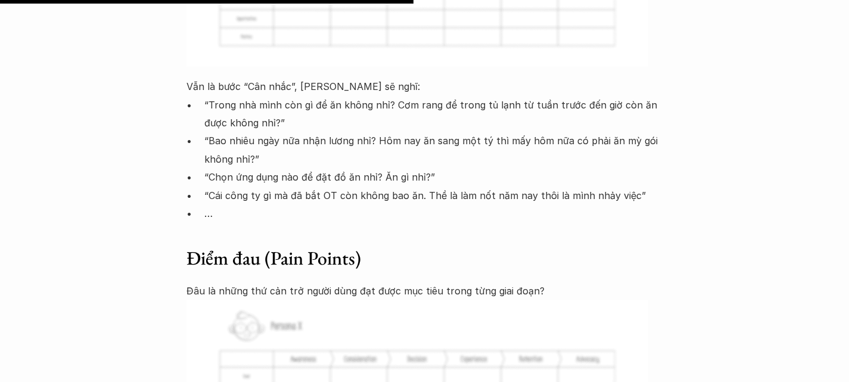
click at [192, 282] on p "Đâu là những thứ cản trở người dùng đạt được mục tiêu trong từng giai đoạn?" at bounding box center [425, 291] width 477 height 18
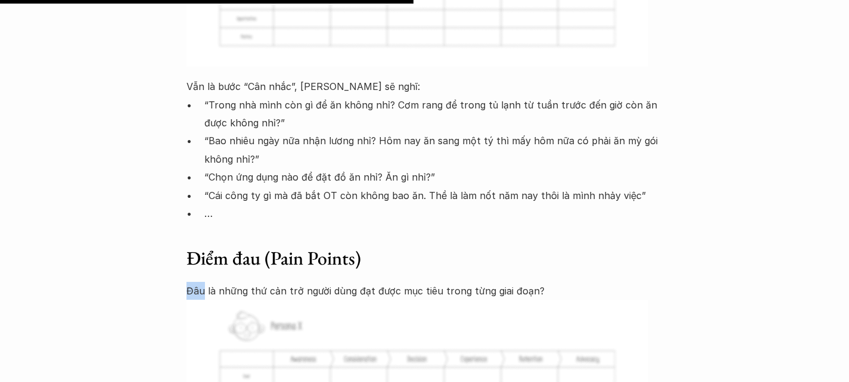
click at [192, 282] on p "Đâu là những thứ cản trở người dùng đạt được mục tiêu trong từng giai đoạn?" at bounding box center [425, 291] width 477 height 18
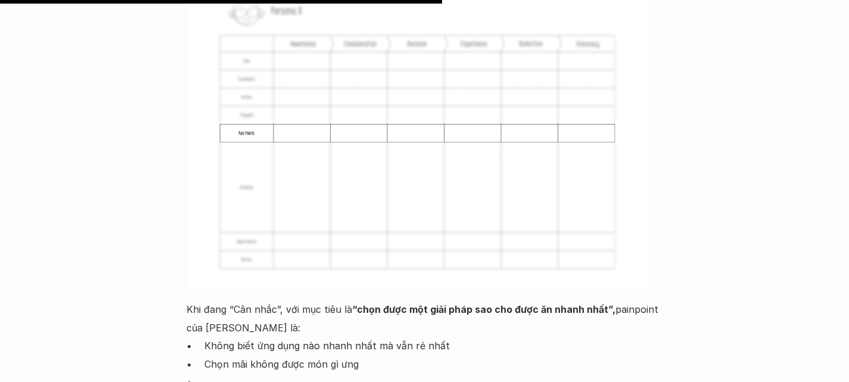
scroll to position [4820, 0]
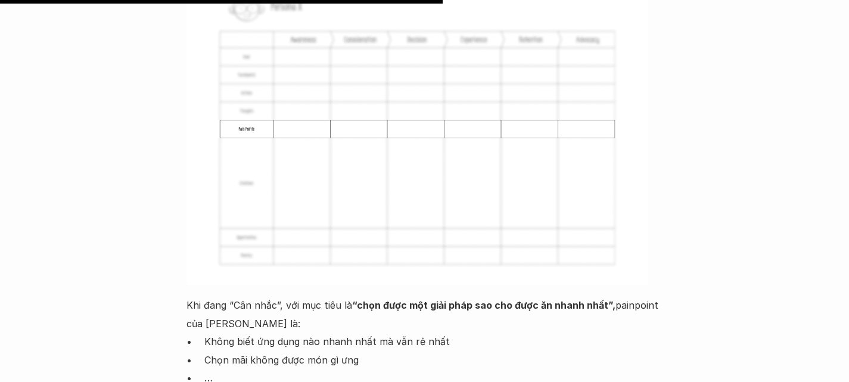
click at [191, 296] on p "Khi đang “Cân nhắc”, với mục tiêu là “chọn được một giải pháp sao cho được ăn n…" at bounding box center [425, 314] width 477 height 36
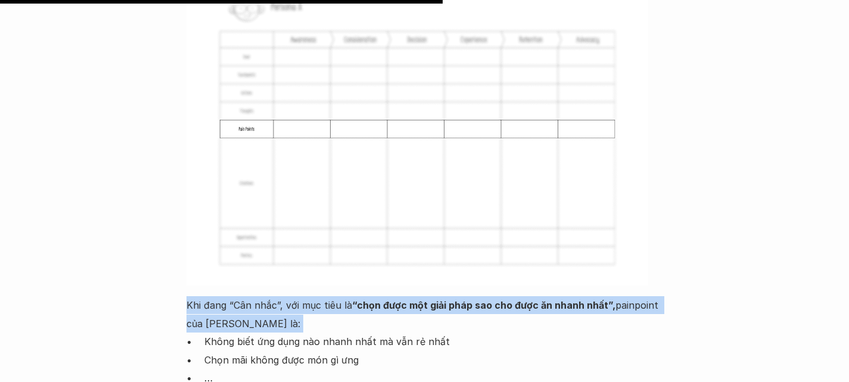
click at [191, 296] on p "Khi đang “Cân nhắc”, với mục tiêu là “chọn được một giải pháp sao cho được ăn n…" at bounding box center [425, 314] width 477 height 36
click at [287, 296] on p "Khi đang “Cân nhắc”, với mục tiêu là “chọn được một giải pháp sao cho được ăn n…" at bounding box center [425, 314] width 477 height 36
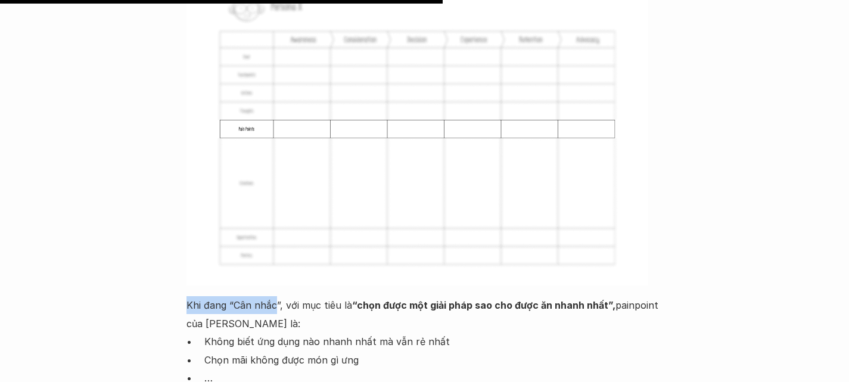
drag, startPoint x: 188, startPoint y: 139, endPoint x: 277, endPoint y: 138, distance: 88.8
click at [277, 296] on p "Khi đang “Cân nhắc”, với mục tiêu là “chọn được một giải pháp sao cho được ăn n…" at bounding box center [425, 314] width 477 height 36
drag, startPoint x: 286, startPoint y: 138, endPoint x: 358, endPoint y: 134, distance: 72.2
click at [358, 296] on p "Khi đang “Cân nhắc”, với mục tiêu là “chọn được một giải pháp sao cho được ăn n…" at bounding box center [425, 314] width 477 height 36
click at [358, 299] on strong "“chọn được một giải pháp sao cho được ăn nhanh nhất”," at bounding box center [483, 305] width 263 height 12
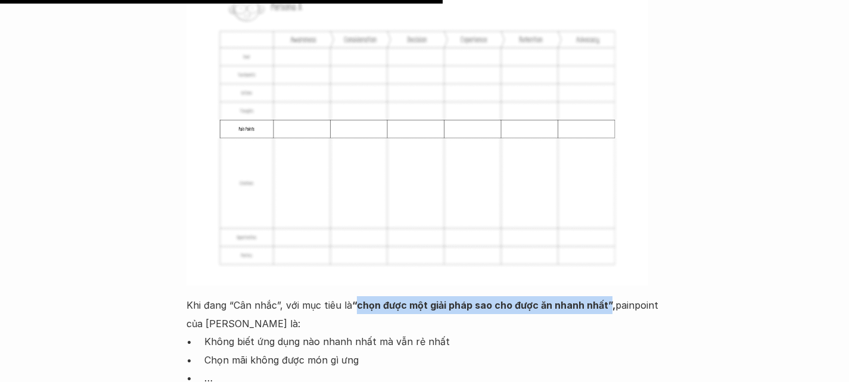
drag, startPoint x: 358, startPoint y: 134, endPoint x: 607, endPoint y: 138, distance: 249.2
click at [607, 299] on strong "“chọn được một giải pháp sao cho được ăn nhanh nhất”," at bounding box center [483, 305] width 263 height 12
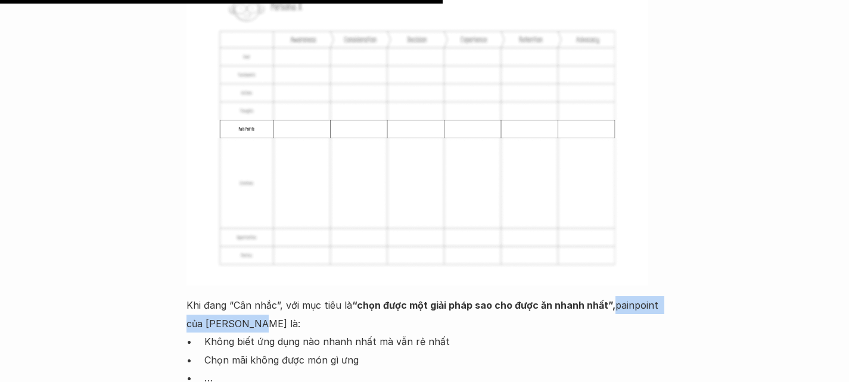
drag, startPoint x: 609, startPoint y: 138, endPoint x: 669, endPoint y: 156, distance: 63.4
click at [669, 156] on div "Lúa hóa kiến thức Phần 1: Lý thuyết về CJM 🕔 [DATE] 🧑‍🎓 Đàm Khánh Chắc hẳn mọi …" at bounding box center [424, 267] width 849 height 10056
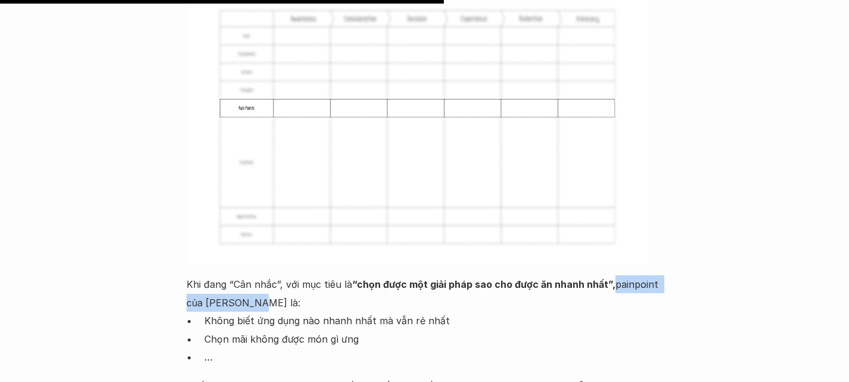
scroll to position [4842, 0]
click at [218, 311] on p "Không biết ứng dụng nào nhanh nhất mà vẫn rẻ nhất" at bounding box center [433, 320] width 459 height 18
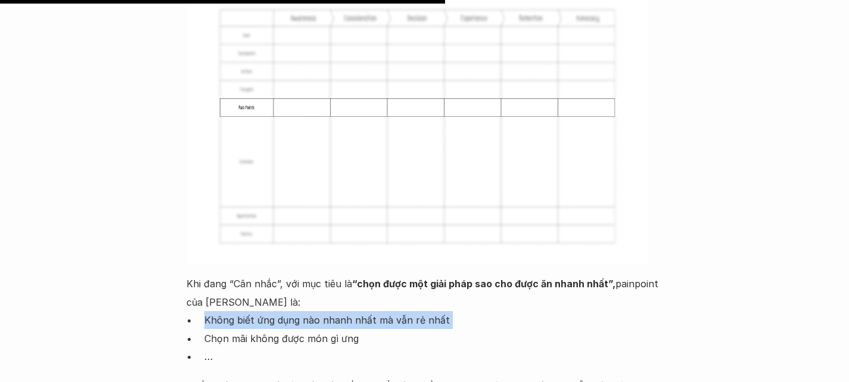
click at [218, 311] on p "Không biết ứng dụng nào nhanh nhất mà vẫn rẻ nhất" at bounding box center [433, 320] width 459 height 18
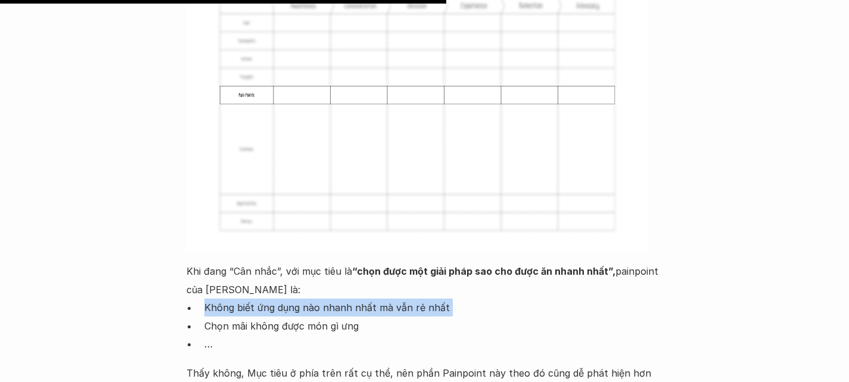
scroll to position [4856, 0]
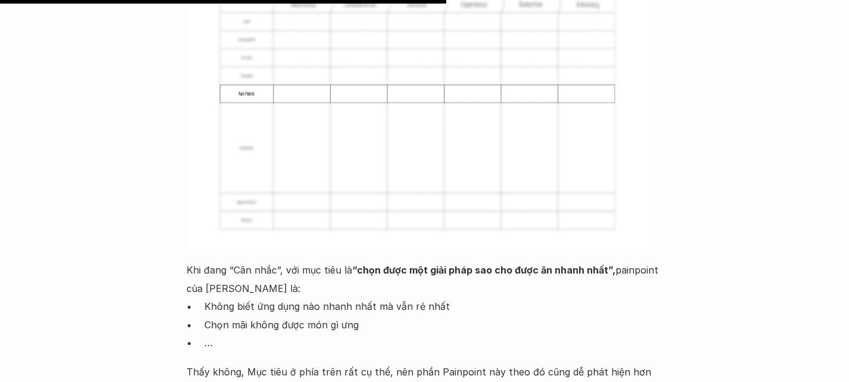
click at [218, 316] on p "Chọn mãi không được món gì ưng" at bounding box center [433, 325] width 459 height 18
click at [202, 363] on p "Thấy không, Mục tiêu ở phía trên rất cụ thể, nên phần Painpoint này theo đó cũn…" at bounding box center [425, 381] width 477 height 36
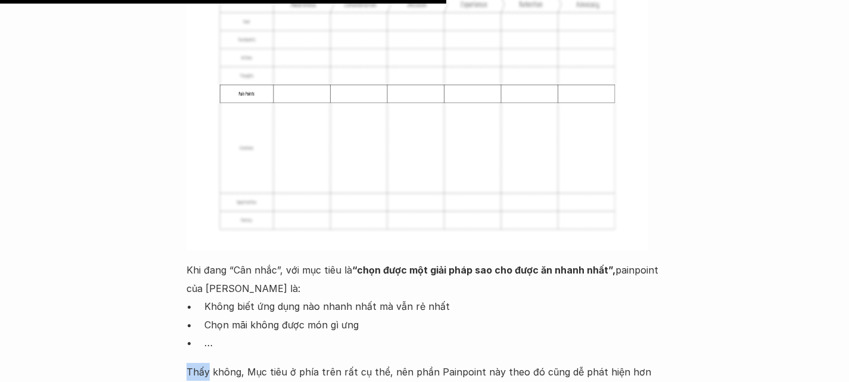
click at [202, 363] on p "Thấy không, Mục tiêu ở phía trên rất cụ thể, nên phần Painpoint này theo đó cũn…" at bounding box center [425, 381] width 477 height 36
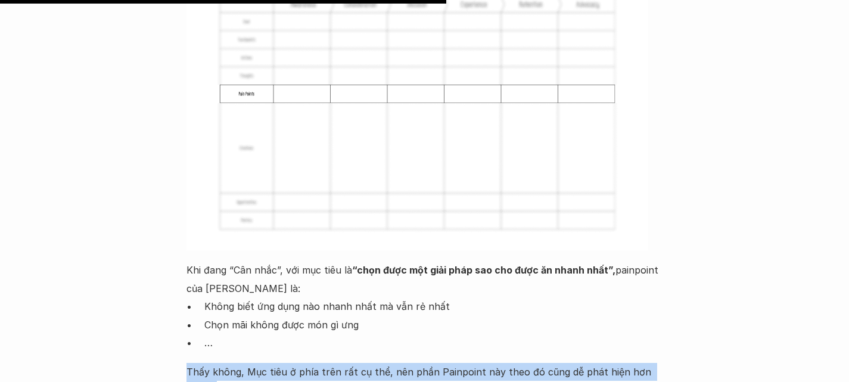
click at [202, 363] on p "Thấy không, Mục tiêu ở phía trên rất cụ thể, nên phần Painpoint này theo đó cũn…" at bounding box center [425, 381] width 477 height 36
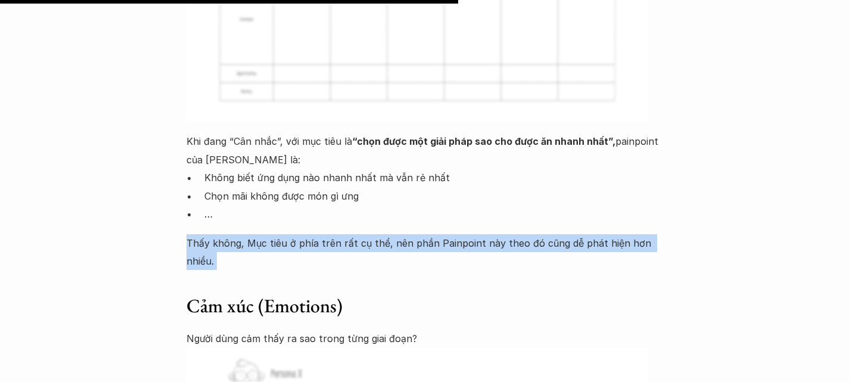
scroll to position [4985, 0]
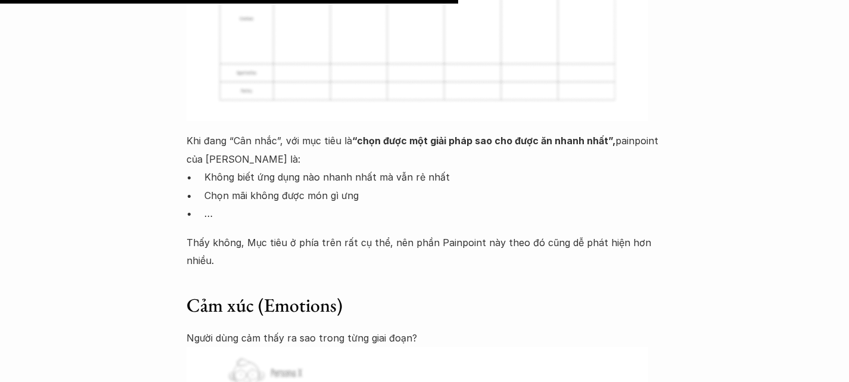
click at [228, 293] on h3 "Cảm xúc (Emotions)" at bounding box center [425, 305] width 477 height 25
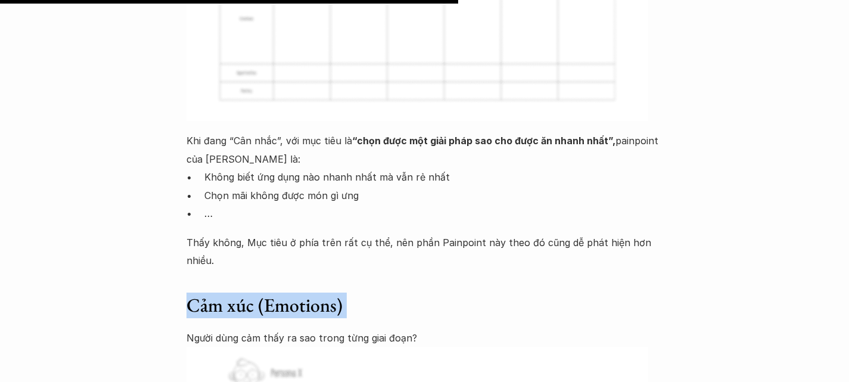
click at [228, 293] on h3 "Cảm xúc (Emotions)" at bounding box center [425, 305] width 477 height 25
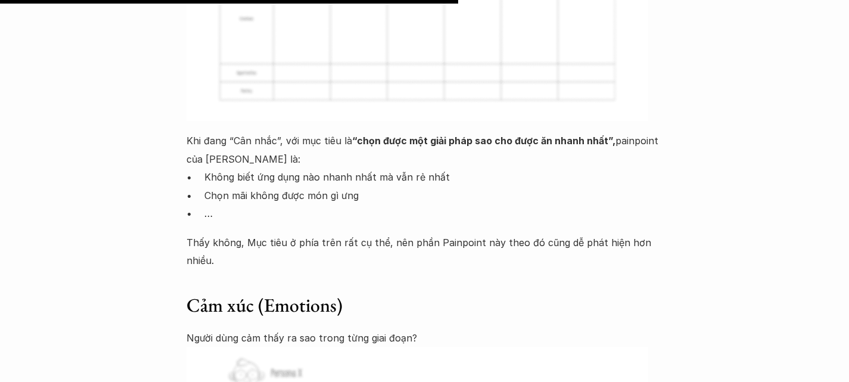
drag, startPoint x: 592, startPoint y: 20, endPoint x: 270, endPoint y: 108, distance: 334.3
click at [270, 293] on h3 "Cảm xúc (Emotions)" at bounding box center [425, 305] width 477 height 25
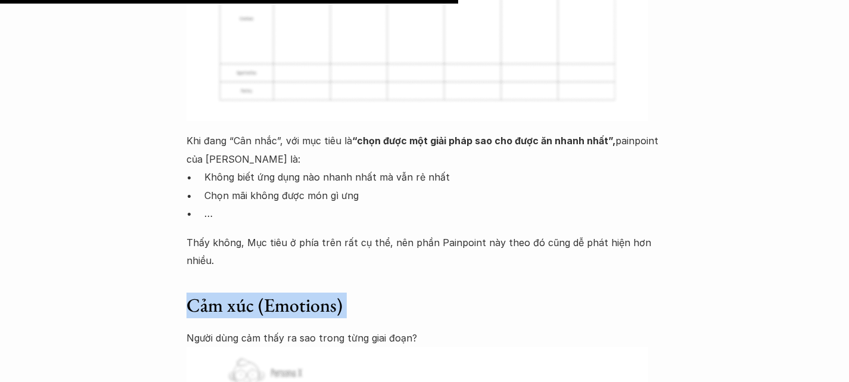
click at [270, 293] on h3 "Cảm xúc (Emotions)" at bounding box center [425, 305] width 477 height 25
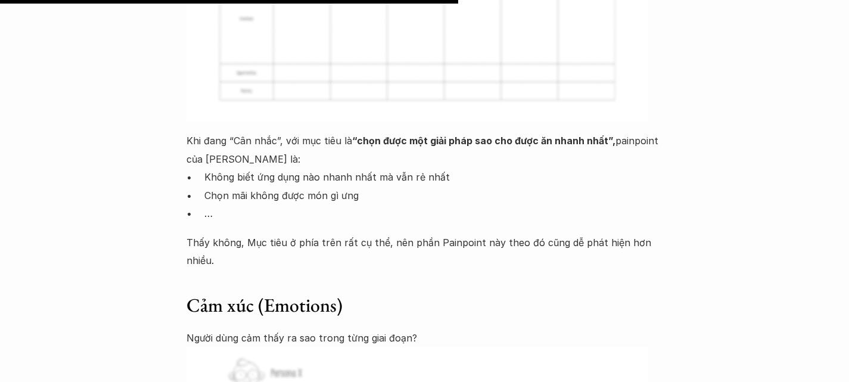
click at [258, 329] on p "Người dùng cảm thấy ra sao trong từng giai đoạn?" at bounding box center [425, 338] width 477 height 18
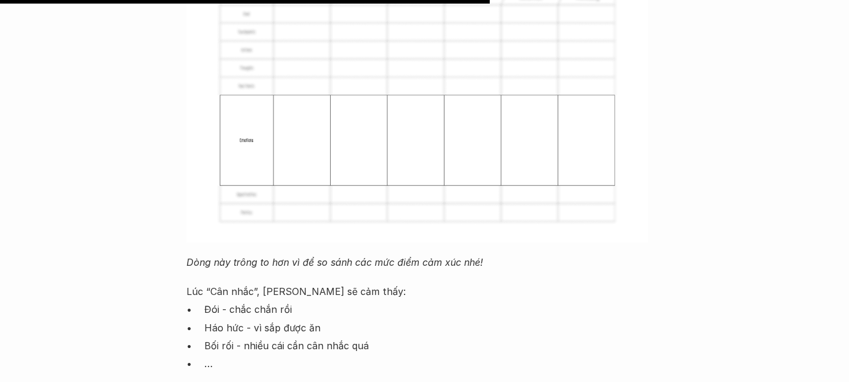
scroll to position [5395, 0]
click at [210, 300] on p "Đói - chắc chắn rồi" at bounding box center [433, 309] width 459 height 18
click at [211, 318] on p "Háo hức - vì sắp được ăn" at bounding box center [433, 327] width 459 height 18
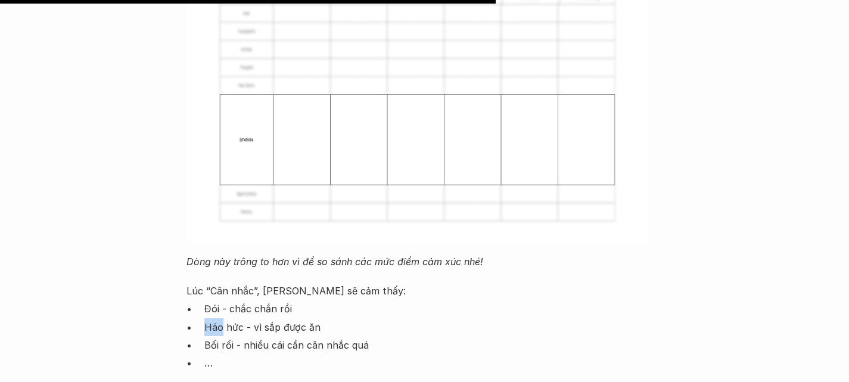
click at [211, 318] on p "Háo hức - vì sắp được ăn" at bounding box center [433, 327] width 459 height 18
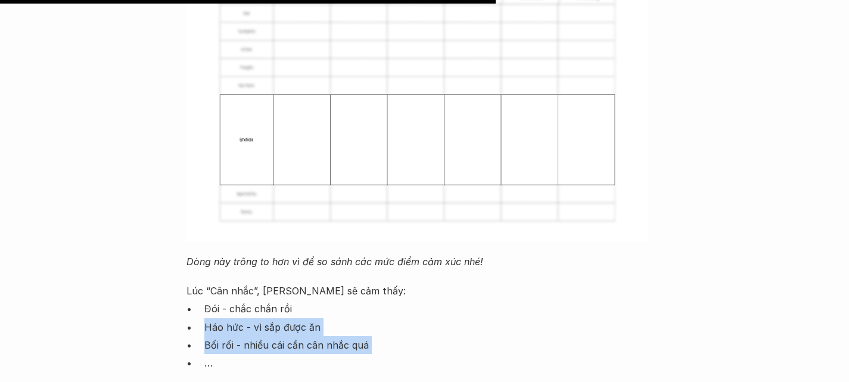
drag, startPoint x: 211, startPoint y: 115, endPoint x: 216, endPoint y: 143, distance: 28.5
click at [216, 300] on ul "Đói - chắc chắn rồi Háo hức - vì sắp được ăn Bối rối - nhiều cái cần cân nhắc q…" at bounding box center [425, 336] width 477 height 73
click at [216, 336] on p "Bối rối - nhiều cái cần cân nhắc quá" at bounding box center [433, 345] width 459 height 18
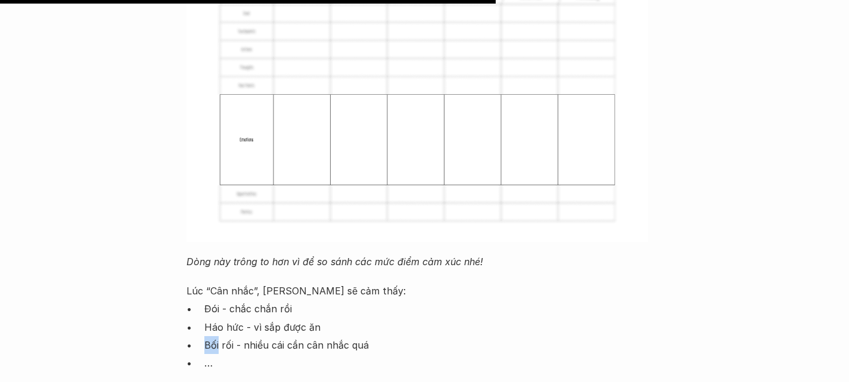
click at [216, 336] on p "Bối rối - nhiều cái cần cân nhắc quá" at bounding box center [433, 345] width 459 height 18
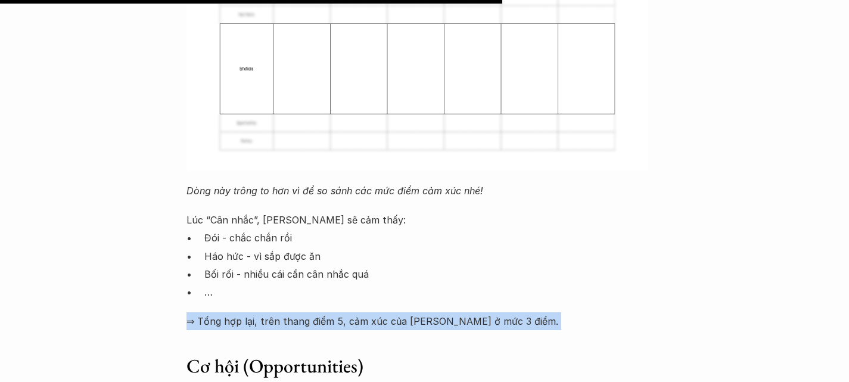
scroll to position [5467, 0]
click at [350, 311] on p "⇒ Tổng hợp lại, trên thang điểm 5, cảm xúc của [PERSON_NAME] ở mức 3 điểm." at bounding box center [425, 320] width 477 height 18
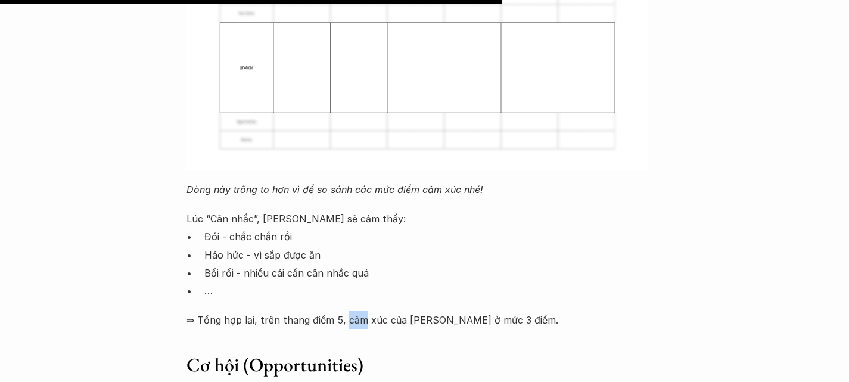
click at [350, 311] on p "⇒ Tổng hợp lại, trên thang điểm 5, cảm xúc của [PERSON_NAME] ở mức 3 điểm." at bounding box center [425, 320] width 477 height 18
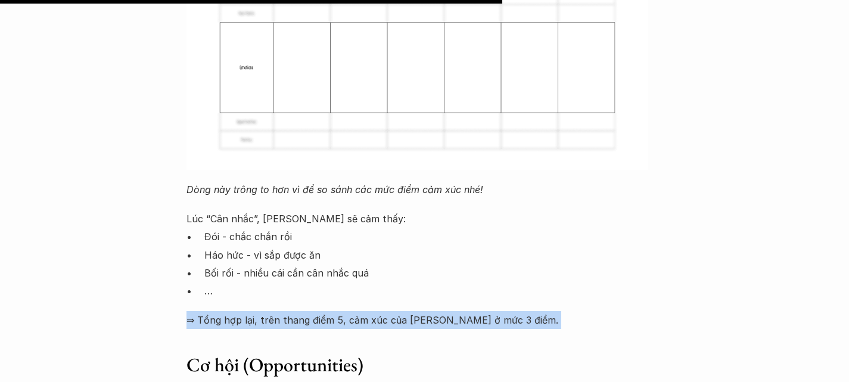
click at [350, 311] on p "⇒ Tổng hợp lại, trên thang điểm 5, cảm xúc của [PERSON_NAME] ở mức 3 điểm." at bounding box center [425, 320] width 477 height 18
click at [281, 311] on p "⇒ Tổng hợp lại, trên thang điểm 5, cảm xúc của [PERSON_NAME] ở mức 3 điểm." at bounding box center [425, 320] width 477 height 18
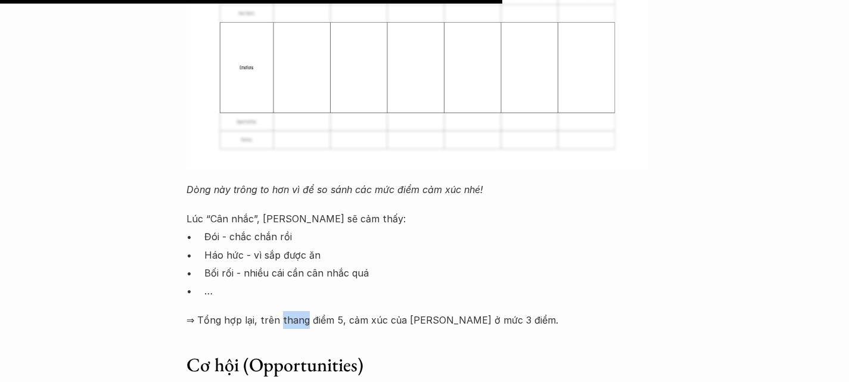
click at [281, 311] on p "⇒ Tổng hợp lại, trên thang điểm 5, cảm xúc của [PERSON_NAME] ở mức 3 điểm." at bounding box center [425, 320] width 477 height 18
click at [216, 311] on p "⇒ Tổng hợp lại, trên thang điểm 5, cảm xúc của [PERSON_NAME] ở mức 3 điểm." at bounding box center [425, 320] width 477 height 18
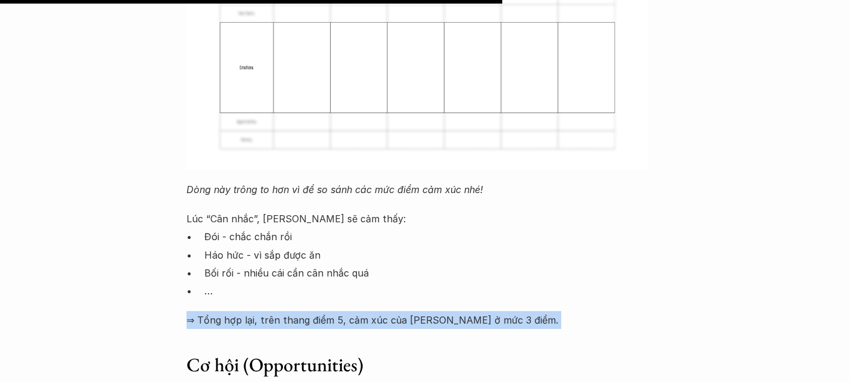
click at [216, 311] on p "⇒ Tổng hợp lại, trên thang điểm 5, cảm xúc của [PERSON_NAME] ở mức 3 điểm." at bounding box center [425, 320] width 477 height 18
click at [259, 311] on p "⇒ Tổng hợp lại, trên thang điểm 5, cảm xúc của [PERSON_NAME] ở mức 3 điểm." at bounding box center [425, 320] width 477 height 18
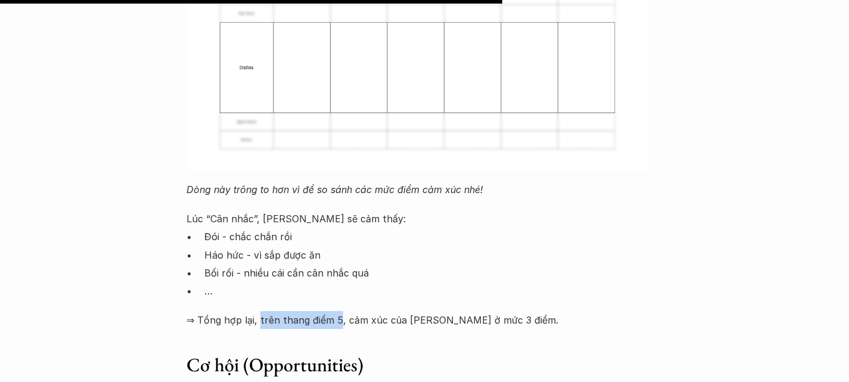
drag, startPoint x: 259, startPoint y: 107, endPoint x: 337, endPoint y: 108, distance: 78.1
click at [337, 311] on p "⇒ Tổng hợp lại, trên thang điểm 5, cảm xúc của [PERSON_NAME] ở mức 3 điểm." at bounding box center [425, 320] width 477 height 18
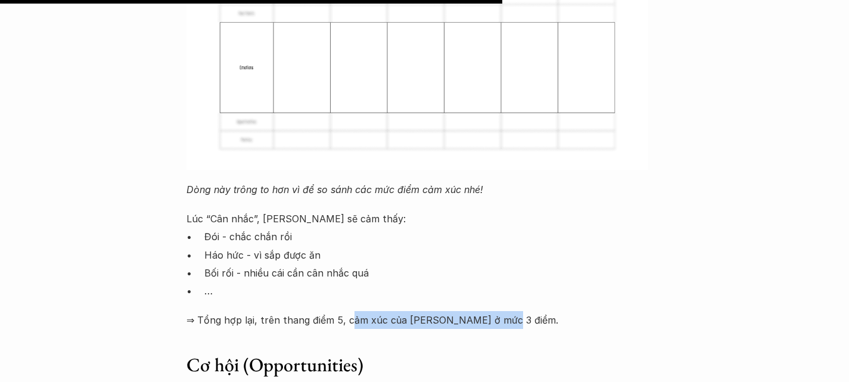
drag, startPoint x: 346, startPoint y: 109, endPoint x: 514, endPoint y: 97, distance: 169.2
click at [302, 353] on h3 "Cơ hội (Opportunities)" at bounding box center [425, 365] width 477 height 25
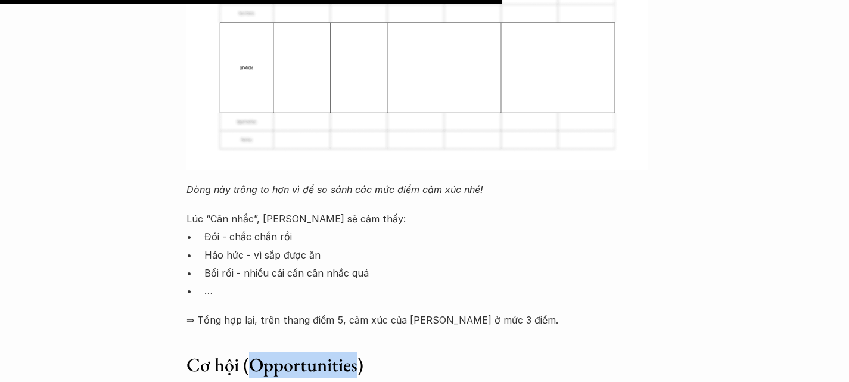
click at [302, 353] on h3 "Cơ hội (Opportunities)" at bounding box center [425, 365] width 477 height 25
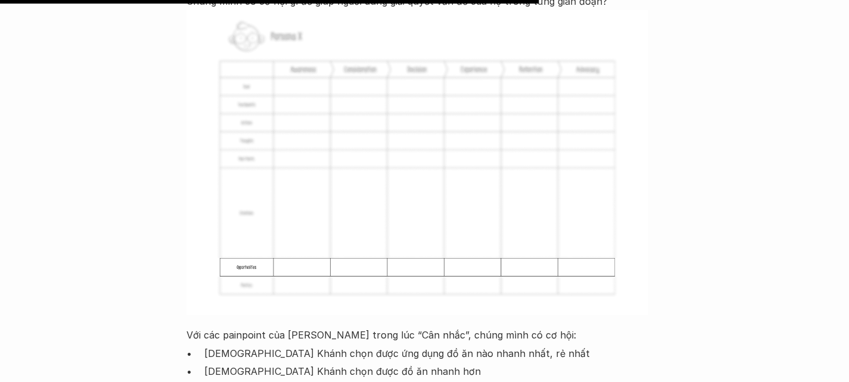
scroll to position [5864, 0]
click at [239, 325] on p "Với các painpoint của [PERSON_NAME] trong lúc “Cân nhắc”, chúng mình có cơ hội:" at bounding box center [425, 334] width 477 height 18
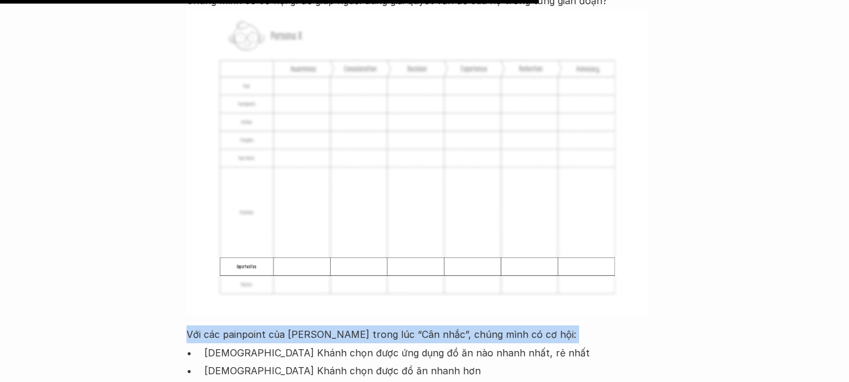
click at [239, 325] on p "Với các painpoint của [PERSON_NAME] trong lúc “Cân nhắc”, chúng mình có cơ hội:" at bounding box center [425, 334] width 477 height 18
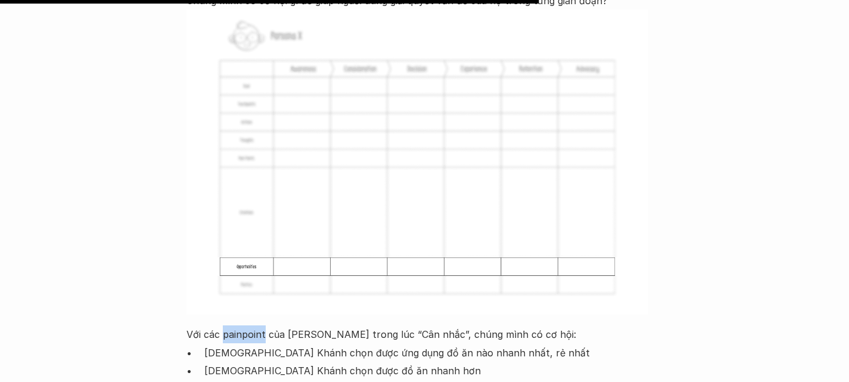
click at [239, 325] on p "Với các painpoint của [PERSON_NAME] trong lúc “Cân nhắc”, chúng mình có cơ hội:" at bounding box center [425, 334] width 477 height 18
click at [193, 325] on p "Với các painpoint của [PERSON_NAME] trong lúc “Cân nhắc”, chúng mình có cơ hội:" at bounding box center [425, 334] width 477 height 18
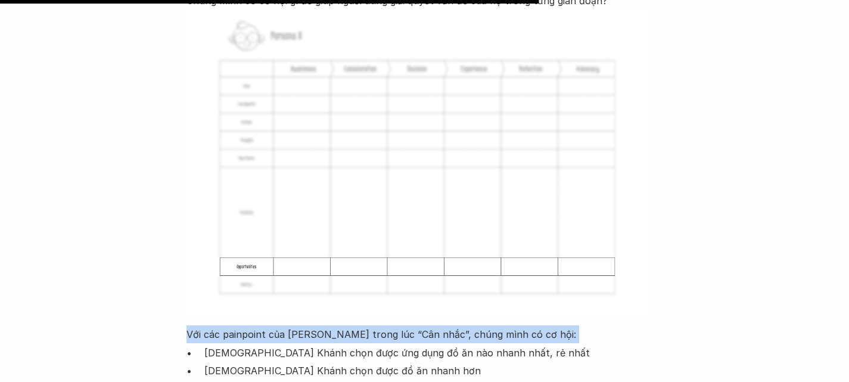
click at [193, 325] on p "Với các painpoint của [PERSON_NAME] trong lúc “Cân nhắc”, chúng mình có cơ hội:" at bounding box center [425, 334] width 477 height 18
click at [381, 325] on p "Với các painpoint của [PERSON_NAME] trong lúc “Cân nhắc”, chúng mình có cơ hội:" at bounding box center [425, 334] width 477 height 18
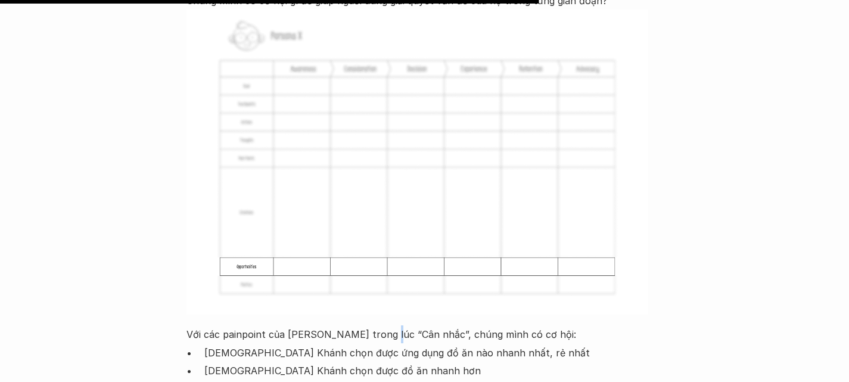
click at [381, 325] on p "Với các painpoint của [PERSON_NAME] trong lúc “Cân nhắc”, chúng mình có cơ hội:" at bounding box center [425, 334] width 477 height 18
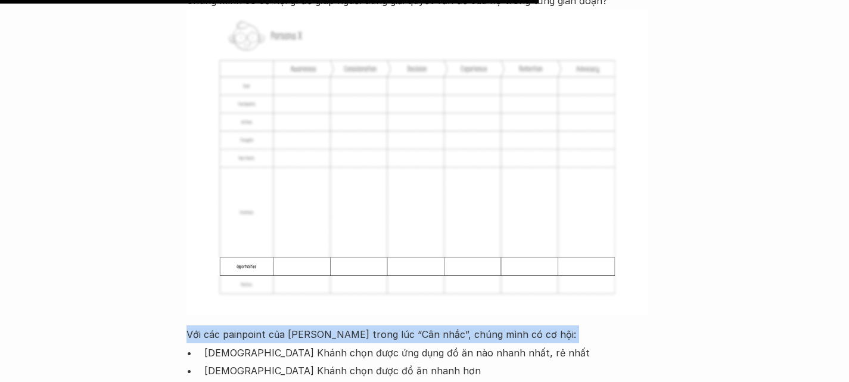
click at [381, 325] on p "Với các painpoint của [PERSON_NAME] trong lúc “Cân nhắc”, chúng mình có cơ hội:" at bounding box center [425, 334] width 477 height 18
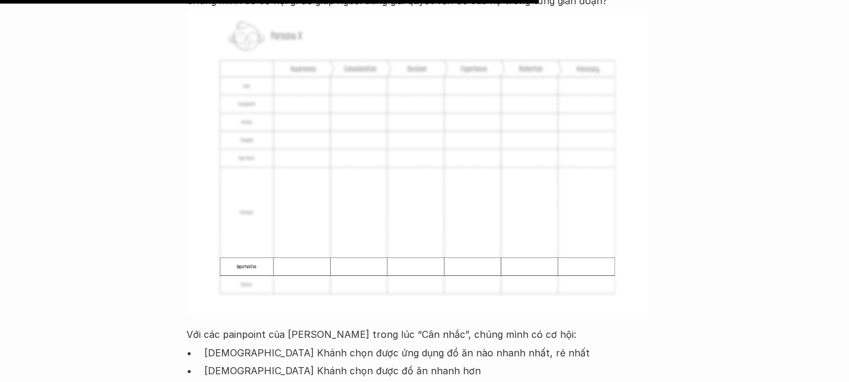
click at [240, 344] on p "[DEMOGRAPHIC_DATA] Khánh chọn được ứng dụng đồ ăn nào nhanh nhất, rẻ nhất" at bounding box center [433, 353] width 459 height 18
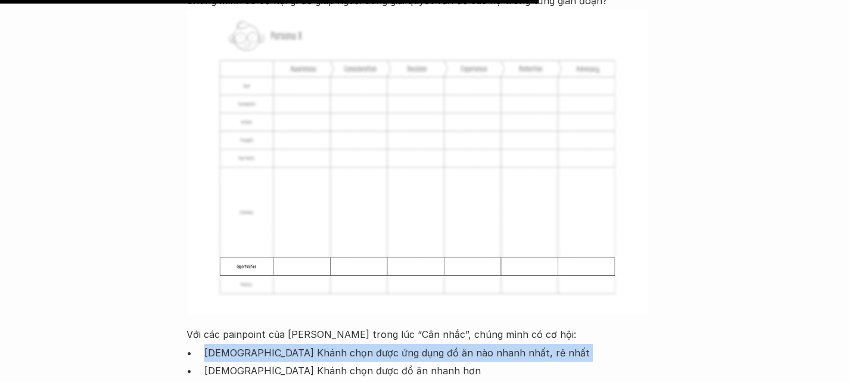
click at [240, 344] on p "[DEMOGRAPHIC_DATA] Khánh chọn được ứng dụng đồ ăn nào nhanh nhất, rẻ nhất" at bounding box center [433, 353] width 459 height 18
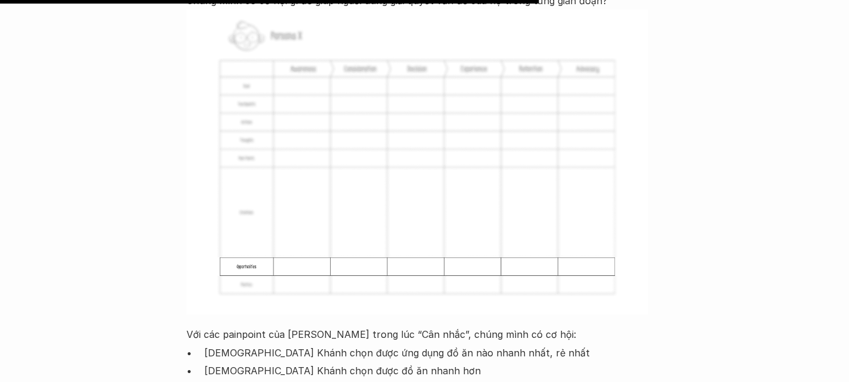
click at [233, 362] on p "[DEMOGRAPHIC_DATA] Khánh chọn được đồ ăn nhanh hơn" at bounding box center [433, 371] width 459 height 18
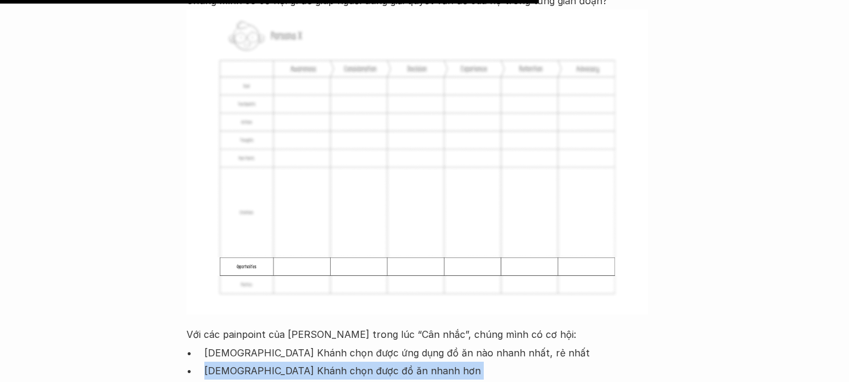
click at [233, 362] on p "[DEMOGRAPHIC_DATA] Khánh chọn được đồ ăn nhanh hơn" at bounding box center [433, 371] width 459 height 18
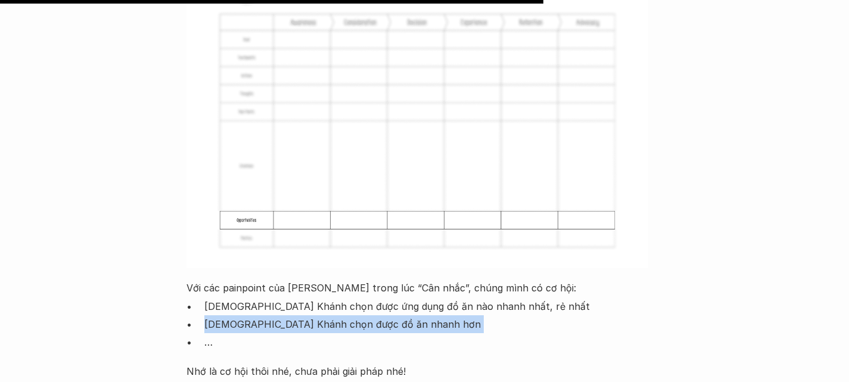
scroll to position [5911, 0]
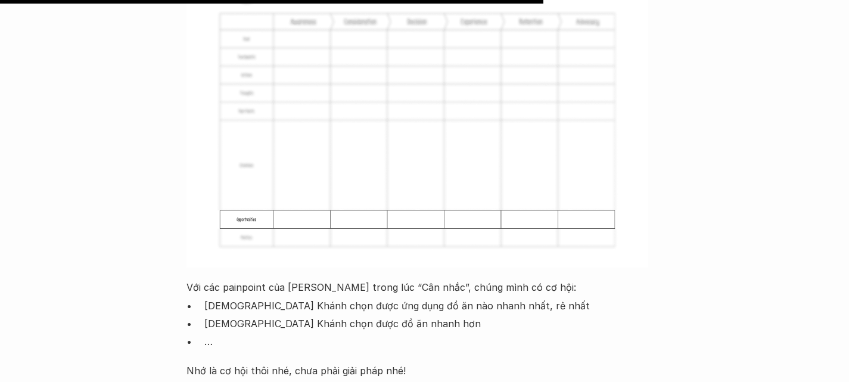
click at [207, 362] on p "Nhớ là cơ hội thôi nhé, chưa phải giải pháp nhé!" at bounding box center [425, 371] width 477 height 18
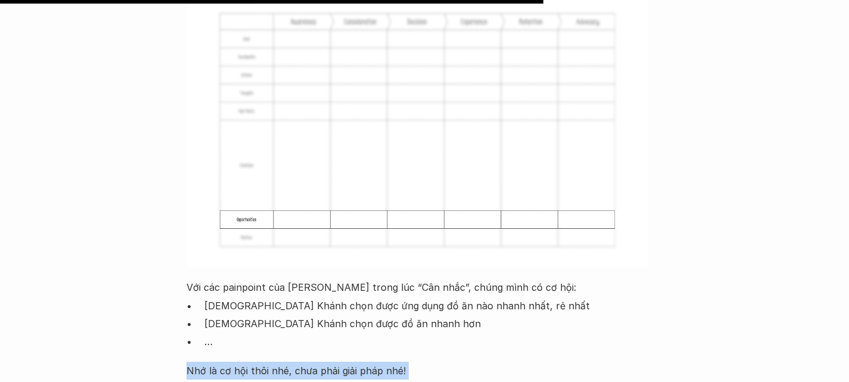
click at [207, 362] on p "Nhớ là cơ hội thôi nhé, chưa phải giải pháp nhé!" at bounding box center [425, 371] width 477 height 18
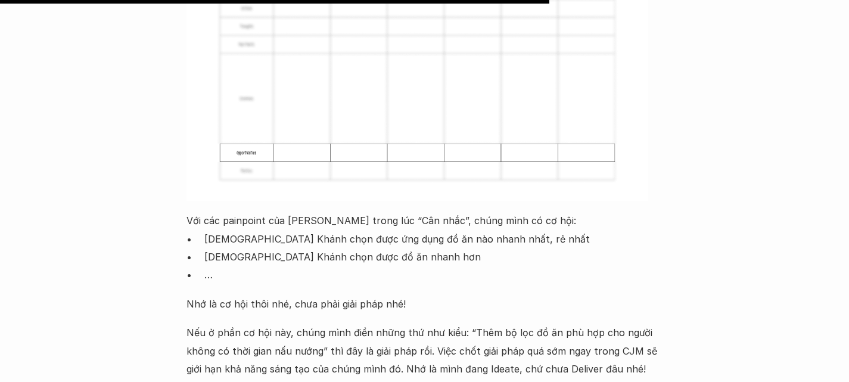
click at [201, 324] on p "Nếu ở phần cơ hội này, chúng mình điền những thứ như kiểu: “Thêm bộ lọc đồ ăn p…" at bounding box center [425, 351] width 477 height 54
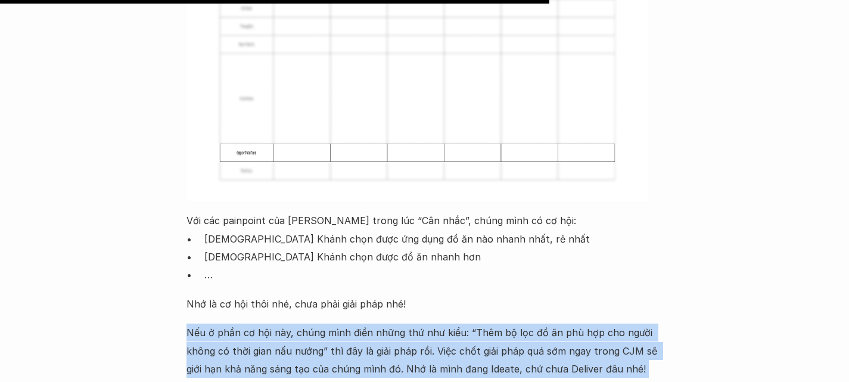
click at [201, 324] on p "Nếu ở phần cơ hội này, chúng mình điền những thứ như kiểu: “Thêm bộ lọc đồ ăn p…" at bounding box center [425, 351] width 477 height 54
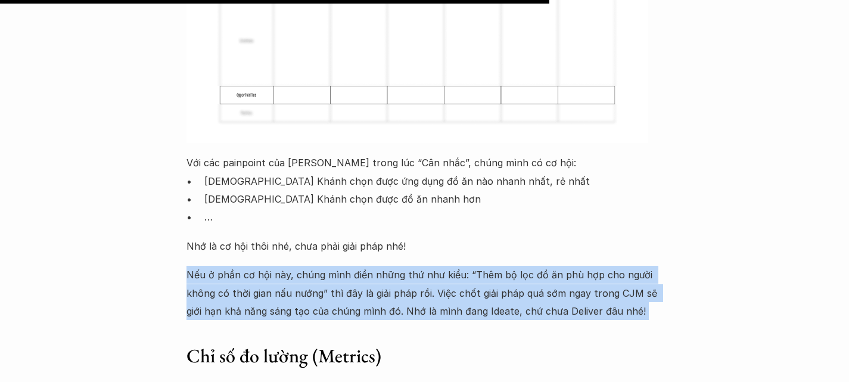
scroll to position [6041, 0]
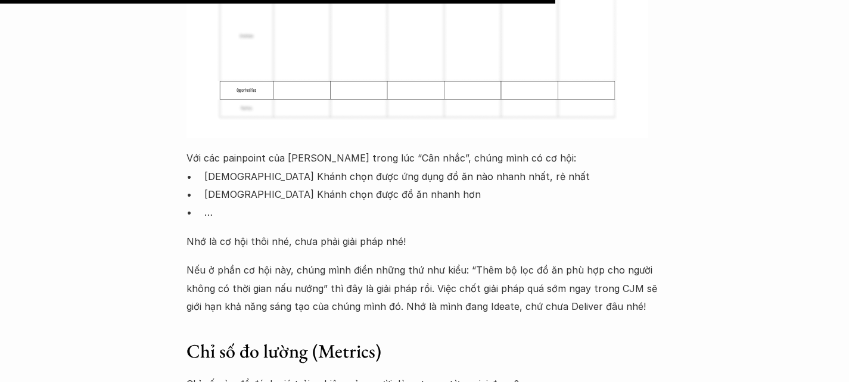
click at [240, 339] on h3 "Chỉ số đo lường (Metrics)" at bounding box center [425, 351] width 477 height 25
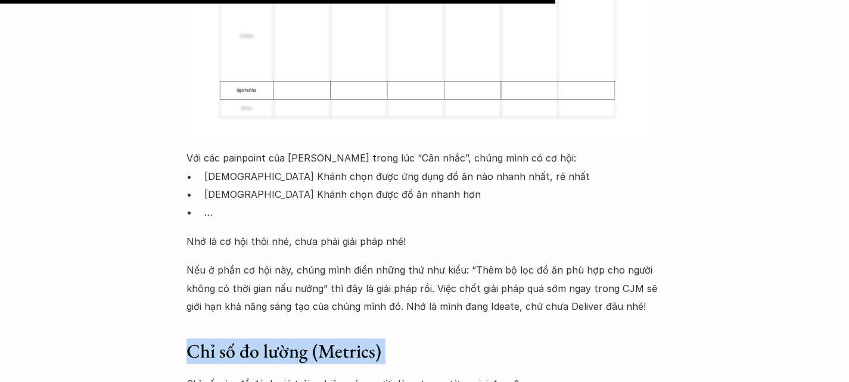
click at [240, 339] on h3 "Chỉ số đo lường (Metrics)" at bounding box center [425, 351] width 477 height 25
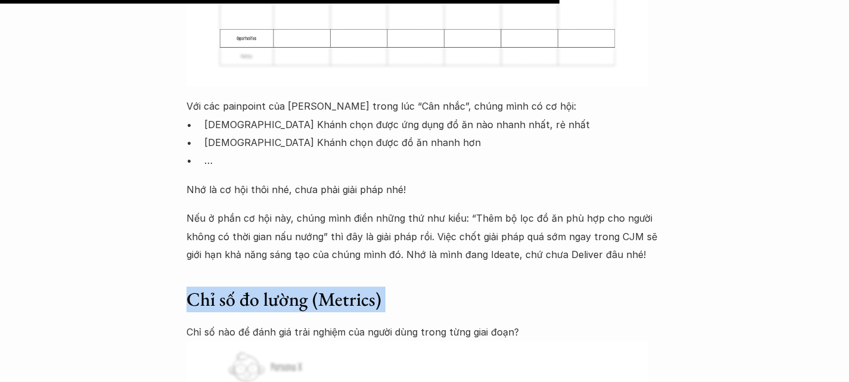
scroll to position [6093, 0]
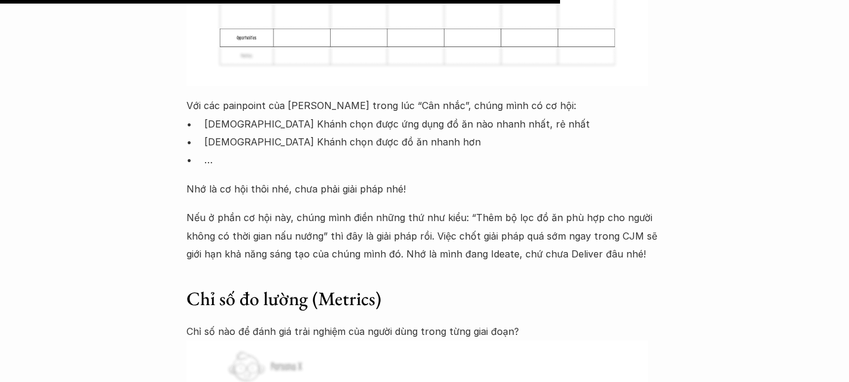
click at [285, 322] on p "Chỉ số nào để đánh giá trải nghiệm của người dùng trong từng giai đoạn?" at bounding box center [425, 331] width 477 height 18
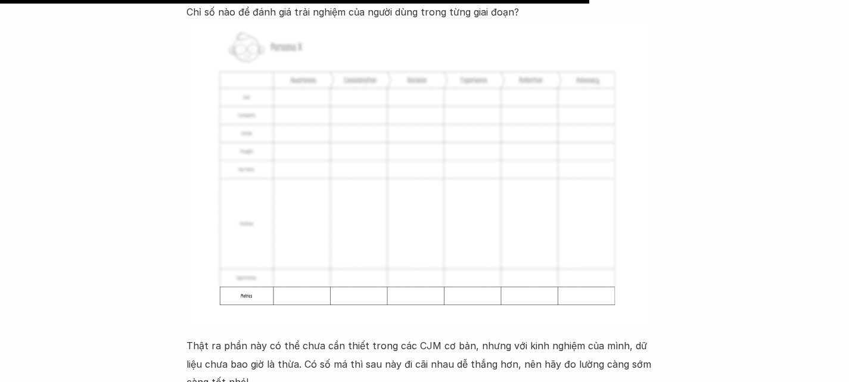
scroll to position [6413, 0]
click at [237, 336] on p "Thật ra phần này có thể chưa cần thiết trong các CJM cơ bản, nhưng với kinh ngh…" at bounding box center [425, 363] width 477 height 54
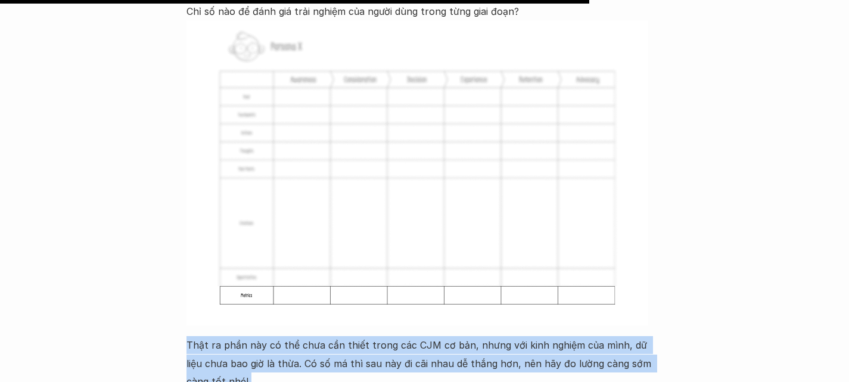
click at [237, 336] on p "Thật ra phần này có thể chưa cần thiết trong các CJM cơ bản, nhưng với kinh ngh…" at bounding box center [425, 363] width 477 height 54
click at [478, 336] on p "Thật ra phần này có thể chưa cần thiết trong các CJM cơ bản, nhưng với kinh ngh…" at bounding box center [425, 363] width 477 height 54
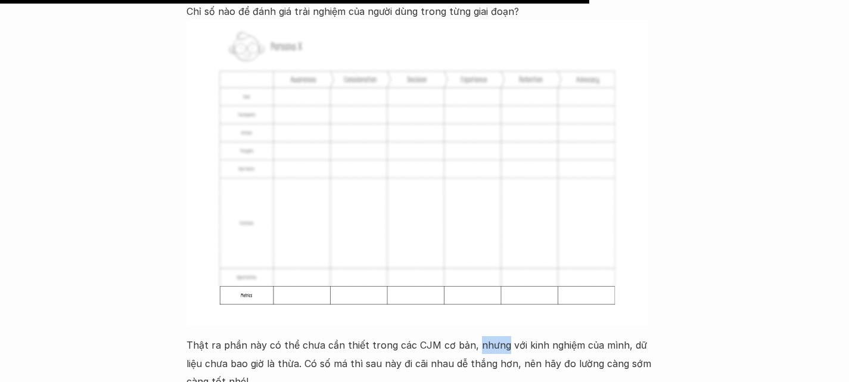
click at [478, 336] on p "Thật ra phần này có thể chưa cần thiết trong các CJM cơ bản, nhưng với kinh ngh…" at bounding box center [425, 363] width 477 height 54
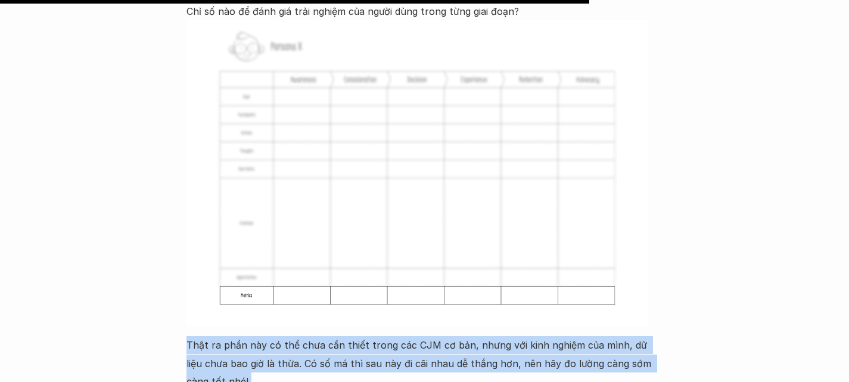
click at [478, 336] on p "Thật ra phần này có thể chưa cần thiết trong các CJM cơ bản, nhưng với kinh ngh…" at bounding box center [425, 363] width 477 height 54
click at [272, 336] on p "Thật ra phần này có thể chưa cần thiết trong các CJM cơ bản, nhưng với kinh ngh…" at bounding box center [425, 363] width 477 height 54
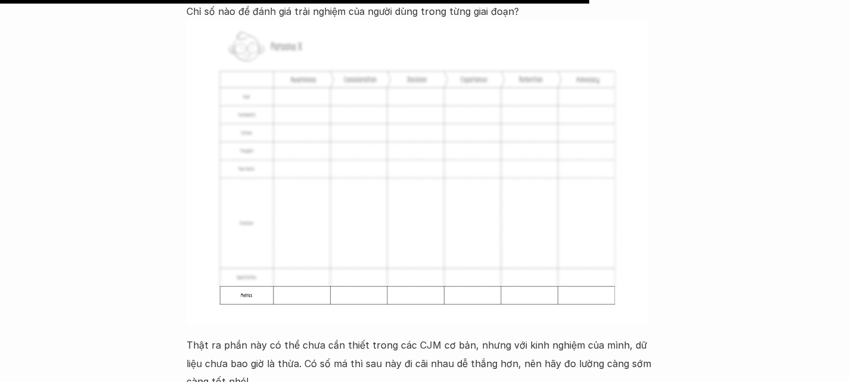
click at [229, 336] on p "Thật ra phần này có thể chưa cần thiết trong các CJM cơ bản, nhưng với kinh ngh…" at bounding box center [425, 363] width 477 height 54
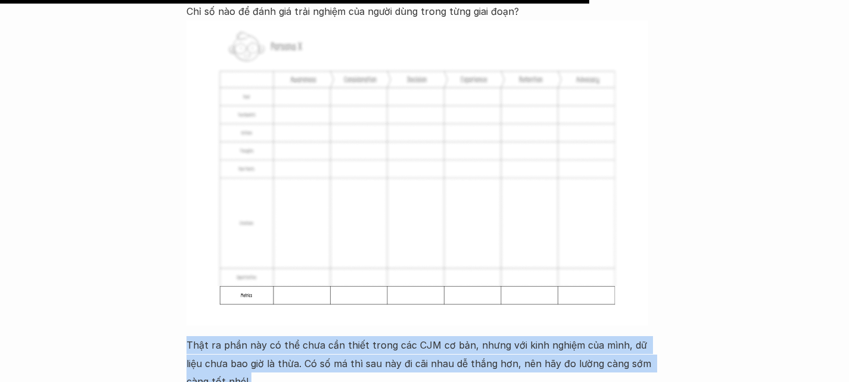
click at [229, 336] on p "Thật ra phần này có thể chưa cần thiết trong các CJM cơ bản, nhưng với kinh ngh…" at bounding box center [425, 363] width 477 height 54
click at [287, 336] on p "Thật ra phần này có thể chưa cần thiết trong các CJM cơ bản, nhưng với kinh ngh…" at bounding box center [425, 363] width 477 height 54
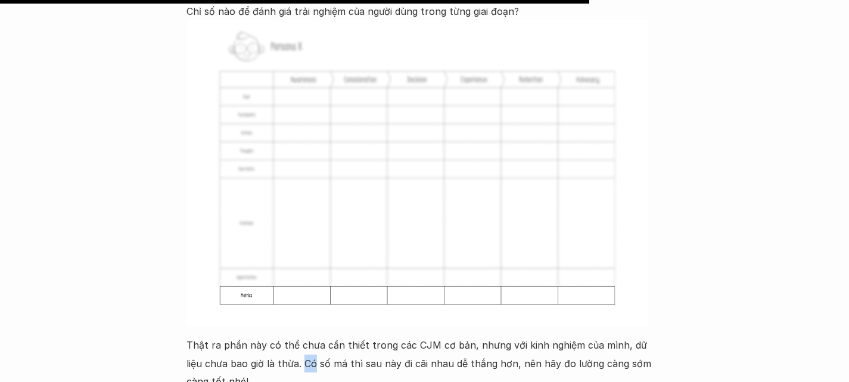
click at [287, 336] on p "Thật ra phần này có thể chưa cần thiết trong các CJM cơ bản, nhưng với kinh ngh…" at bounding box center [425, 363] width 477 height 54
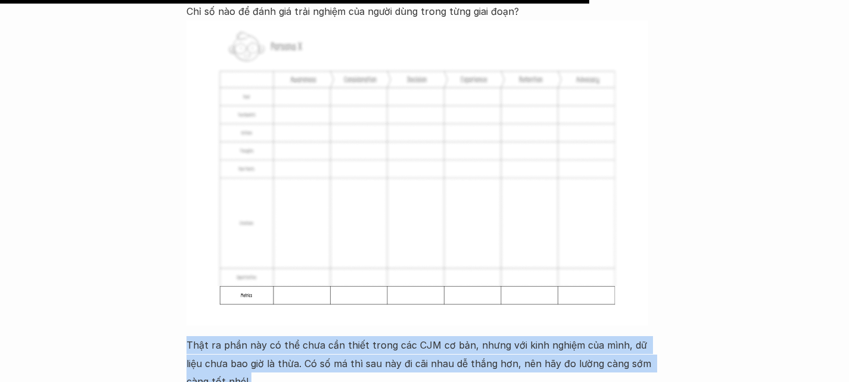
click at [287, 336] on p "Thật ra phần này có thể chưa cần thiết trong các CJM cơ bản, nhưng với kinh ngh…" at bounding box center [425, 363] width 477 height 54
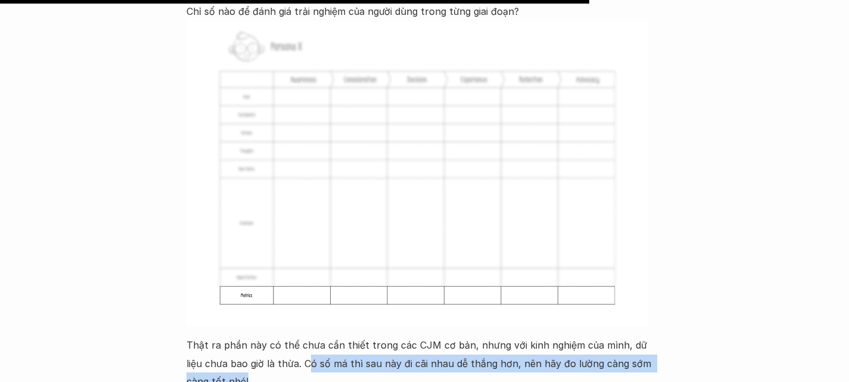
drag, startPoint x: 287, startPoint y: 117, endPoint x: 536, endPoint y: 139, distance: 250.1
click at [536, 336] on p "Thật ra phần này có thể chưa cần thiết trong các CJM cơ bản, nhưng với kinh ngh…" at bounding box center [425, 363] width 477 height 54
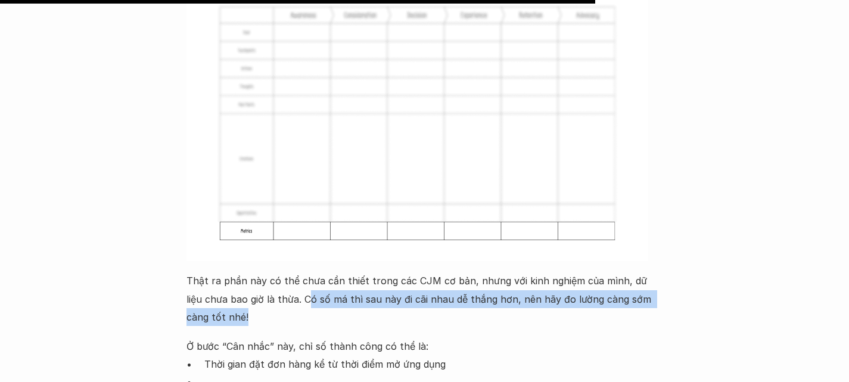
scroll to position [6478, 0]
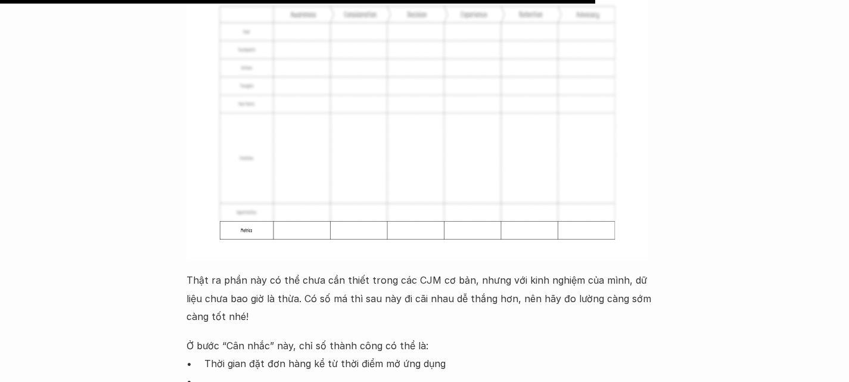
click at [207, 337] on p "Ở bước “Cân nhắc” này, chỉ số thành công có thể là:" at bounding box center [425, 346] width 477 height 18
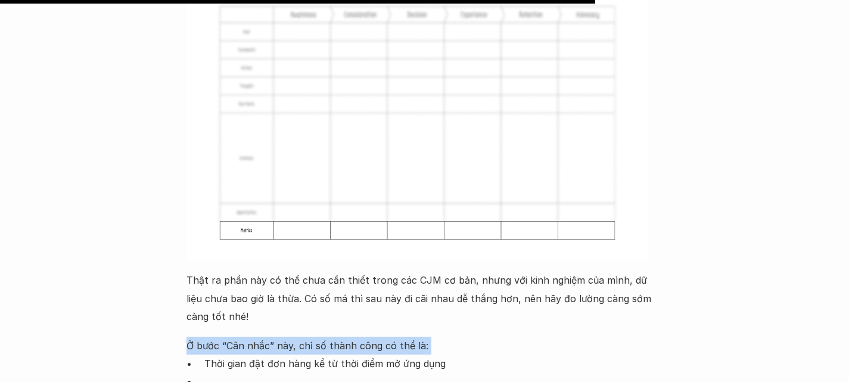
click at [207, 337] on p "Ở bước “Cân nhắc” này, chỉ số thành công có thể là:" at bounding box center [425, 346] width 477 height 18
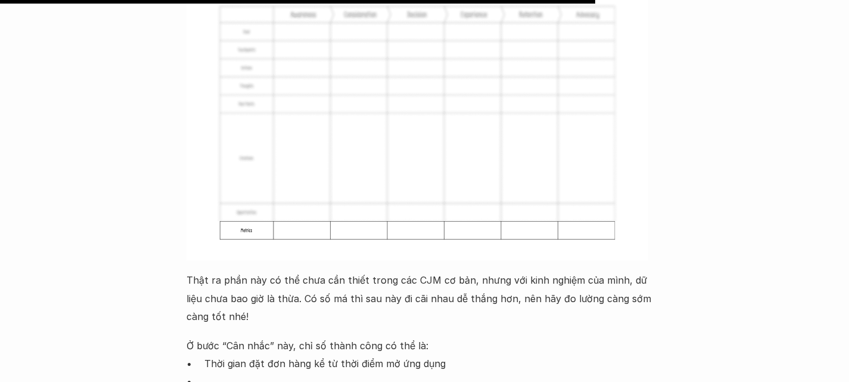
click at [216, 355] on p "Thời gian đặt đơn hàng kể từ thời điểm mở ứng dụng" at bounding box center [433, 364] width 459 height 18
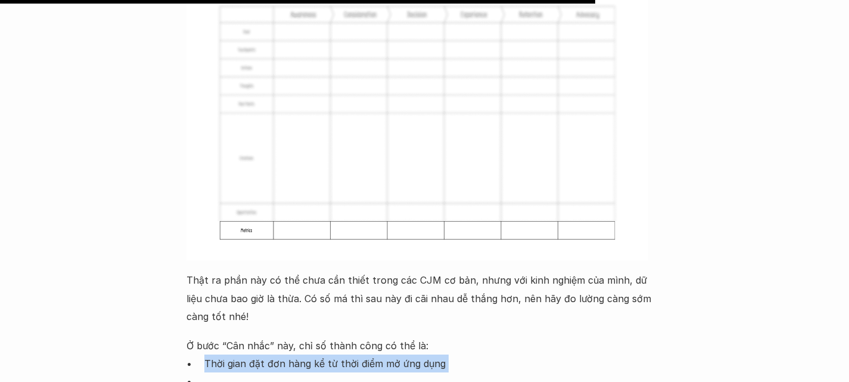
click at [216, 355] on p "Thời gian đặt đơn hàng kể từ thời điểm mở ứng dụng" at bounding box center [433, 364] width 459 height 18
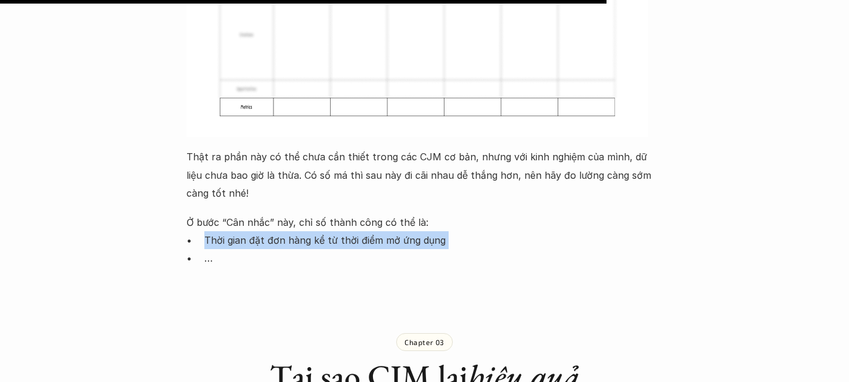
scroll to position [6623, 0]
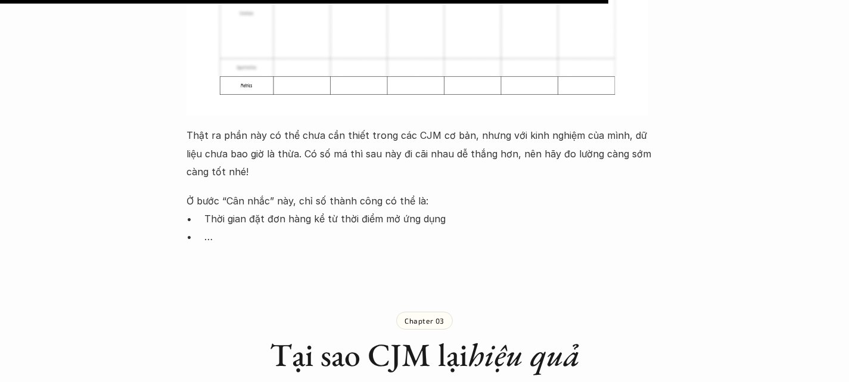
click at [290, 336] on h1 "Tại sao CJM lại hiệu quả" at bounding box center [425, 355] width 477 height 39
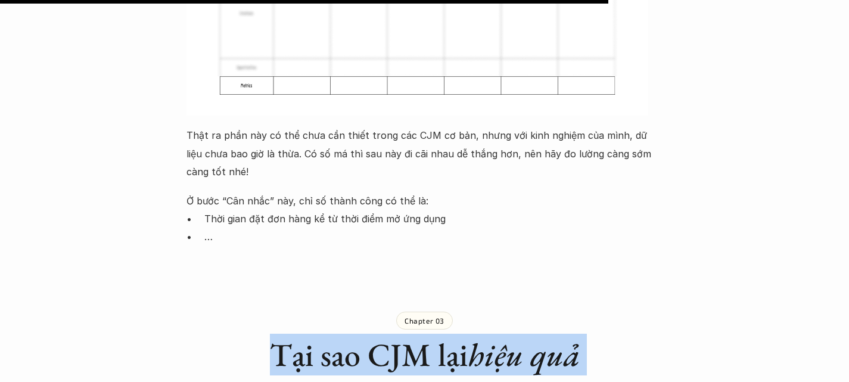
click at [290, 336] on h1 "Tại sao CJM lại hiệu quả" at bounding box center [425, 355] width 477 height 39
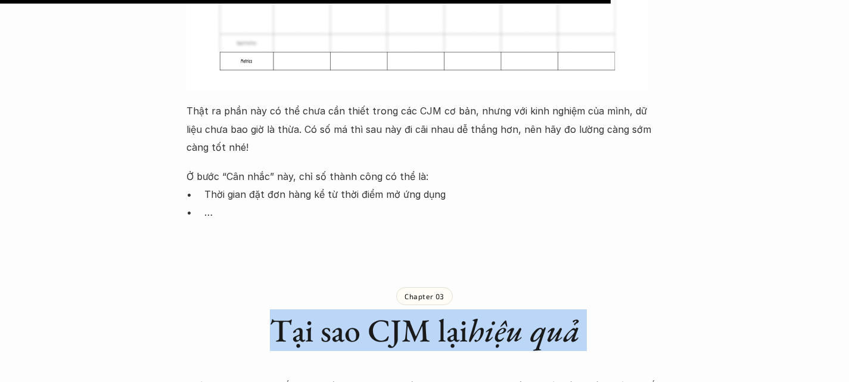
scroll to position [6649, 0]
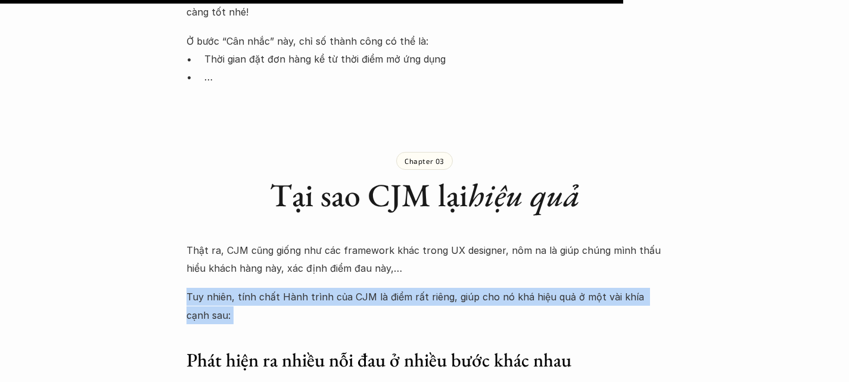
scroll to position [6783, 0]
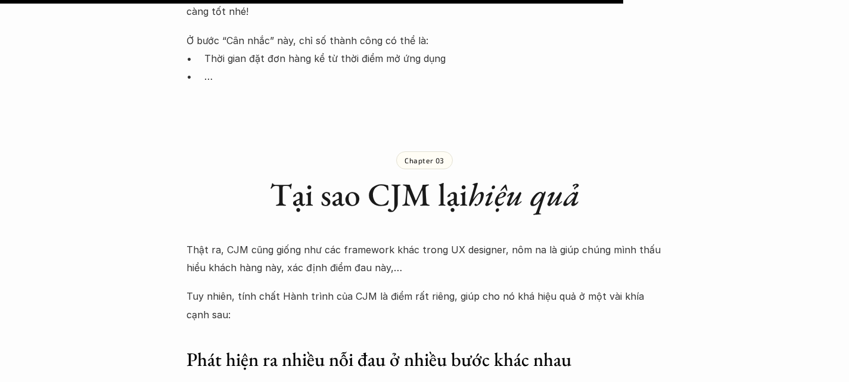
click at [232, 348] on h3 "Phát hiện ra nhiều nỗi đau ở nhiều bước khác nhau" at bounding box center [425, 360] width 477 height 25
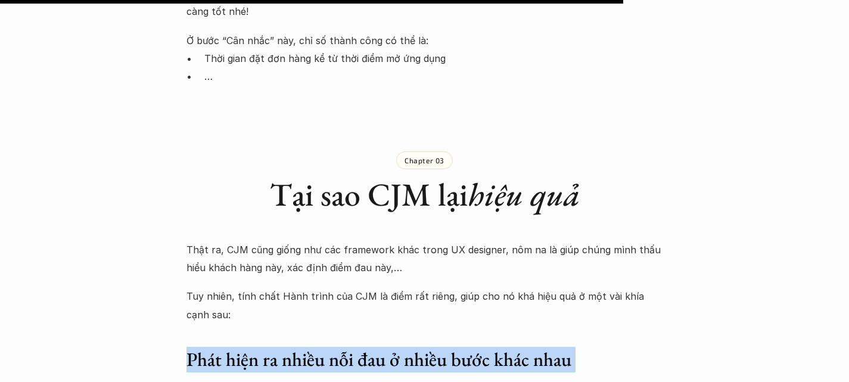
click at [232, 348] on h3 "Phát hiện ra nhiều nỗi đau ở nhiều bước khác nhau" at bounding box center [425, 360] width 477 height 25
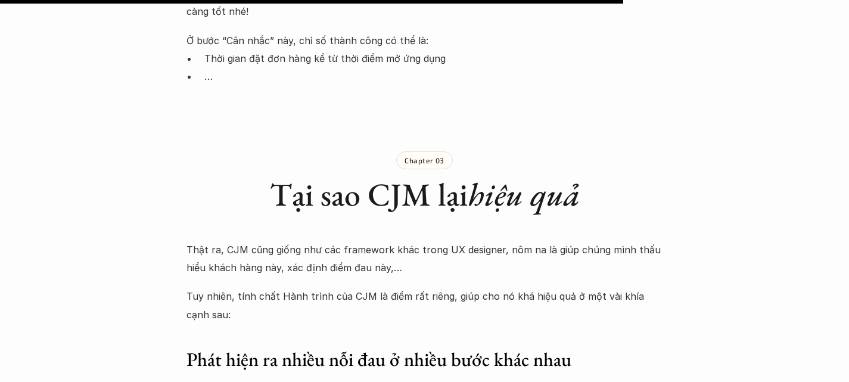
drag, startPoint x: 514, startPoint y: 131, endPoint x: 656, endPoint y: 167, distance: 147.2
drag, startPoint x: 339, startPoint y: 190, endPoint x: 631, endPoint y: 193, distance: 292.1
